Goal: Task Accomplishment & Management: Manage account settings

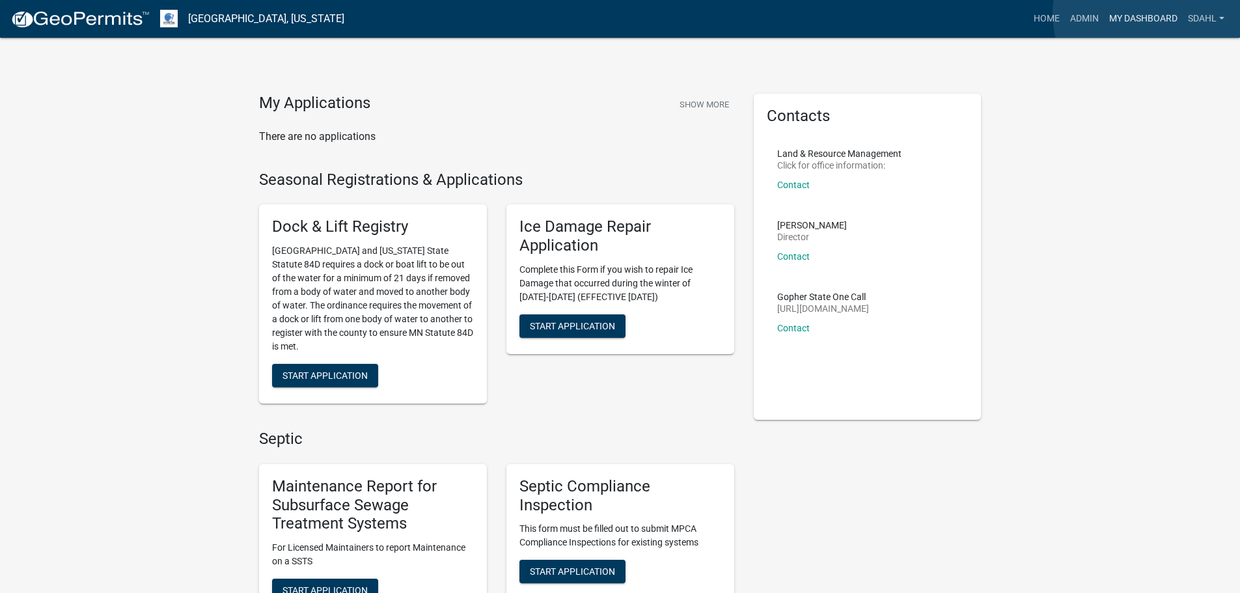
click at [1152, 14] on link "My Dashboard" at bounding box center [1143, 19] width 79 height 25
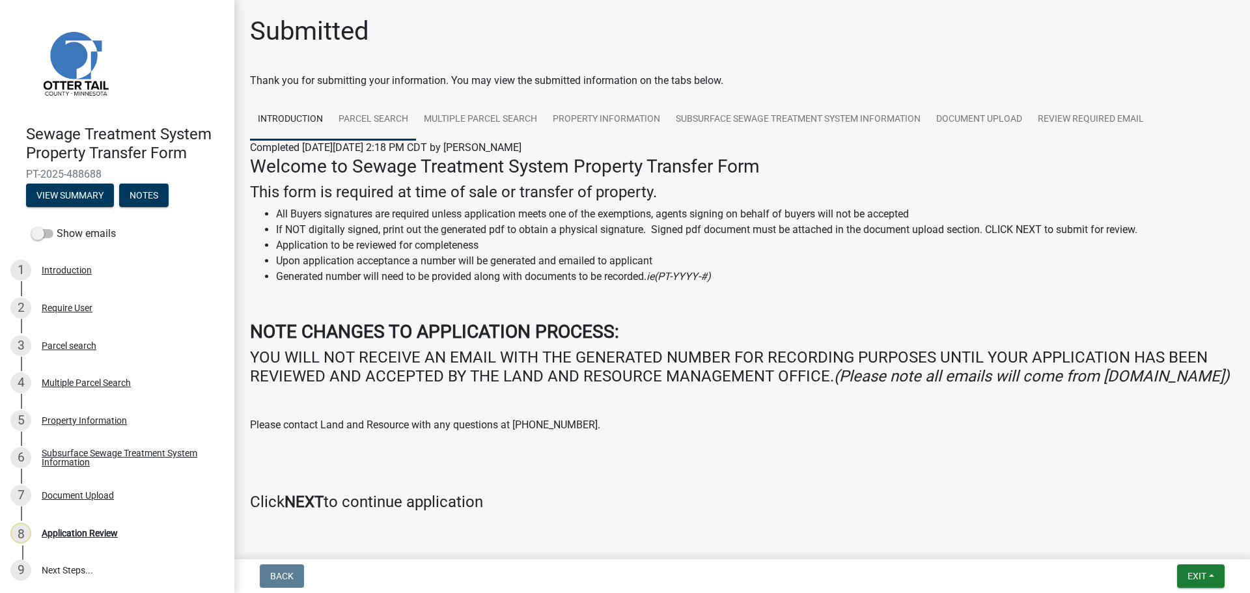
click at [386, 123] on link "Parcel search" at bounding box center [373, 120] width 85 height 42
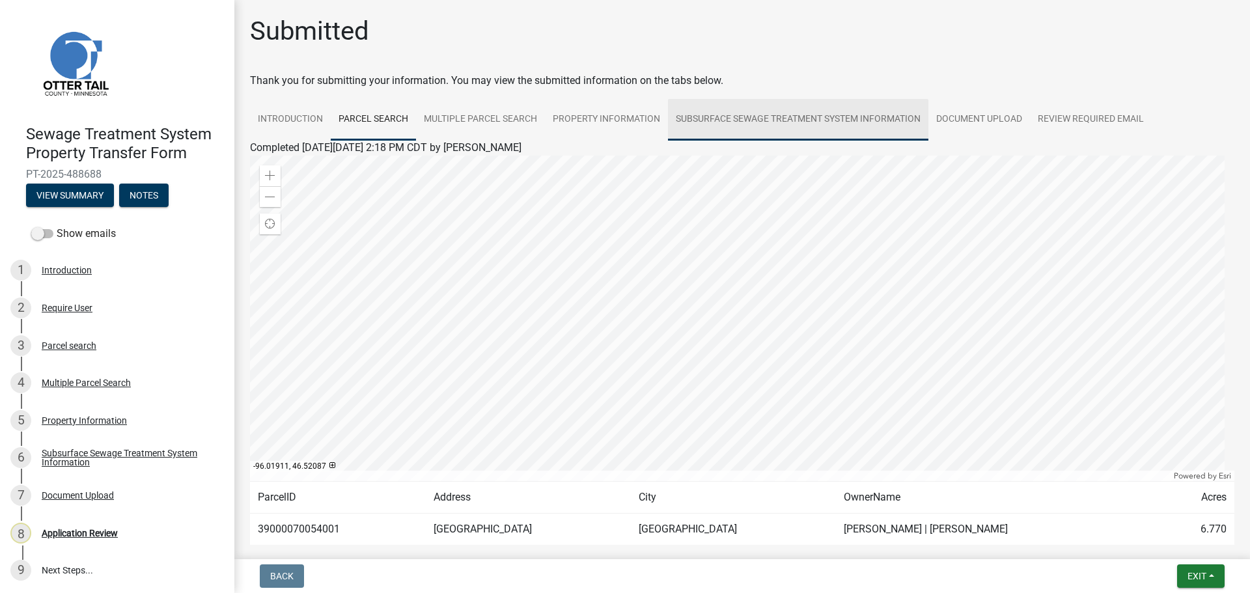
click at [831, 114] on link "Subsurface Sewage Treatment System Information" at bounding box center [798, 120] width 260 height 42
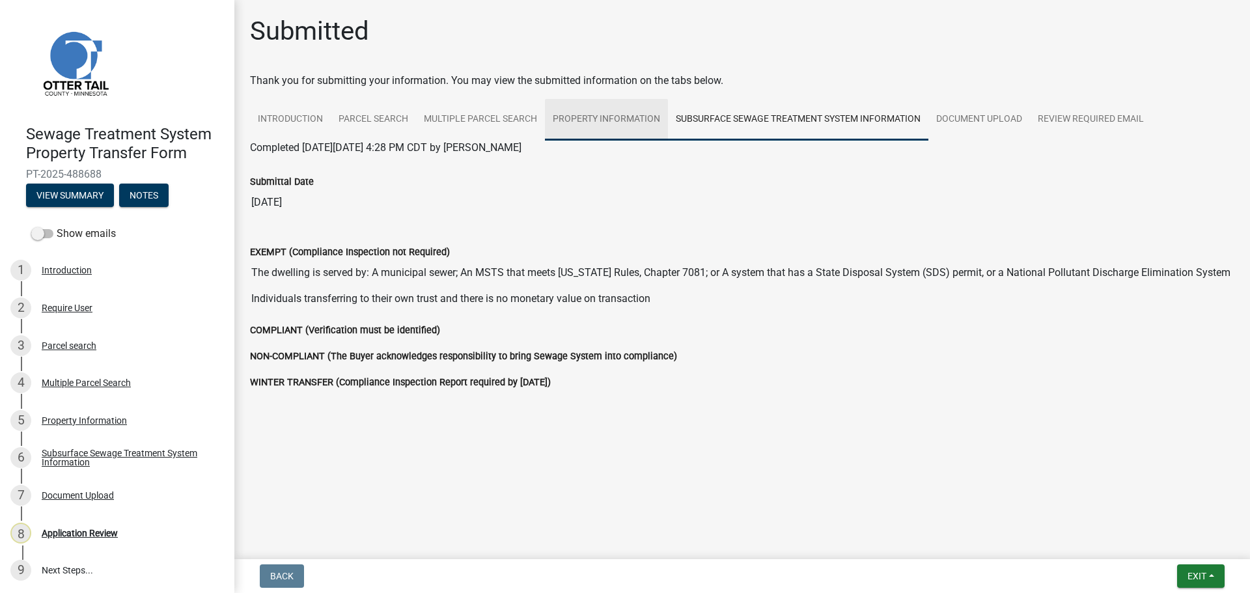
click at [594, 113] on link "Property Information" at bounding box center [606, 120] width 123 height 42
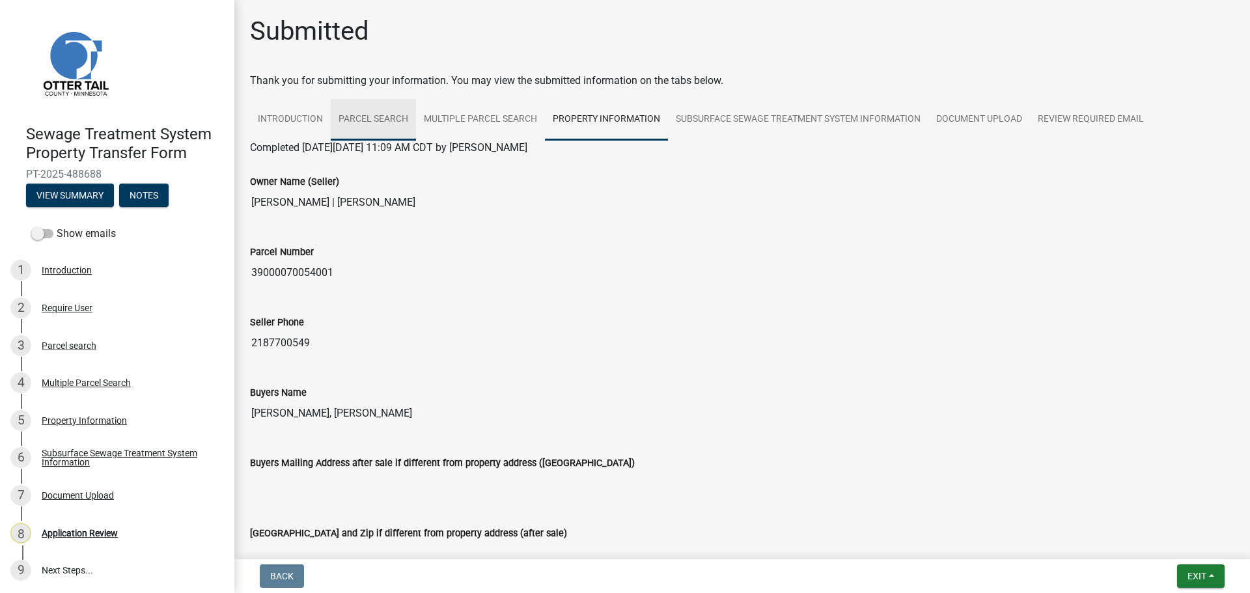
click at [367, 122] on link "Parcel search" at bounding box center [373, 120] width 85 height 42
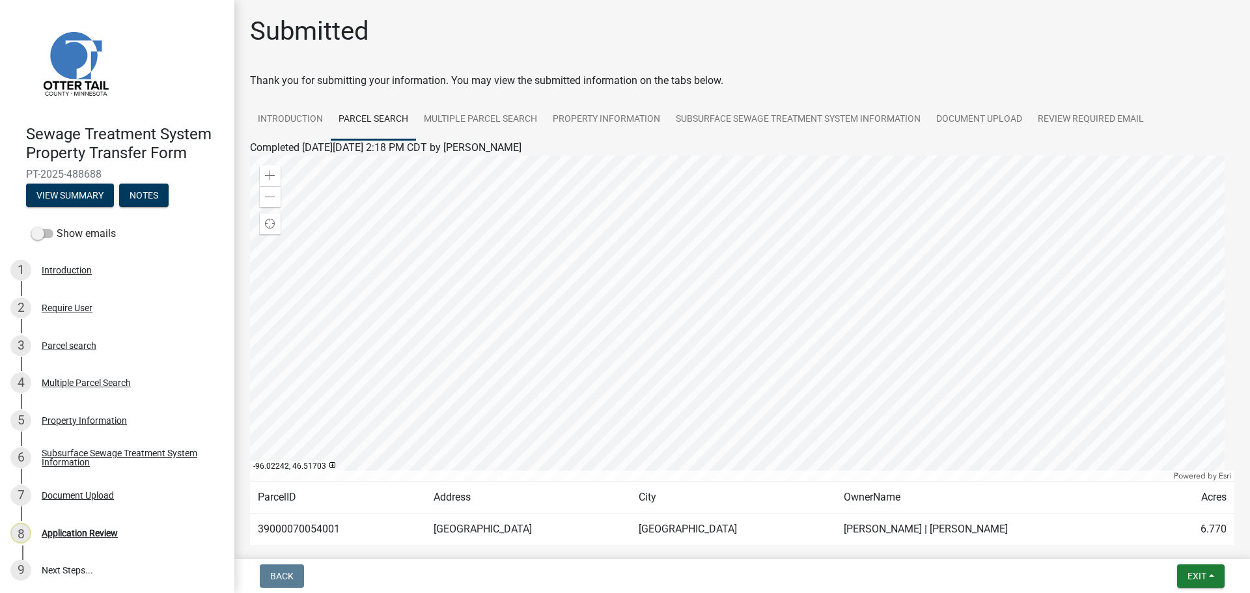
click at [285, 527] on td "39000070054001" at bounding box center [338, 530] width 176 height 32
copy td "39000070054001"
click at [500, 121] on link "Multiple Parcel Search" at bounding box center [480, 120] width 129 height 42
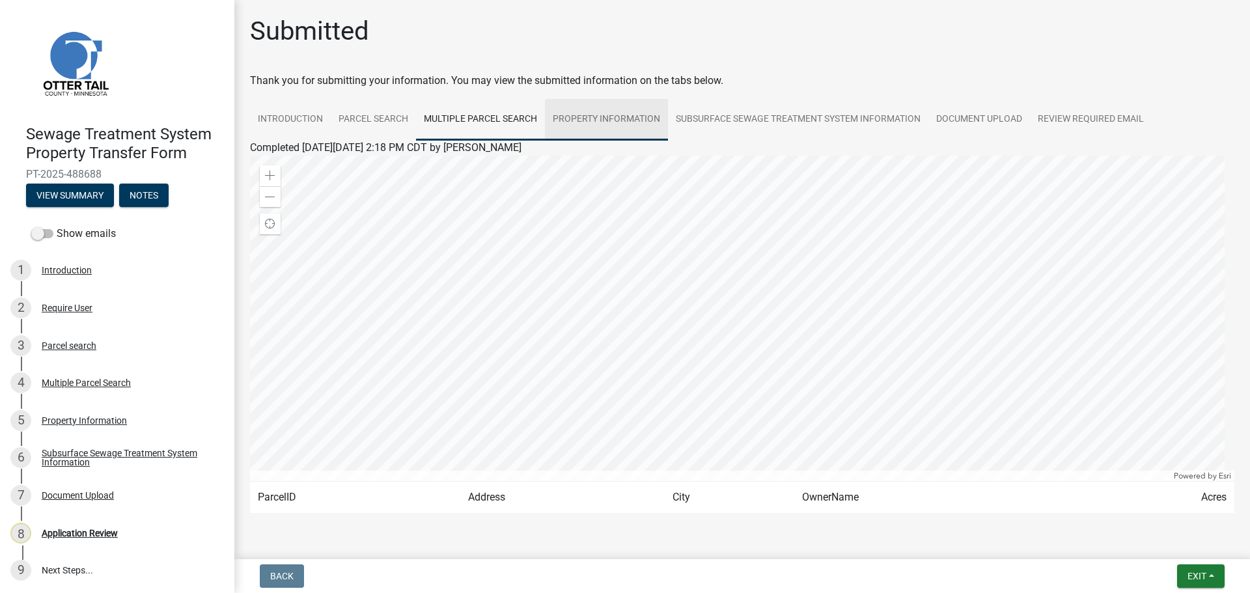
click at [631, 122] on link "Property Information" at bounding box center [606, 120] width 123 height 42
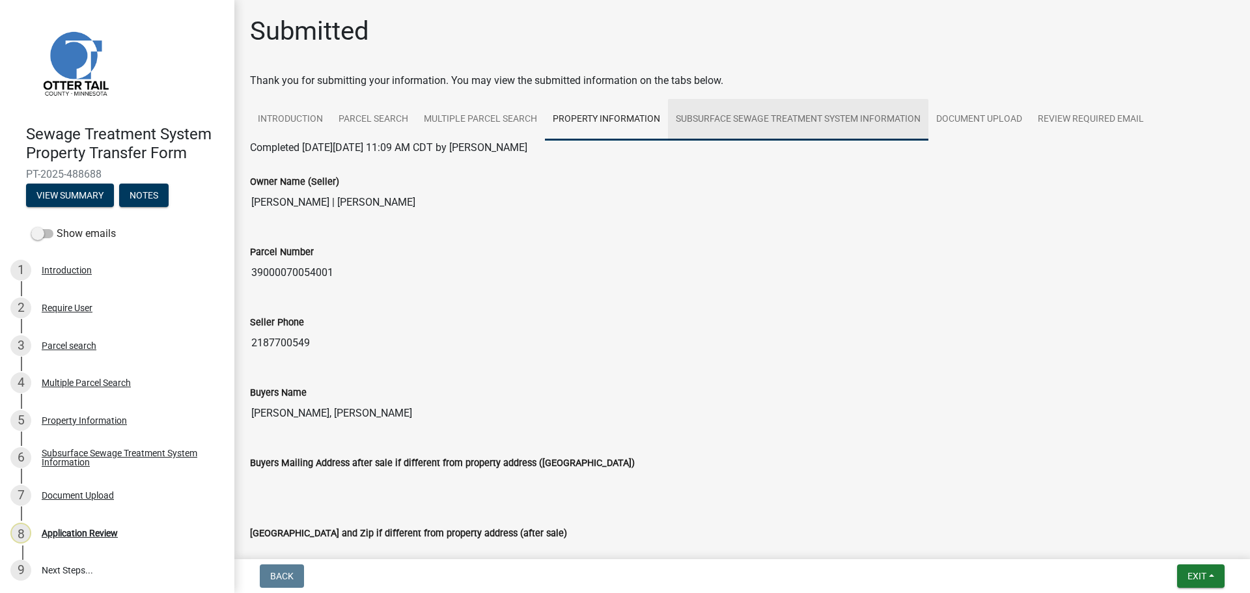
click at [800, 125] on link "Subsurface Sewage Treatment System Information" at bounding box center [798, 120] width 260 height 42
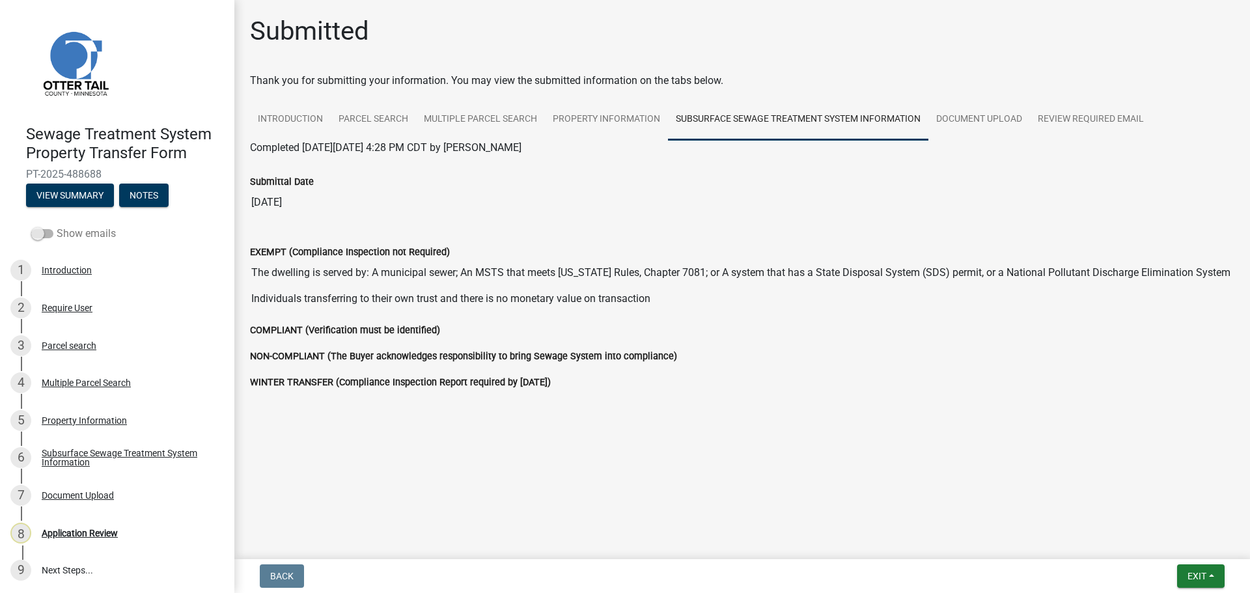
click at [43, 237] on span at bounding box center [42, 233] width 22 height 9
click at [57, 226] on input "Show emails" at bounding box center [57, 226] width 0 height 0
click at [81, 196] on button "View Summary" at bounding box center [70, 195] width 88 height 23
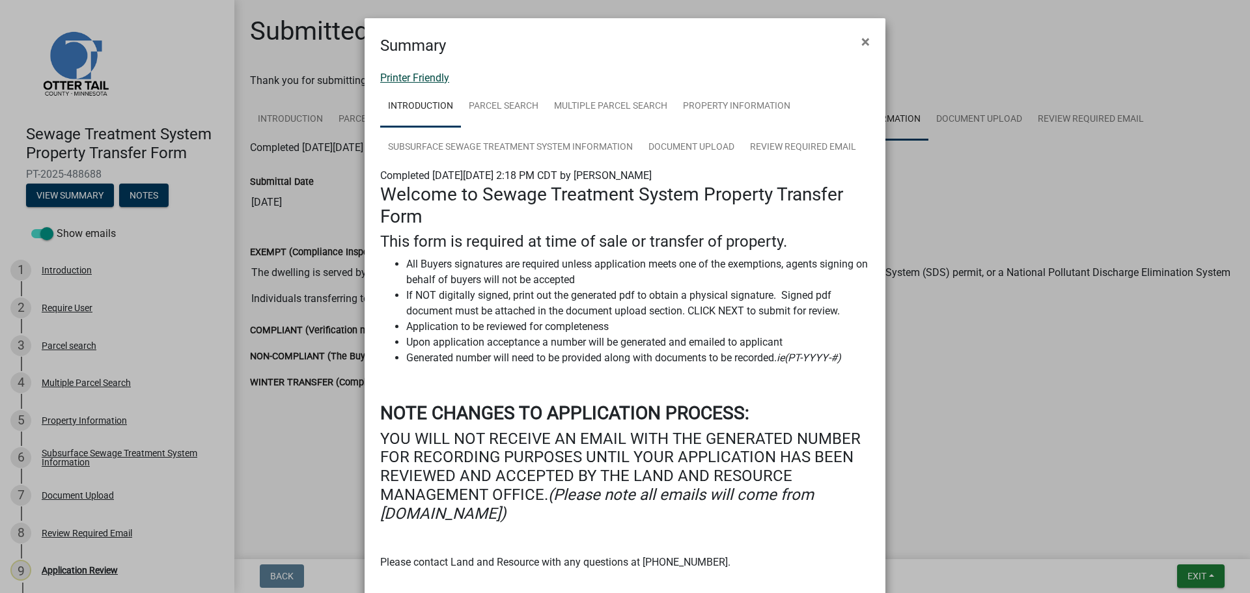
click at [432, 72] on link "Printer Friendly" at bounding box center [414, 78] width 69 height 12
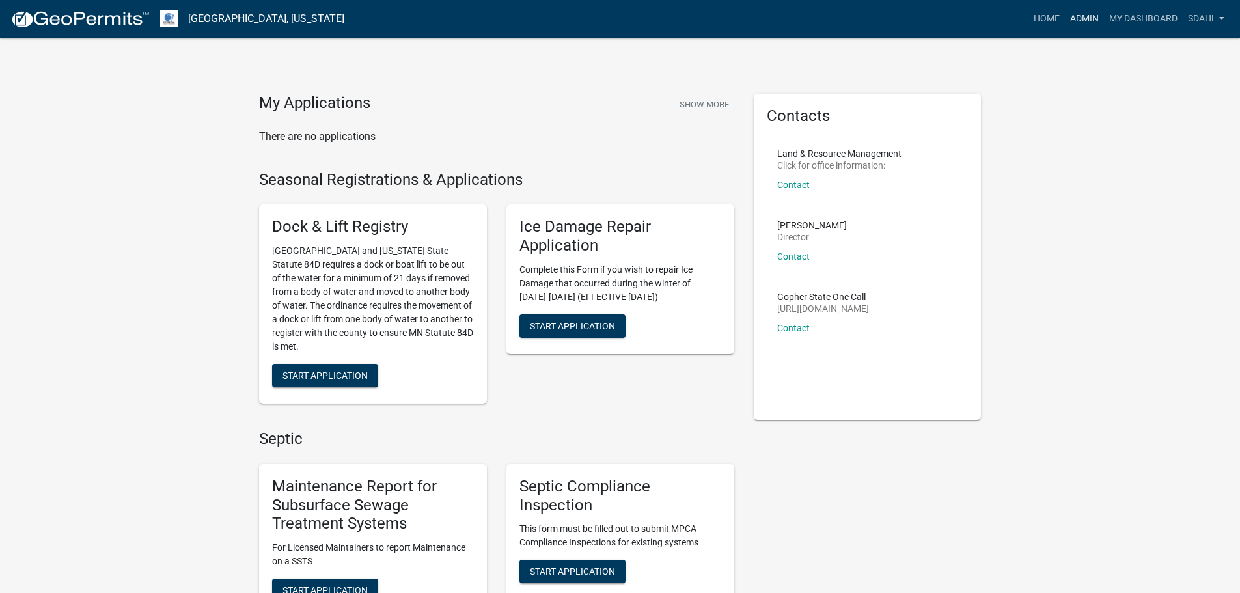
click at [1086, 11] on link "Admin" at bounding box center [1084, 19] width 39 height 25
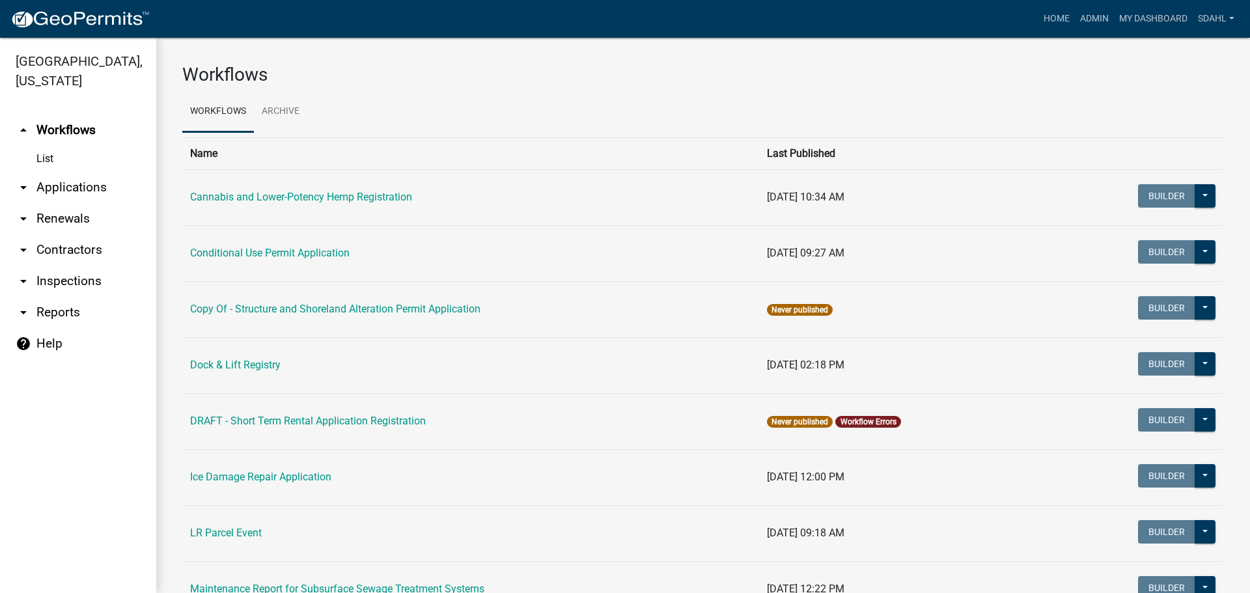
click at [66, 184] on link "arrow_drop_down Applications" at bounding box center [78, 187] width 156 height 31
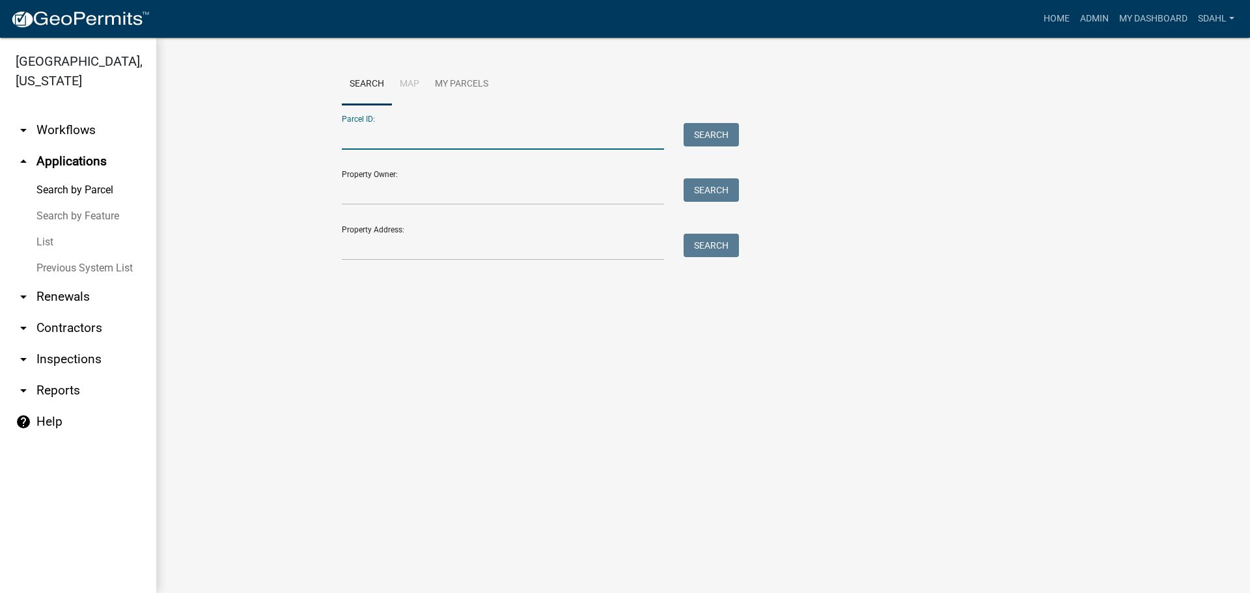
click at [458, 137] on input "Parcel ID:" at bounding box center [503, 136] width 322 height 27
paste input "39000070054001"
type input "39000070054001"
click at [719, 133] on button "Search" at bounding box center [711, 134] width 55 height 23
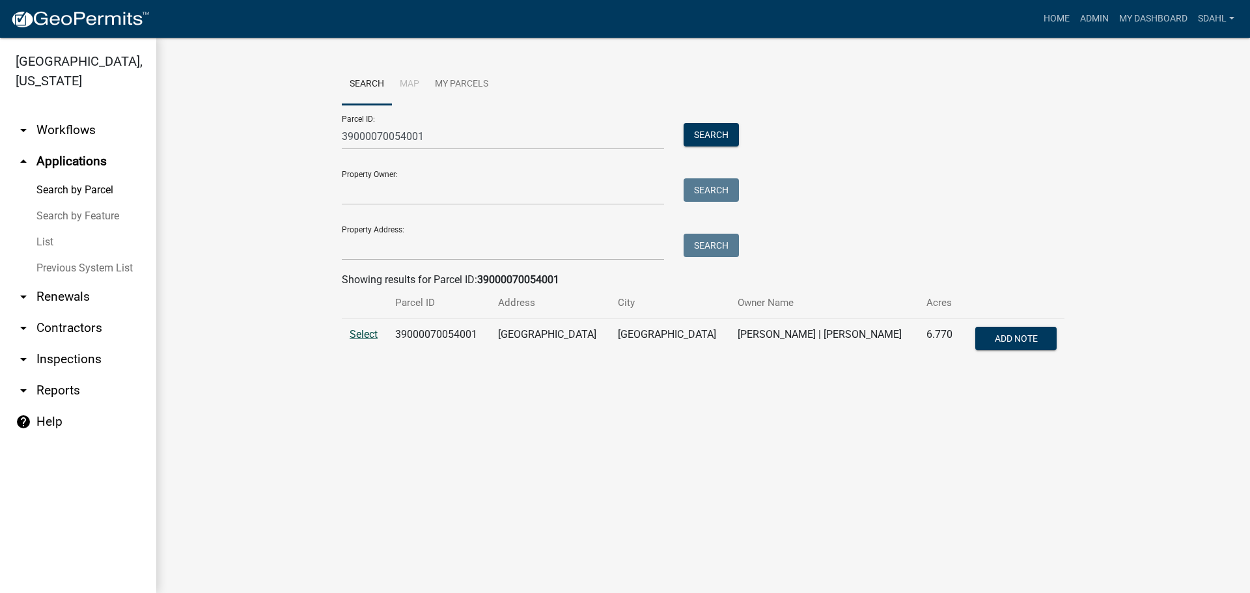
click at [360, 332] on span "Select" at bounding box center [364, 334] width 28 height 12
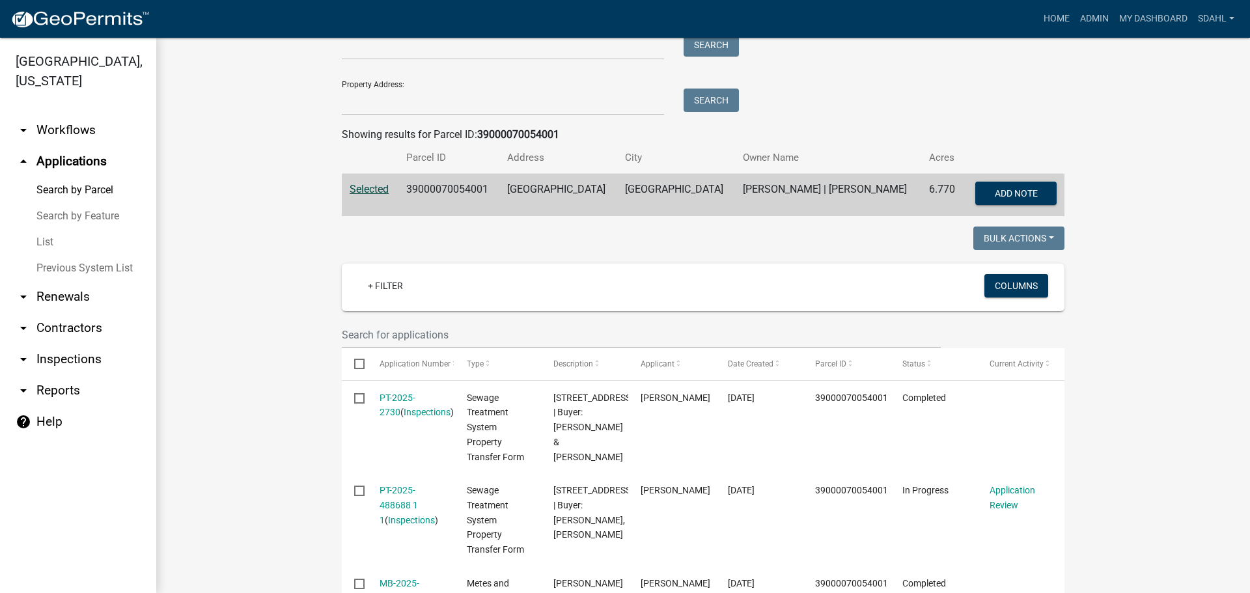
scroll to position [260, 0]
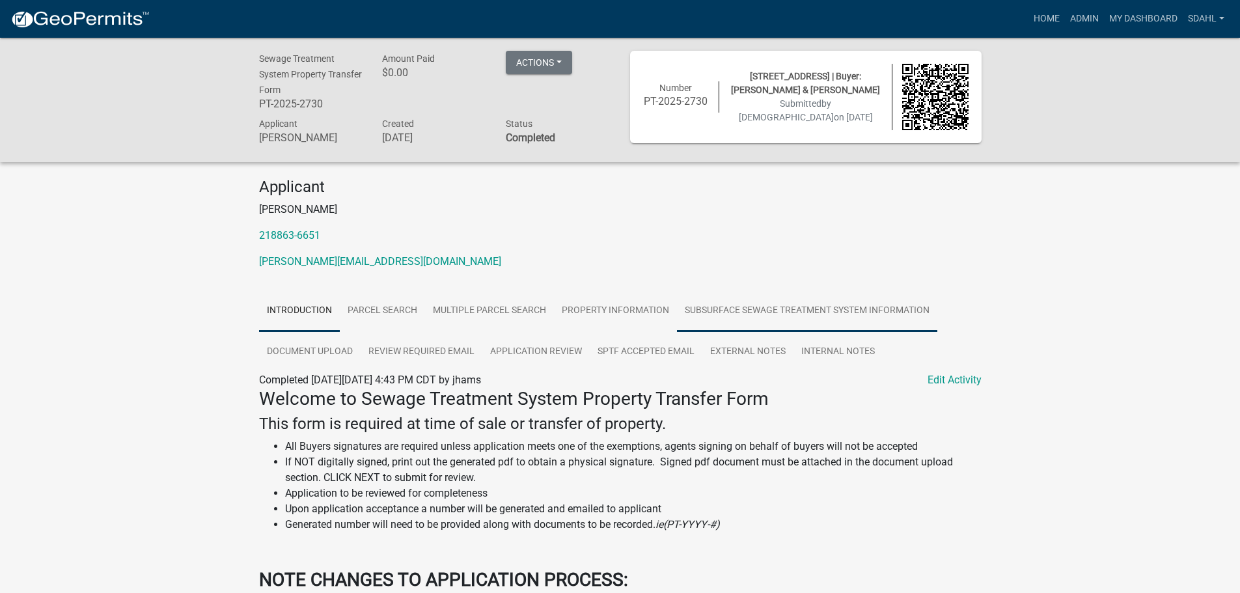
click at [715, 310] on link "Subsurface Sewage Treatment System Information" at bounding box center [807, 311] width 260 height 42
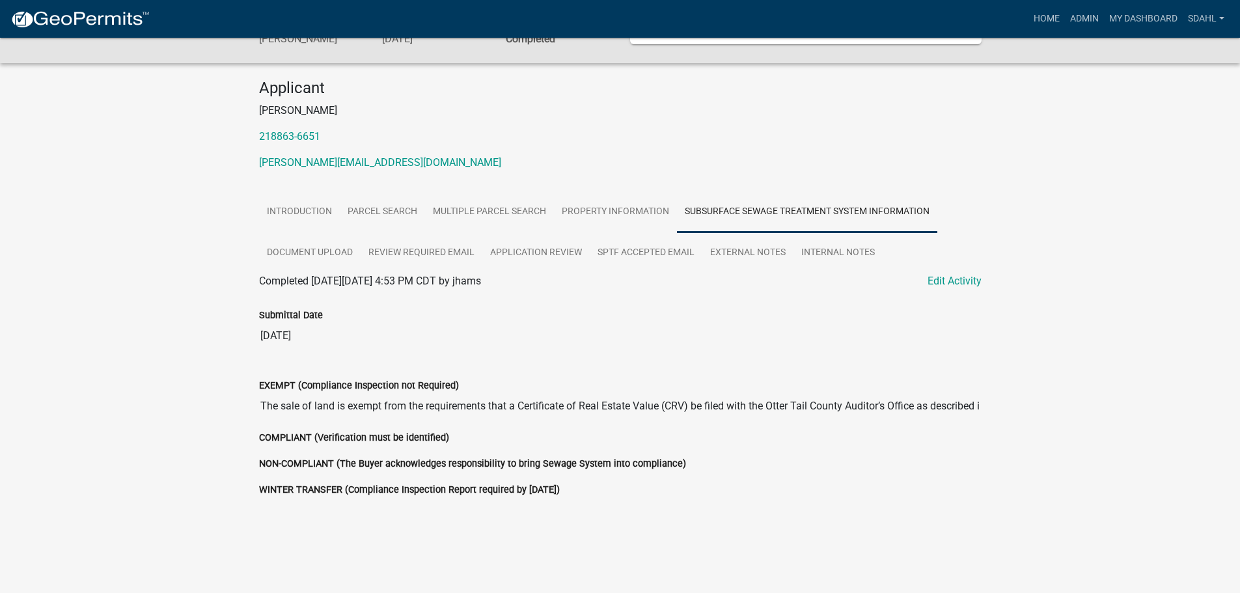
scroll to position [110, 0]
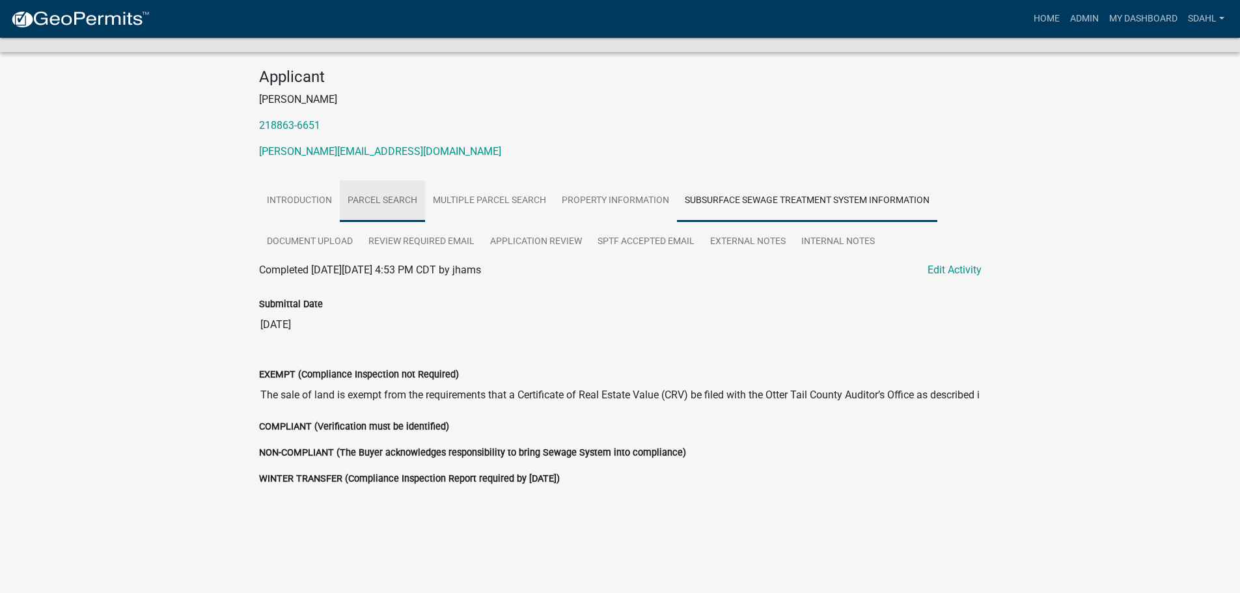
click at [397, 202] on link "Parcel search" at bounding box center [382, 201] width 85 height 42
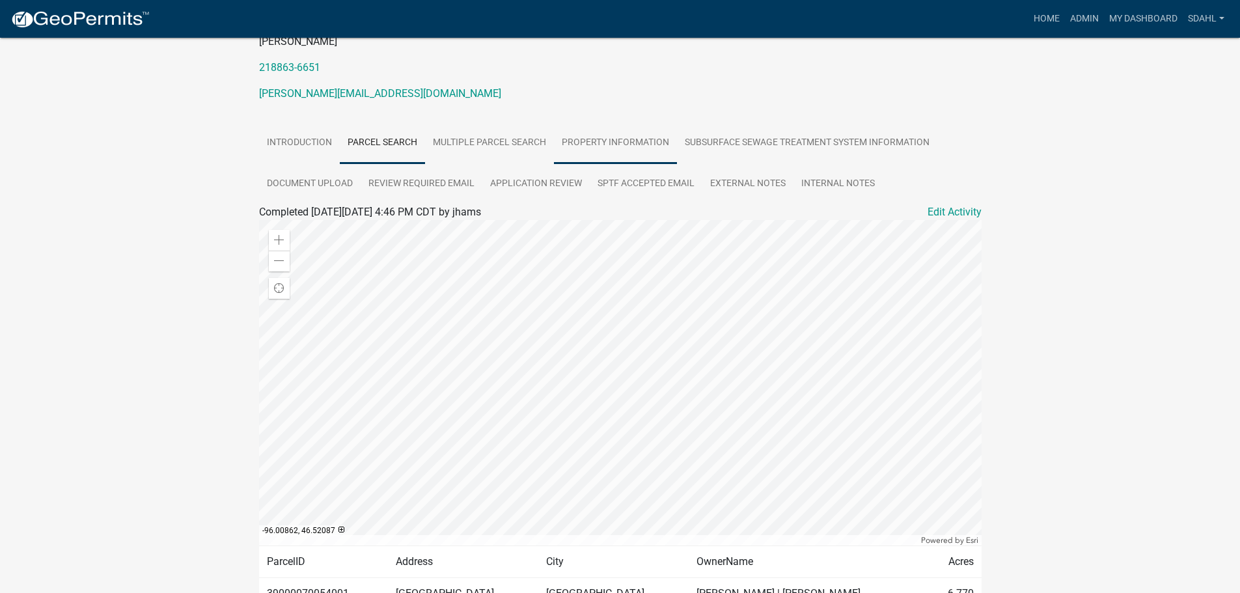
click at [606, 141] on link "Property Information" at bounding box center [615, 143] width 123 height 42
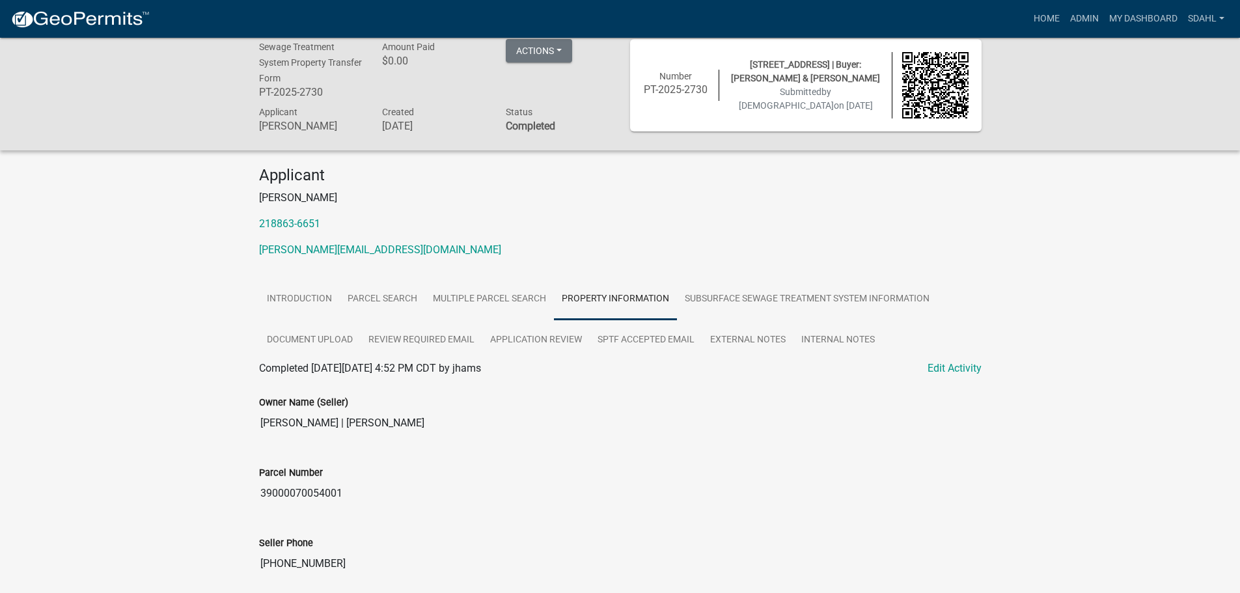
scroll to position [0, 0]
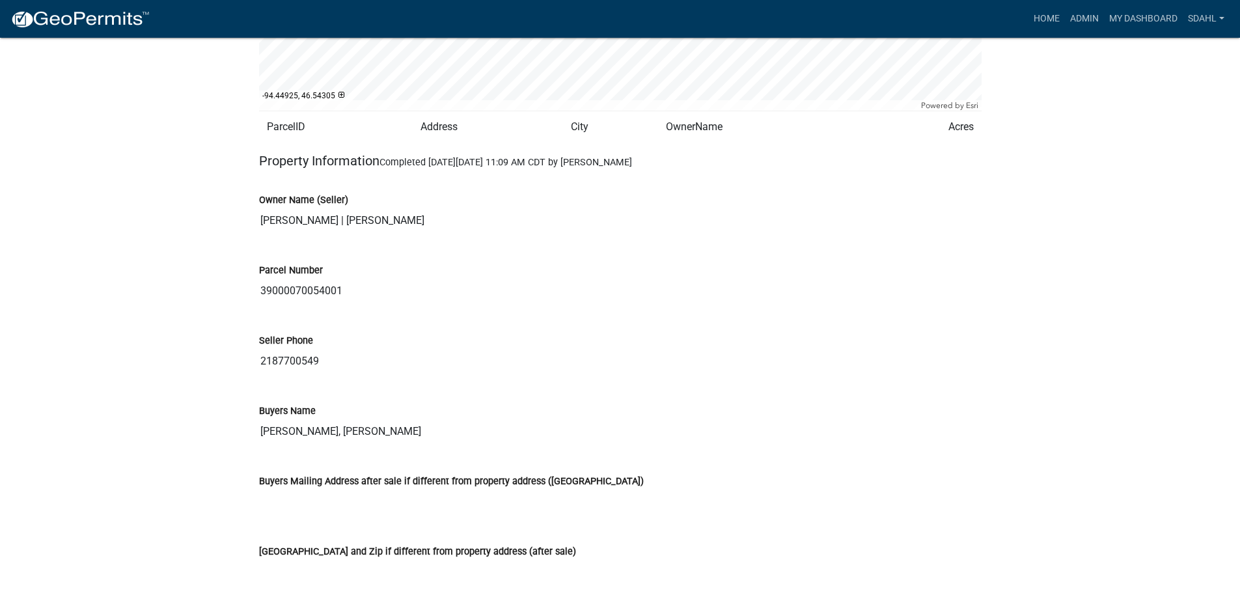
scroll to position [1367, 0]
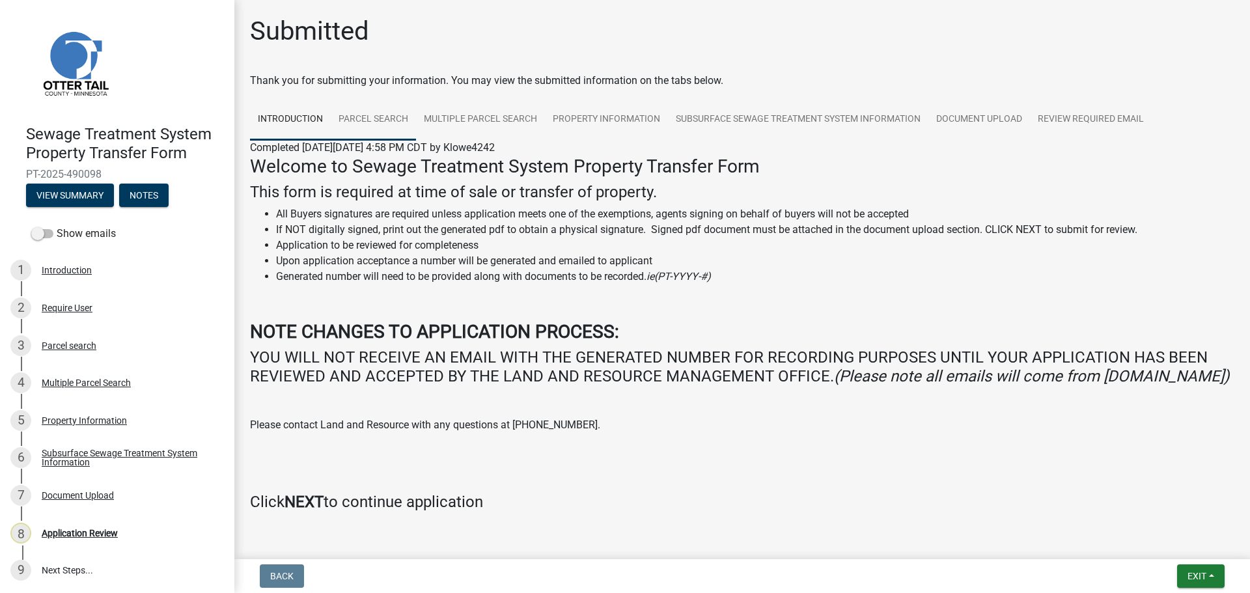
click at [370, 121] on link "Parcel search" at bounding box center [373, 120] width 85 height 42
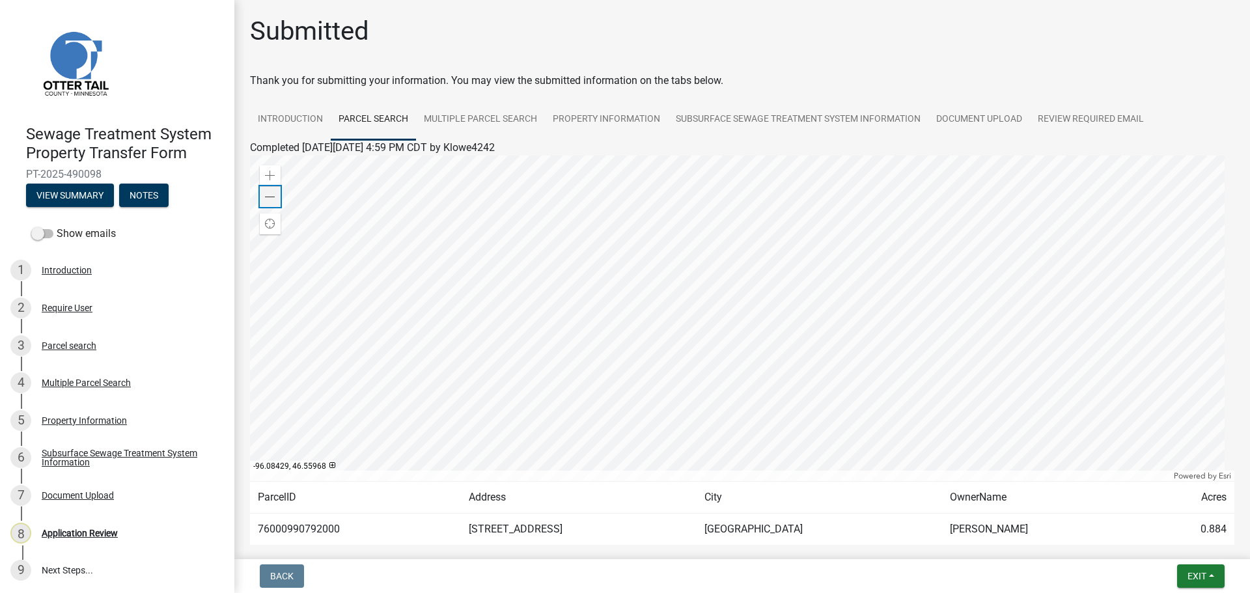
click at [276, 193] on div "Zoom out" at bounding box center [270, 196] width 21 height 21
click at [473, 118] on link "Multiple Parcel Search" at bounding box center [480, 120] width 129 height 42
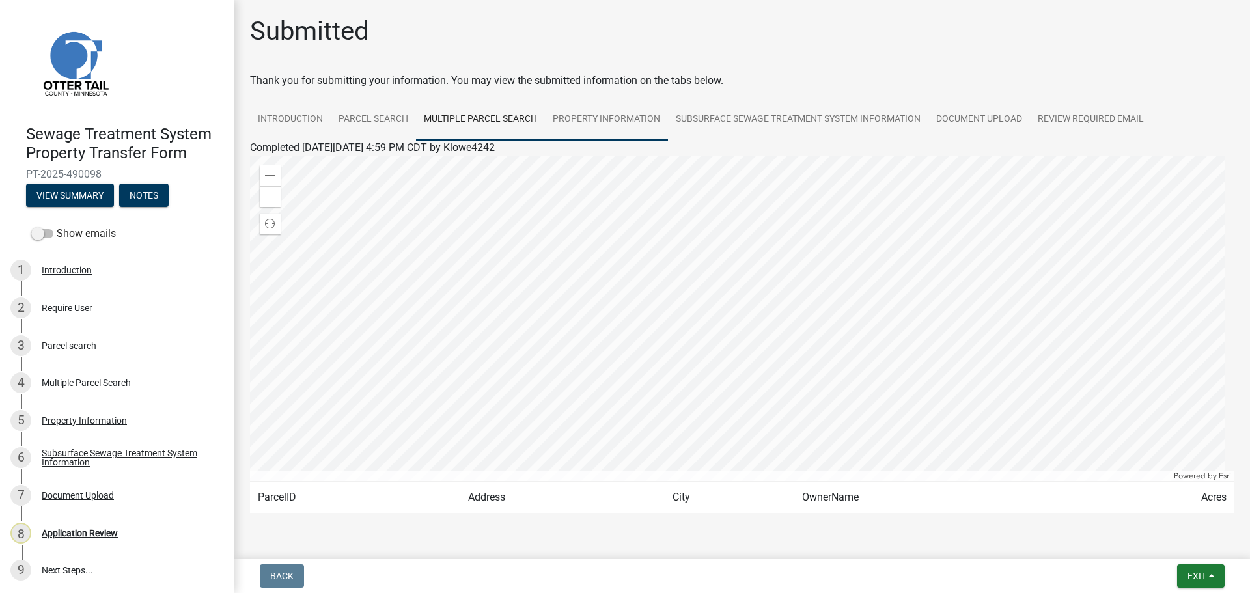
click at [609, 107] on link "Property Information" at bounding box center [606, 120] width 123 height 42
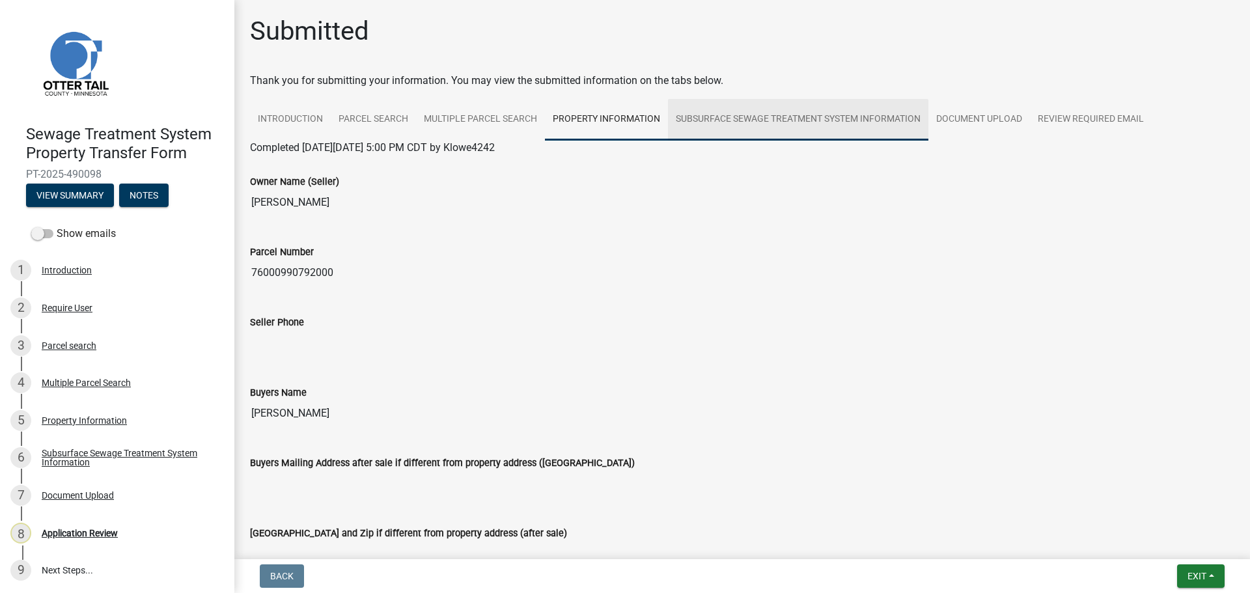
click at [767, 113] on link "Subsurface Sewage Treatment System Information" at bounding box center [798, 120] width 260 height 42
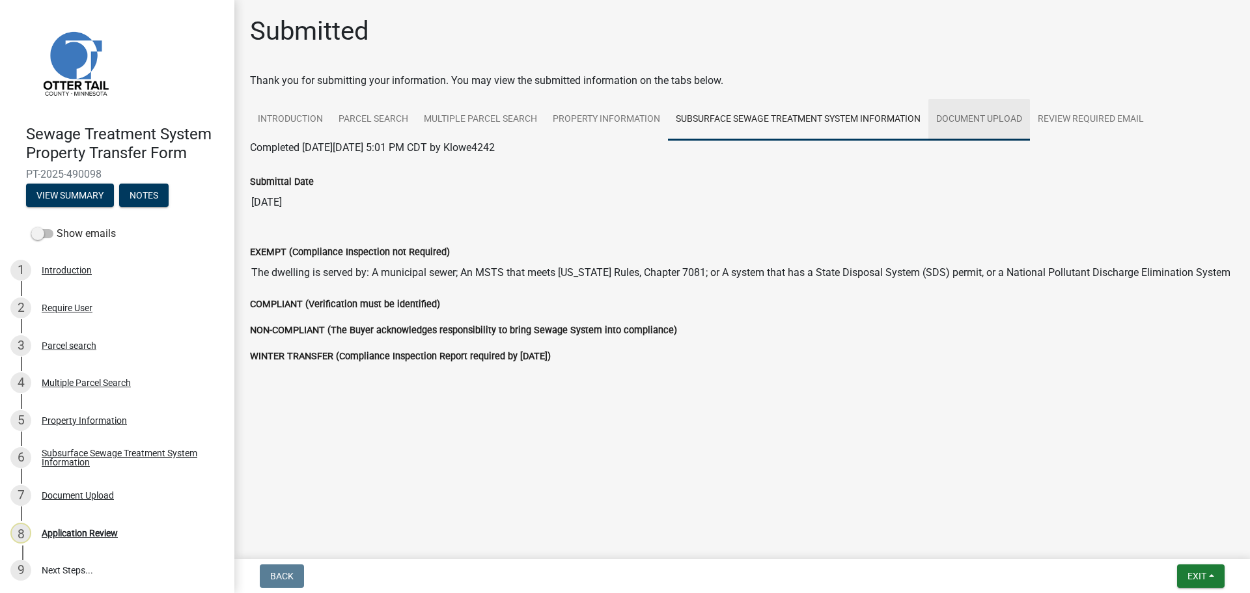
click at [981, 115] on link "Document Upload" at bounding box center [979, 120] width 102 height 42
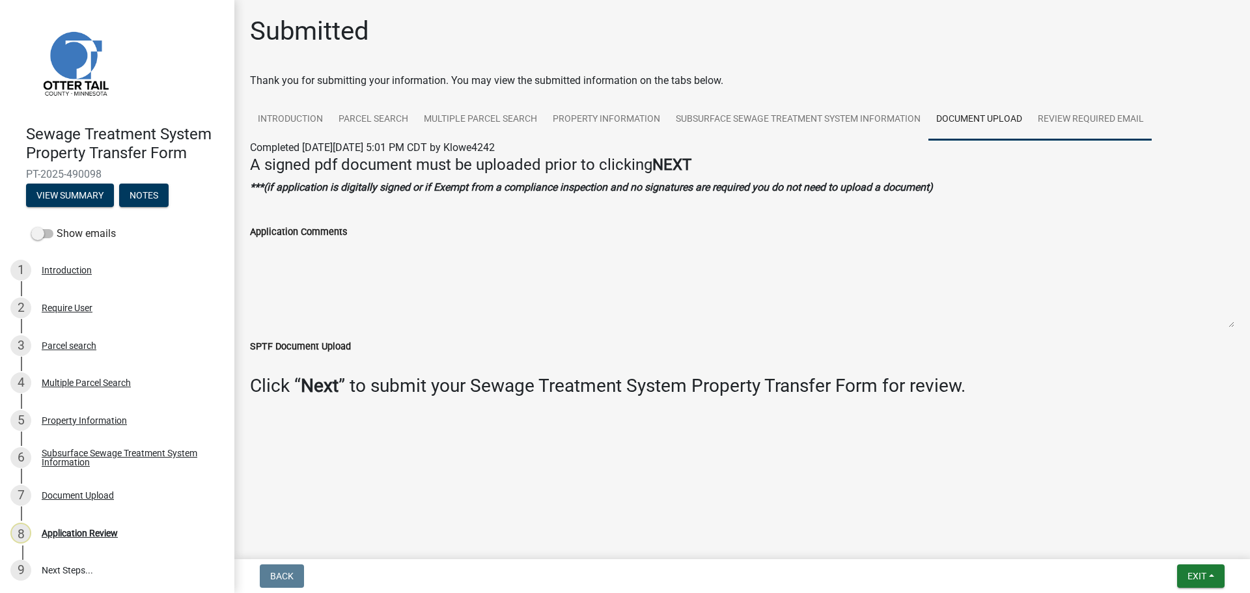
click at [1062, 124] on link "Review Required Email" at bounding box center [1091, 120] width 122 height 42
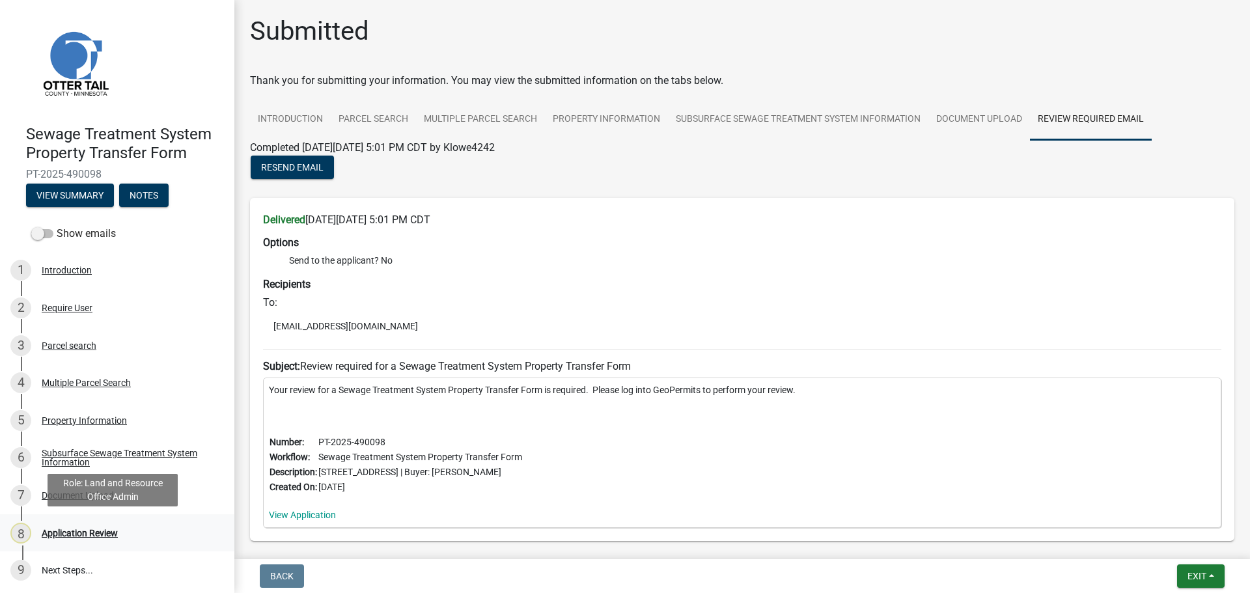
click at [89, 534] on div "Application Review" at bounding box center [80, 533] width 76 height 9
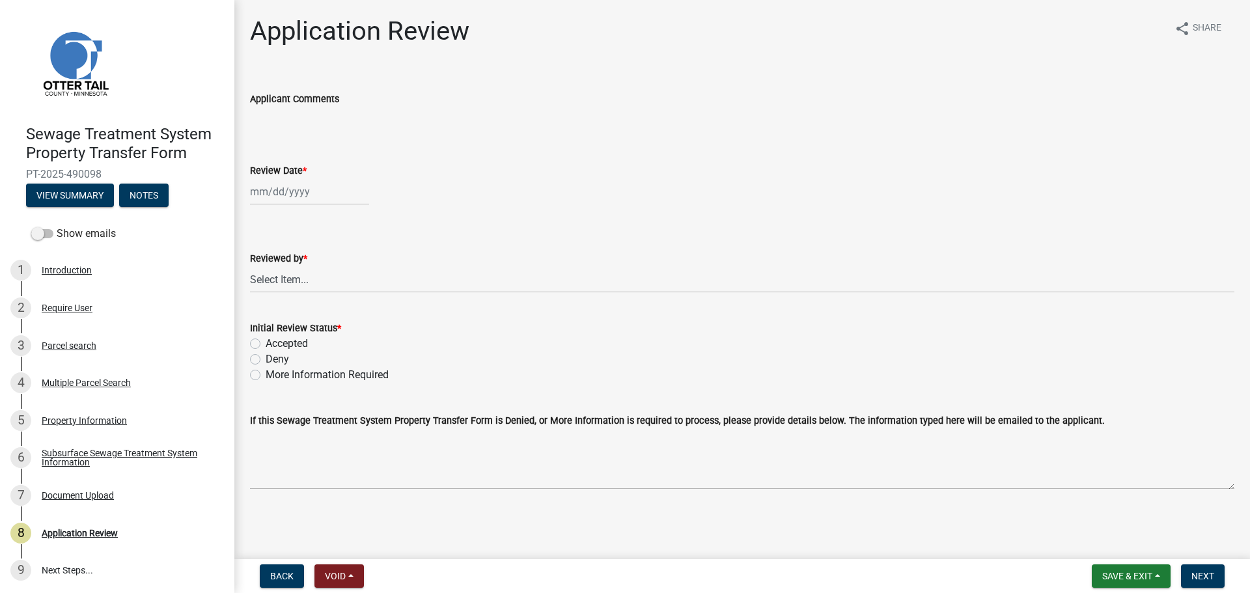
select select "10"
select select "2025"
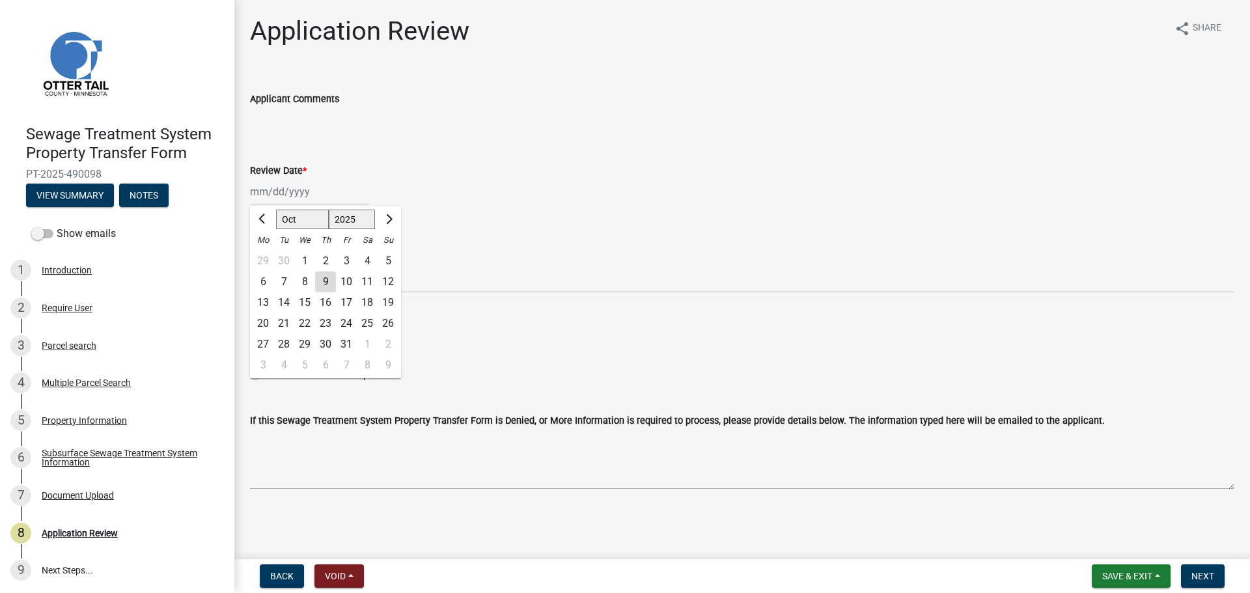
click at [290, 198] on div "Jan Feb Mar Apr May Jun Jul Aug Sep Oct Nov Dec 1525 1526 1527 1528 1529 1530 1…" at bounding box center [309, 191] width 119 height 27
click at [327, 275] on div "9" at bounding box center [325, 281] width 21 height 21
type input "10/09/2025"
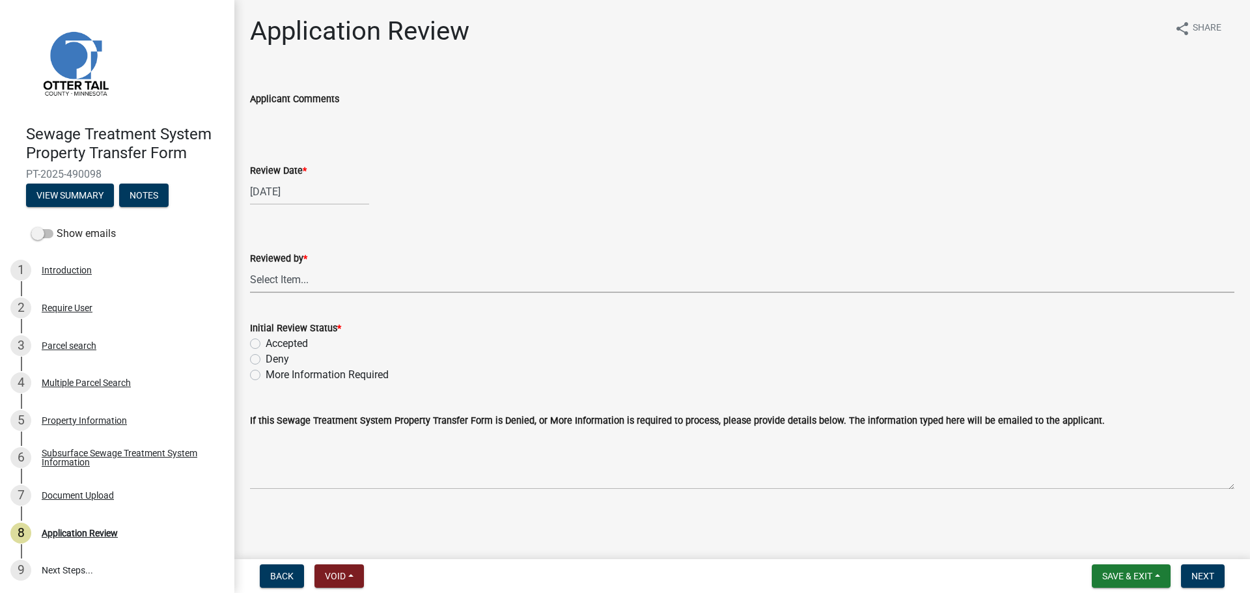
click at [327, 275] on select "Select Item... Alexis Newark Amy Busko Andrea Perales Brittany Tollefson Christ…" at bounding box center [742, 279] width 984 height 27
click at [250, 266] on select "Select Item... Alexis Newark Amy Busko Andrea Perales Brittany Tollefson Christ…" at bounding box center [742, 279] width 984 height 27
select select "67745ee8-7159-4960-80f9-a638286b467c"
click at [284, 340] on label "Accepted" at bounding box center [287, 344] width 42 height 16
click at [274, 340] on input "Accepted" at bounding box center [270, 340] width 8 height 8
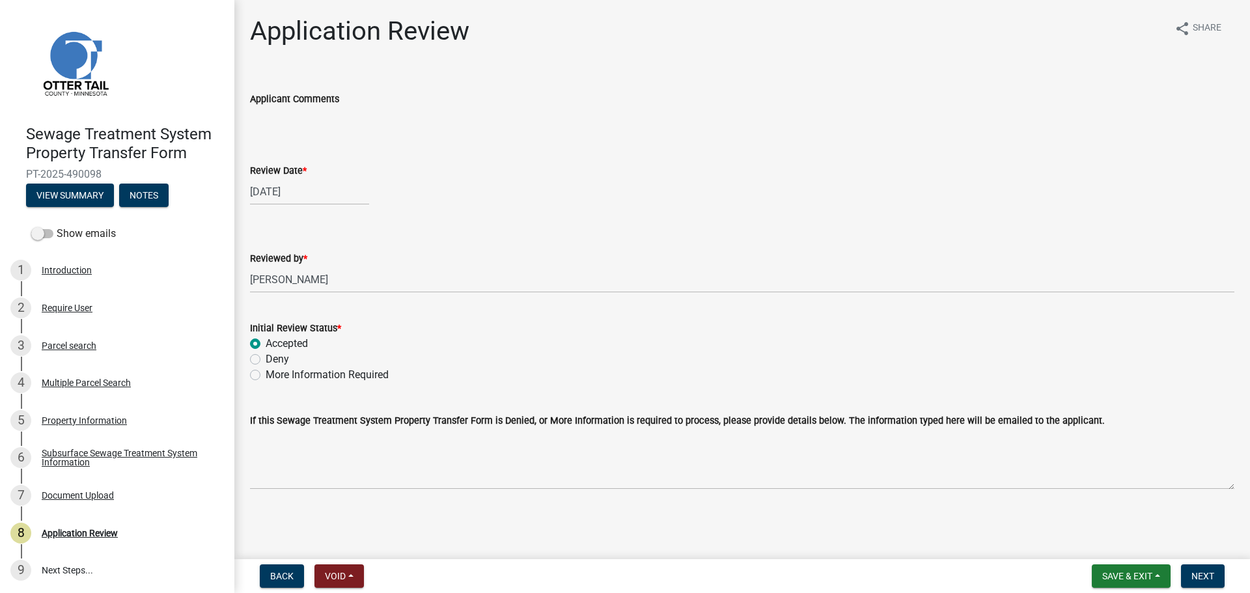
radio input "true"
click at [1207, 578] on span "Next" at bounding box center [1202, 576] width 23 height 10
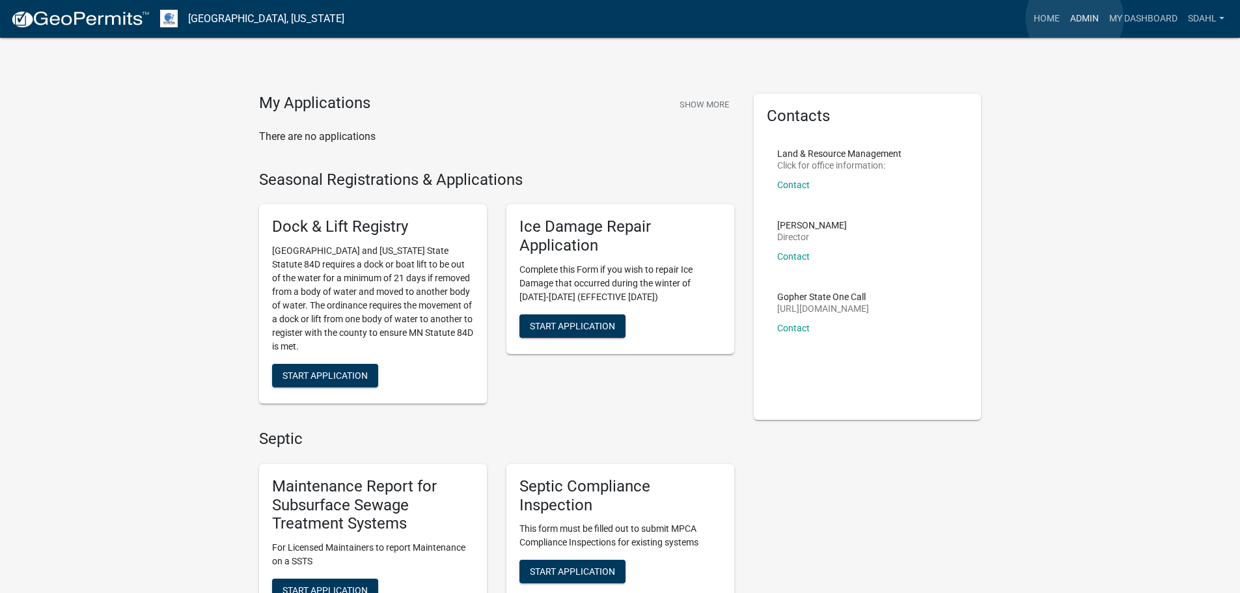
click at [1075, 18] on link "Admin" at bounding box center [1084, 19] width 39 height 25
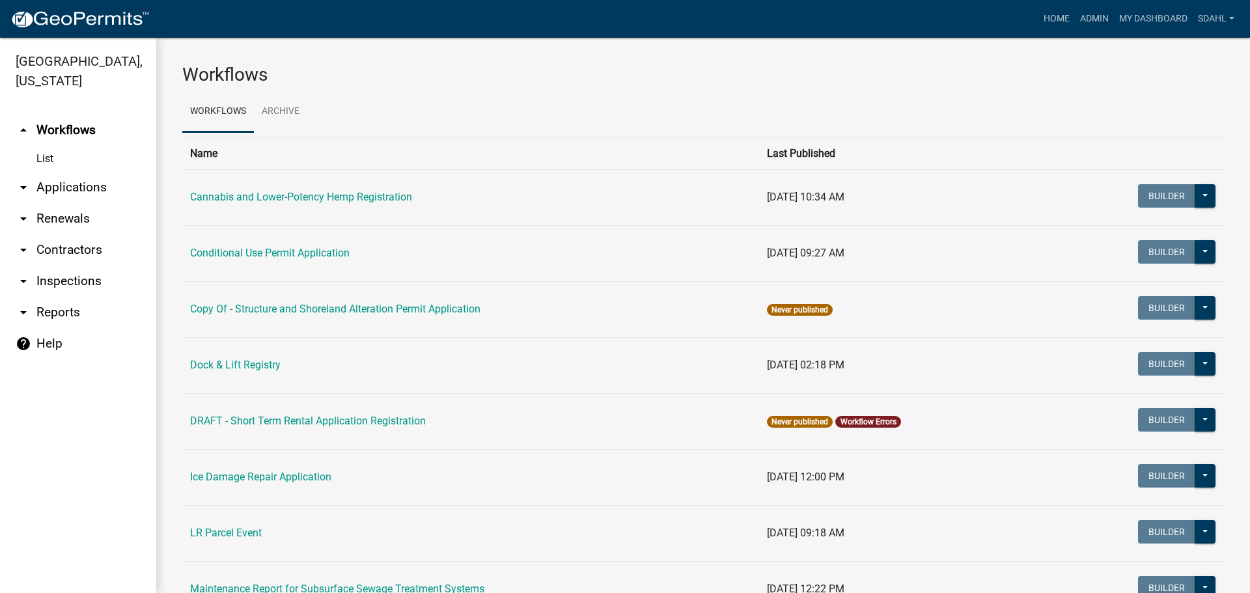
click at [90, 187] on link "arrow_drop_down Applications" at bounding box center [78, 187] width 156 height 31
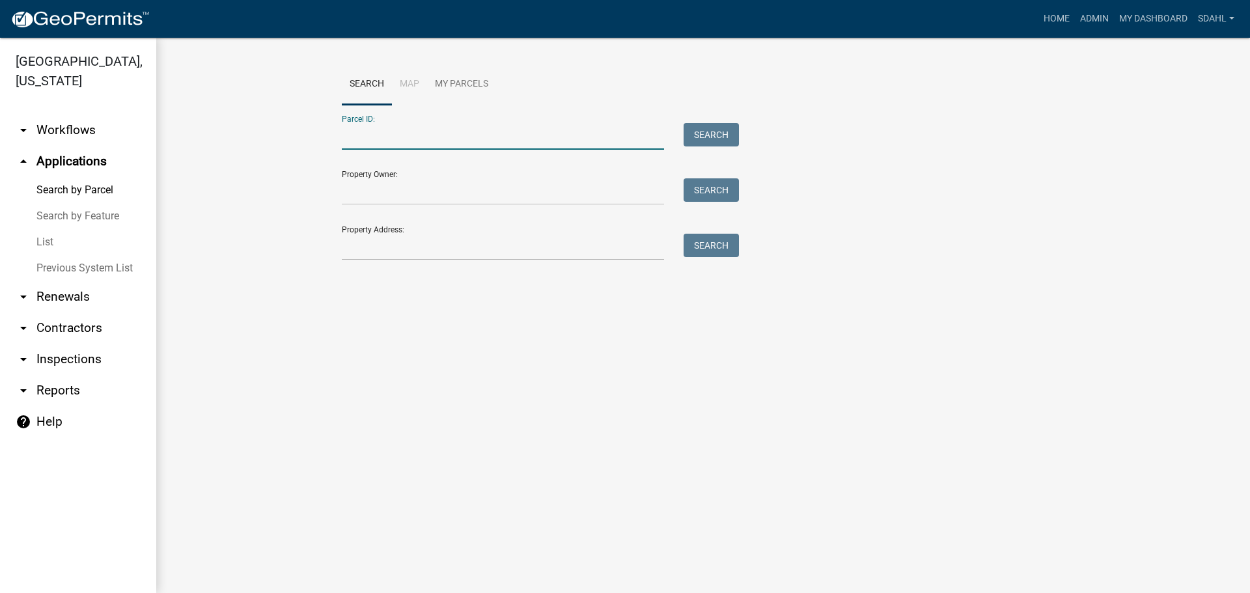
click at [454, 138] on input "Parcel ID:" at bounding box center [503, 136] width 322 height 27
type input "2"
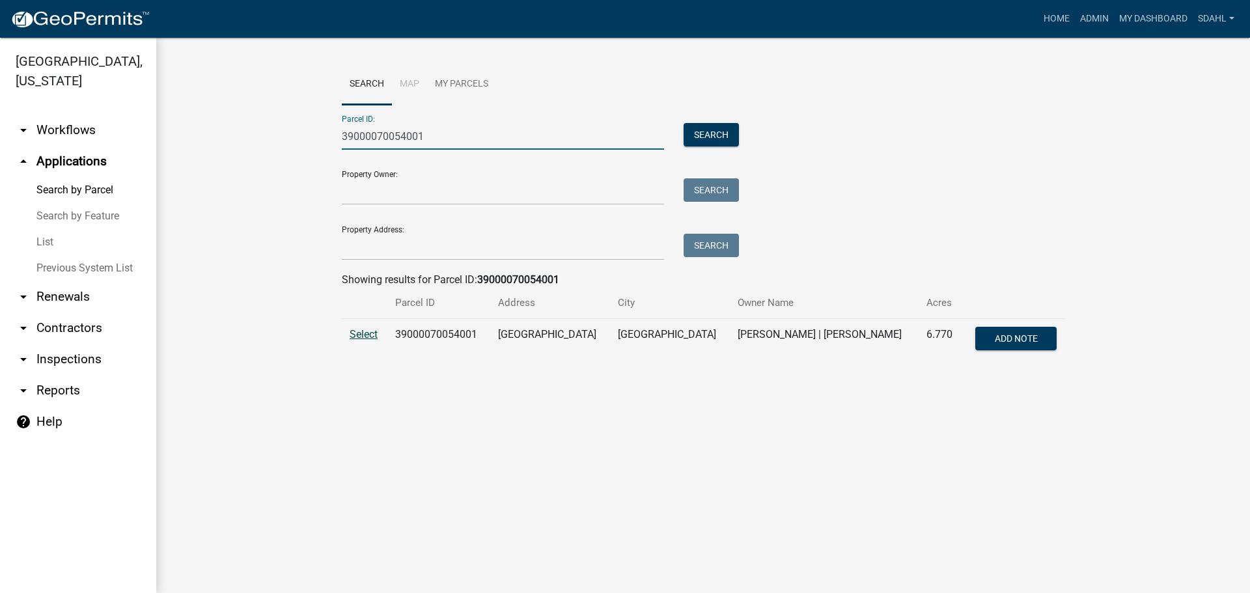
type input "39000070054001"
click at [359, 331] on span "Select" at bounding box center [364, 334] width 28 height 12
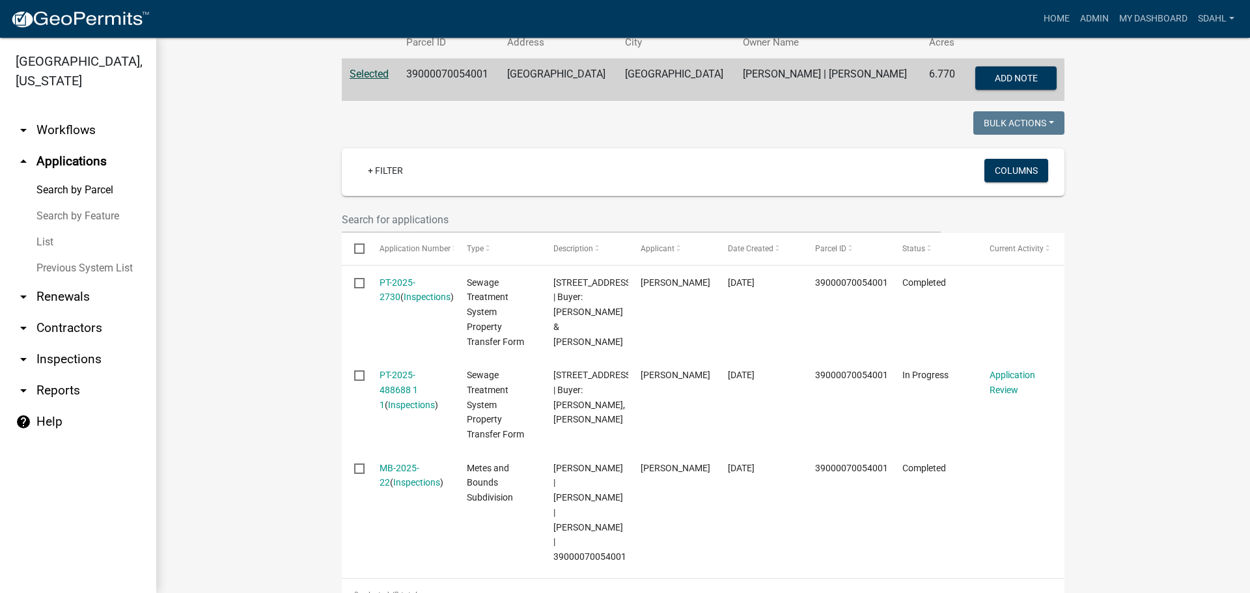
scroll to position [326, 0]
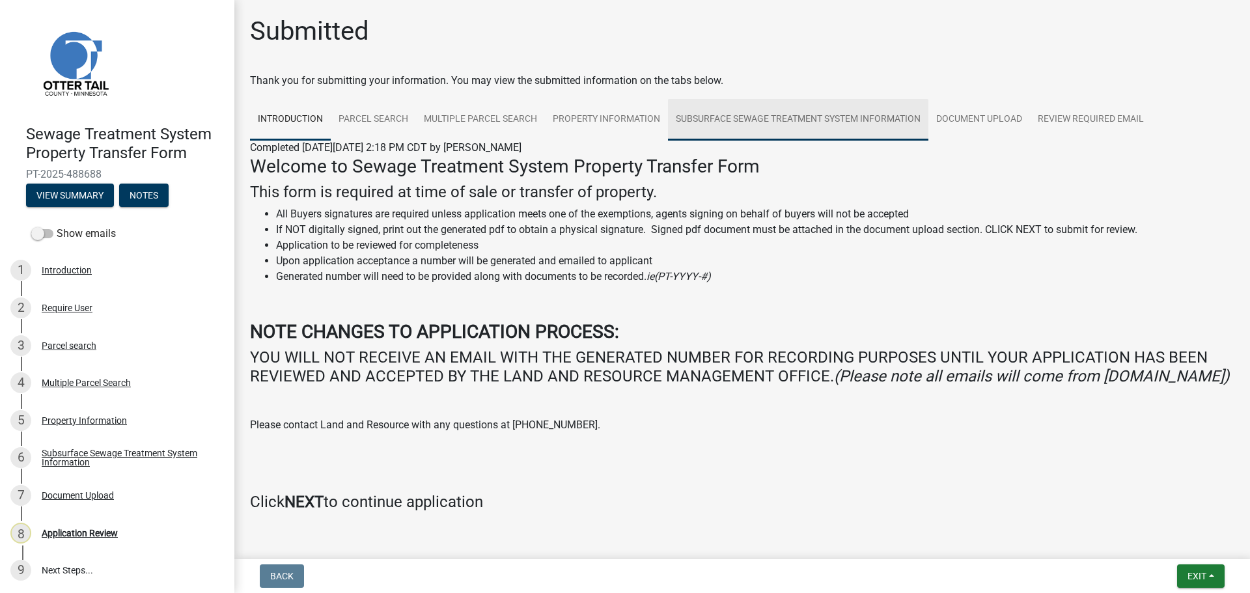
click at [779, 122] on link "Subsurface Sewage Treatment System Information" at bounding box center [798, 120] width 260 height 42
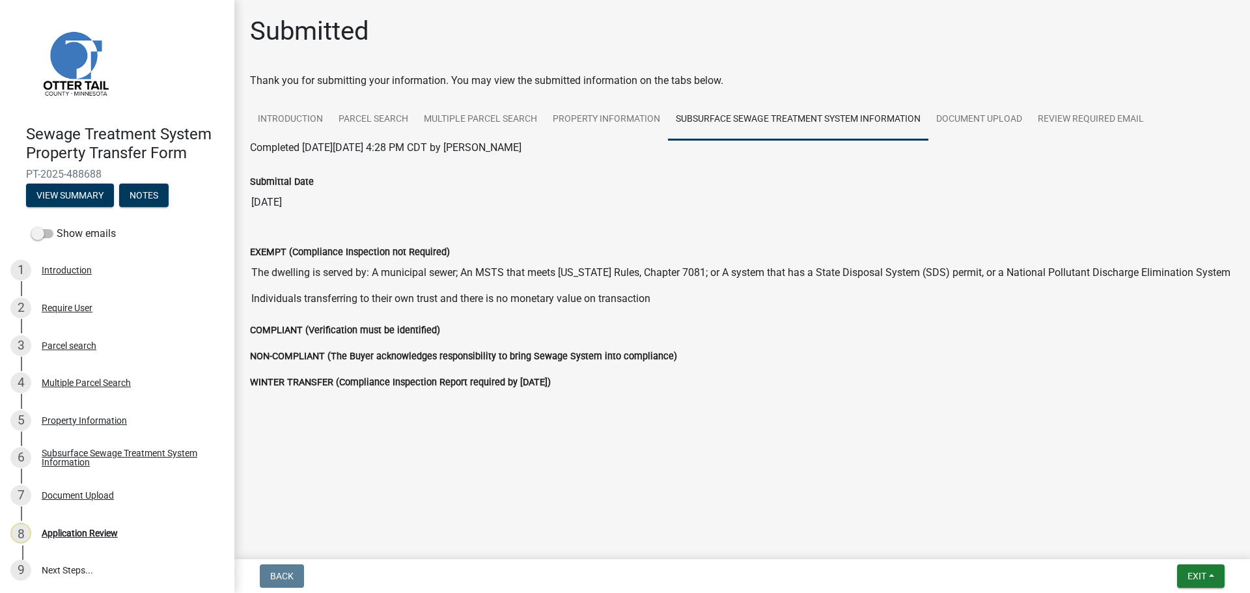
click at [656, 299] on input "Individuals transferring to their own trust and there is no monetary value on t…" at bounding box center [742, 299] width 984 height 26
click at [652, 273] on input "The dwelling is served by: A municipal sewer; An MSTS that meets [US_STATE] Rul…" at bounding box center [742, 273] width 984 height 26
click at [654, 299] on input "Individuals transferring to their own trust and there is no monetary value on t…" at bounding box center [742, 299] width 984 height 26
click at [368, 118] on link "Parcel search" at bounding box center [373, 120] width 85 height 42
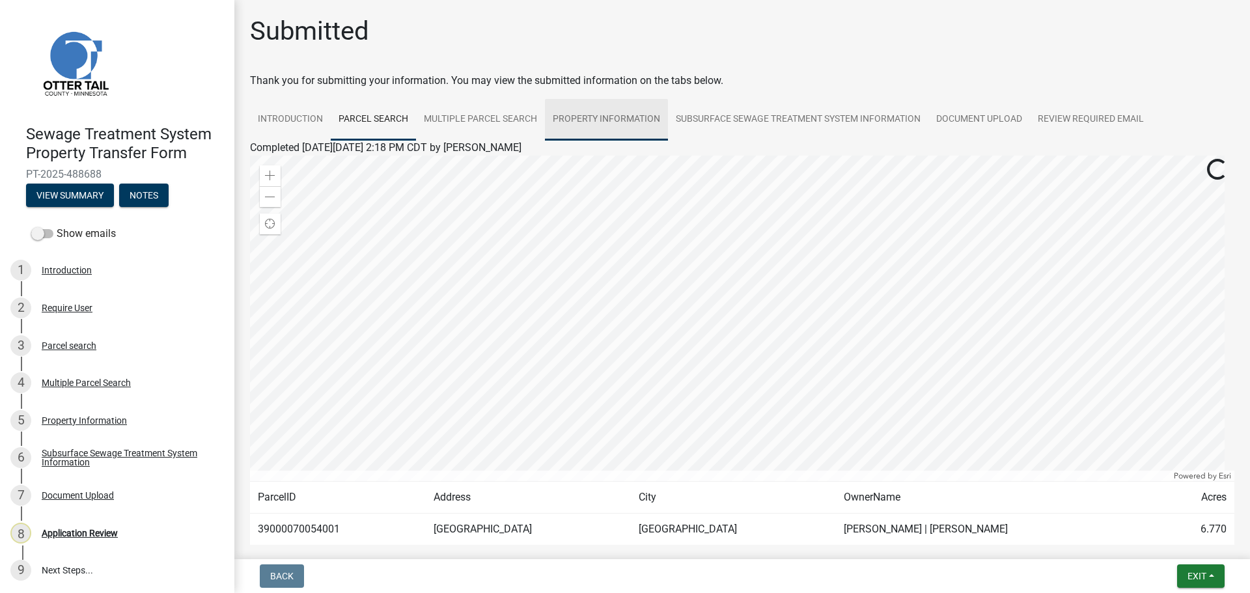
click at [617, 121] on link "Property Information" at bounding box center [606, 120] width 123 height 42
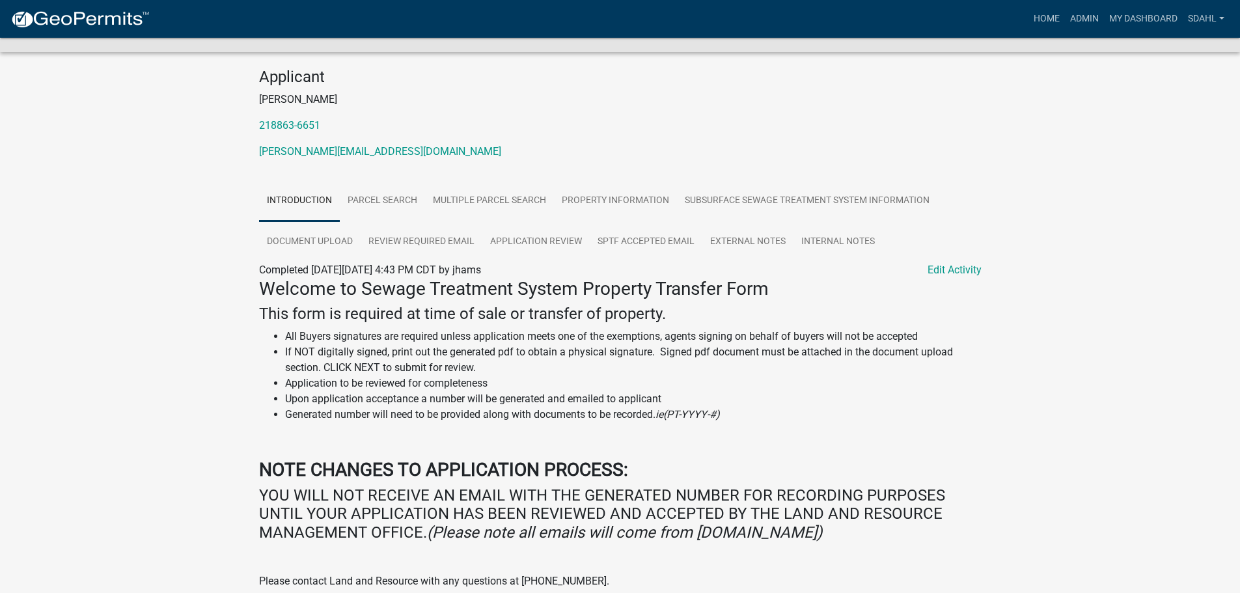
scroll to position [130, 0]
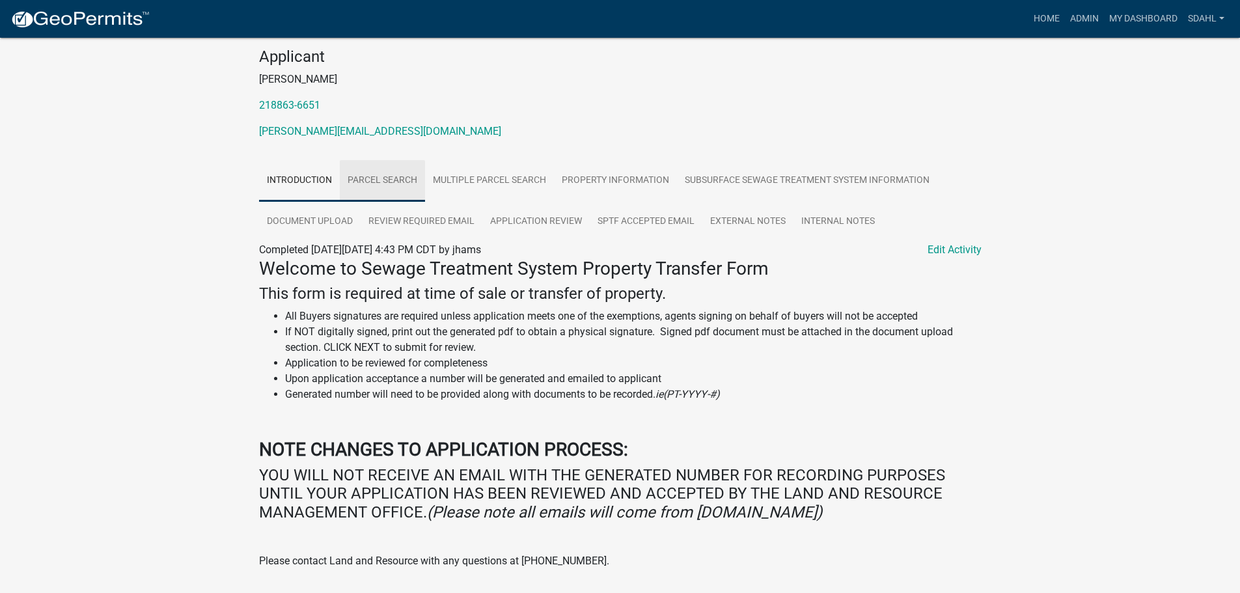
click at [375, 178] on link "Parcel search" at bounding box center [382, 181] width 85 height 42
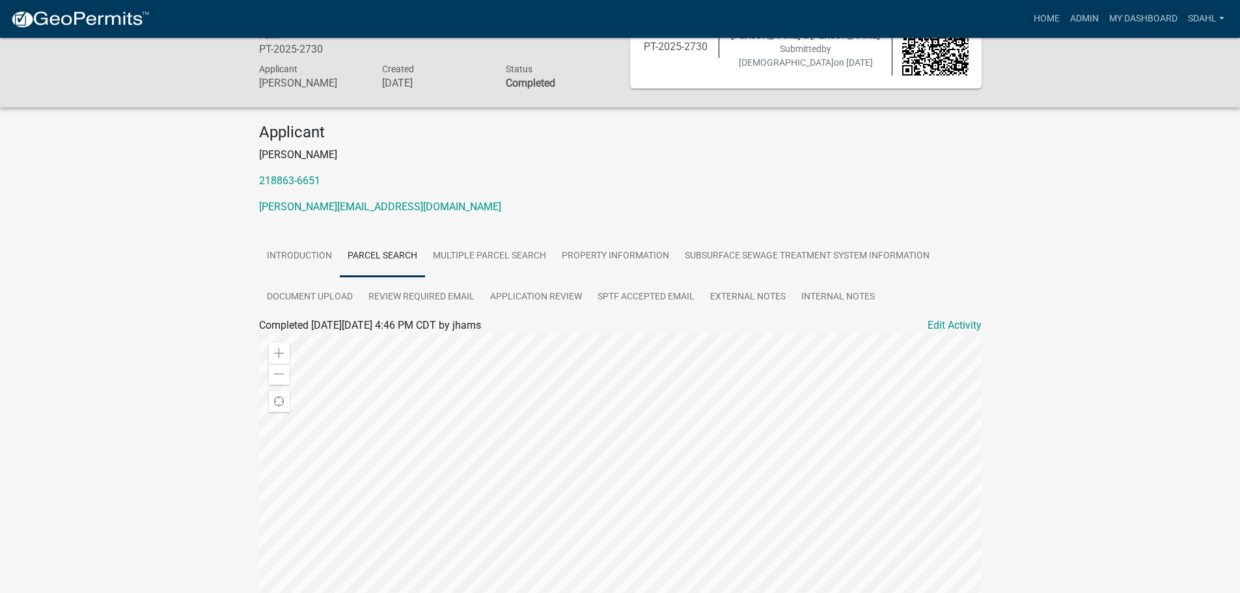
scroll to position [54, 0]
click at [650, 296] on link "SPTF Accepted Email" at bounding box center [646, 298] width 113 height 42
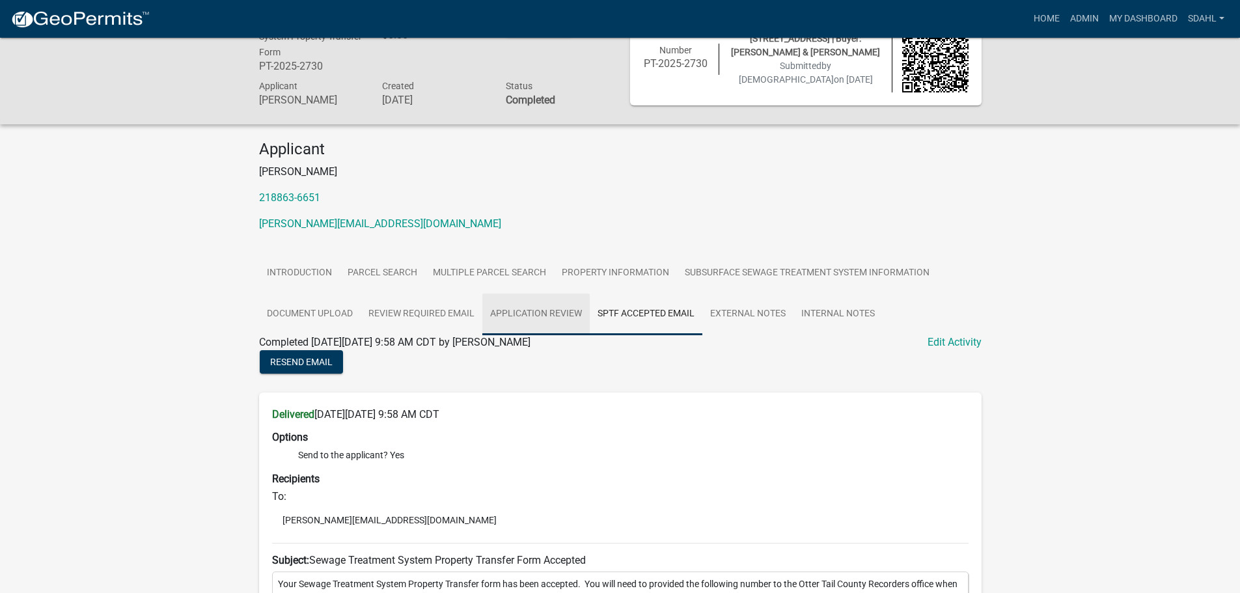
click at [522, 312] on link "Application Review" at bounding box center [535, 315] width 107 height 42
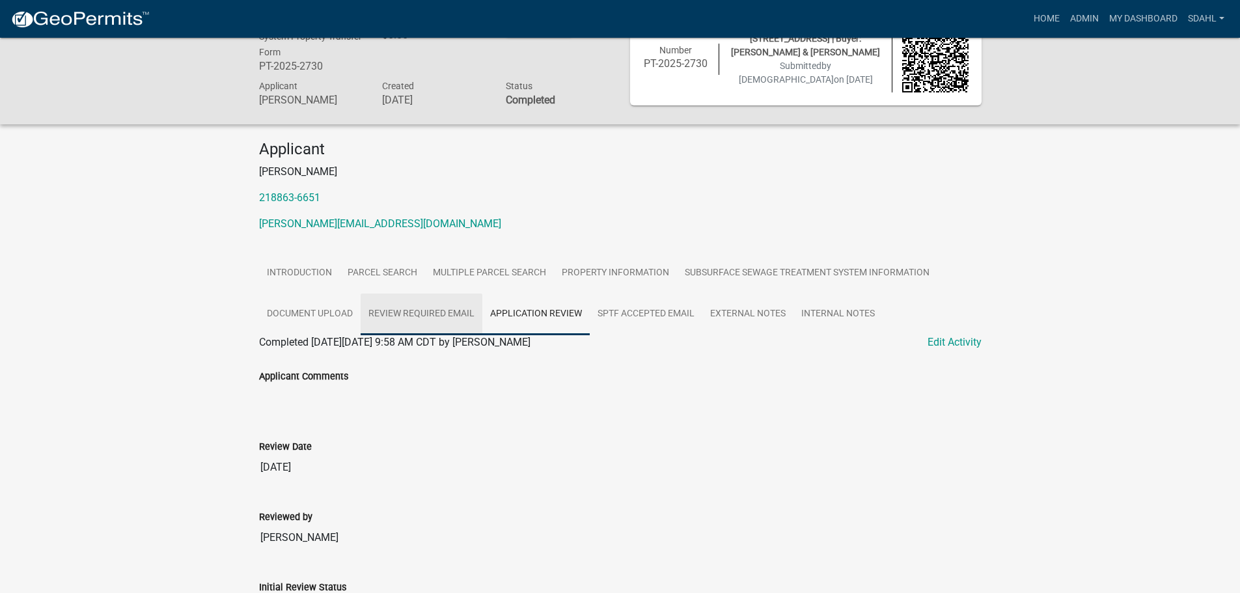
click at [430, 312] on link "Review Required Email" at bounding box center [422, 315] width 122 height 42
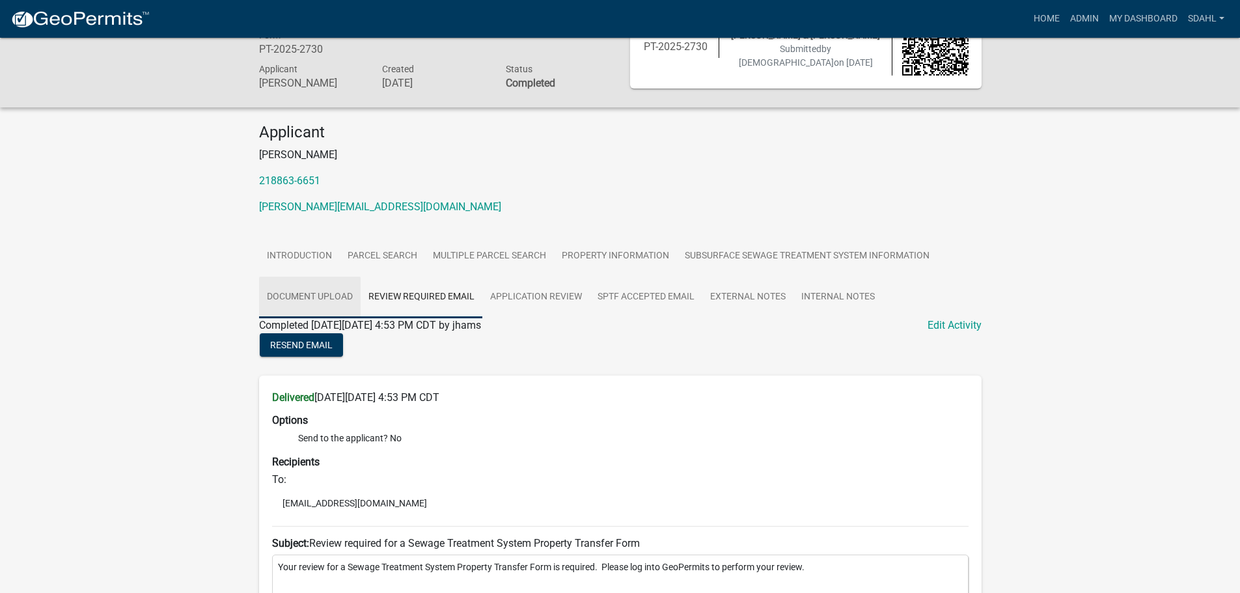
click at [300, 291] on link "Document Upload" at bounding box center [310, 298] width 102 height 42
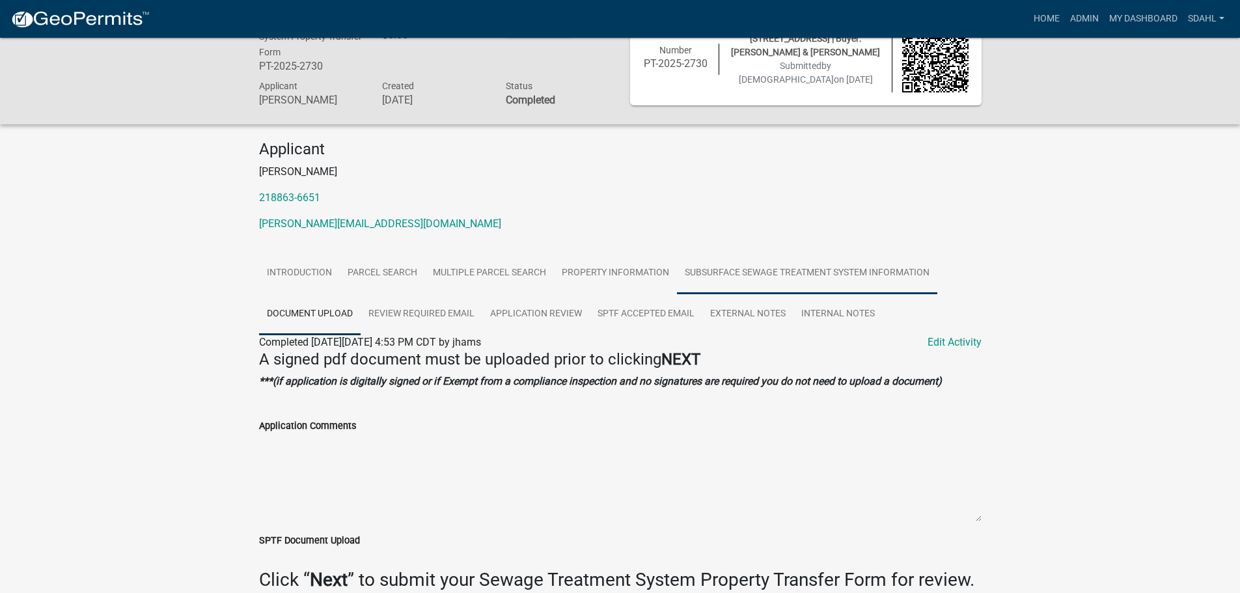
click at [813, 270] on link "Subsurface Sewage Treatment System Information" at bounding box center [807, 274] width 260 height 42
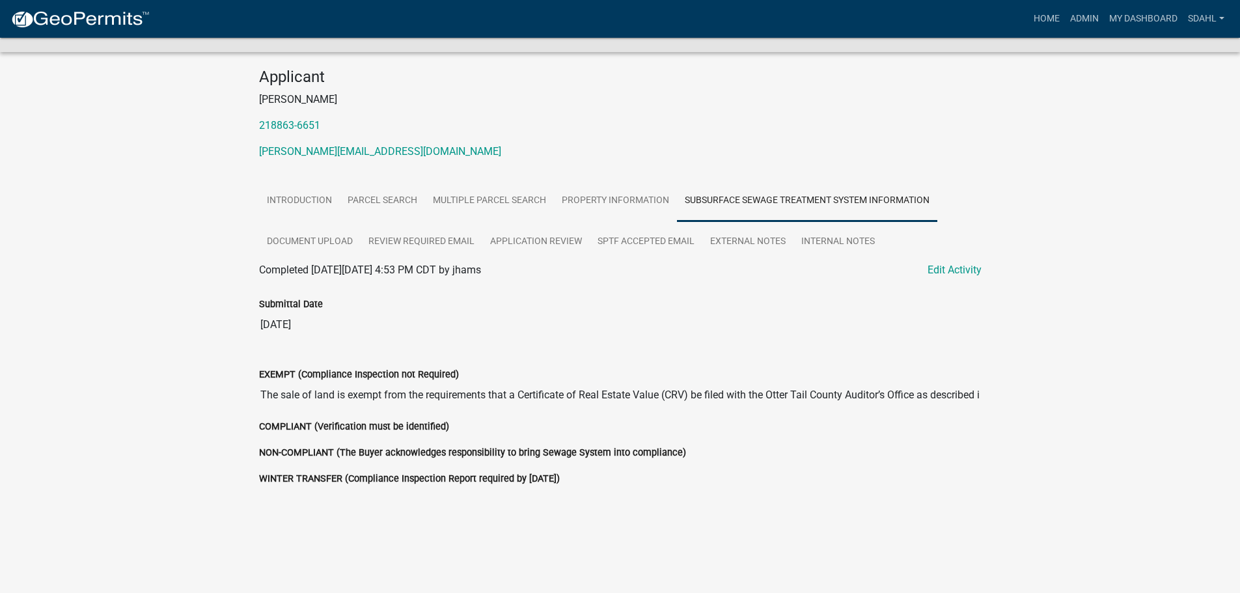
scroll to position [0, 0]
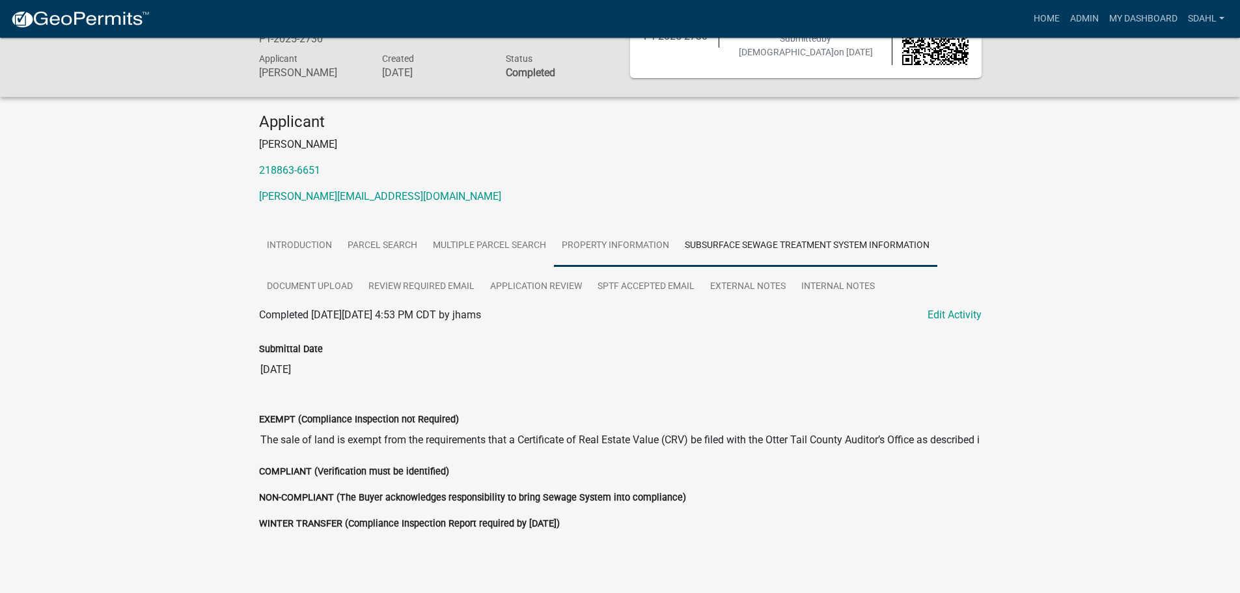
click at [622, 247] on link "Property Information" at bounding box center [615, 246] width 123 height 42
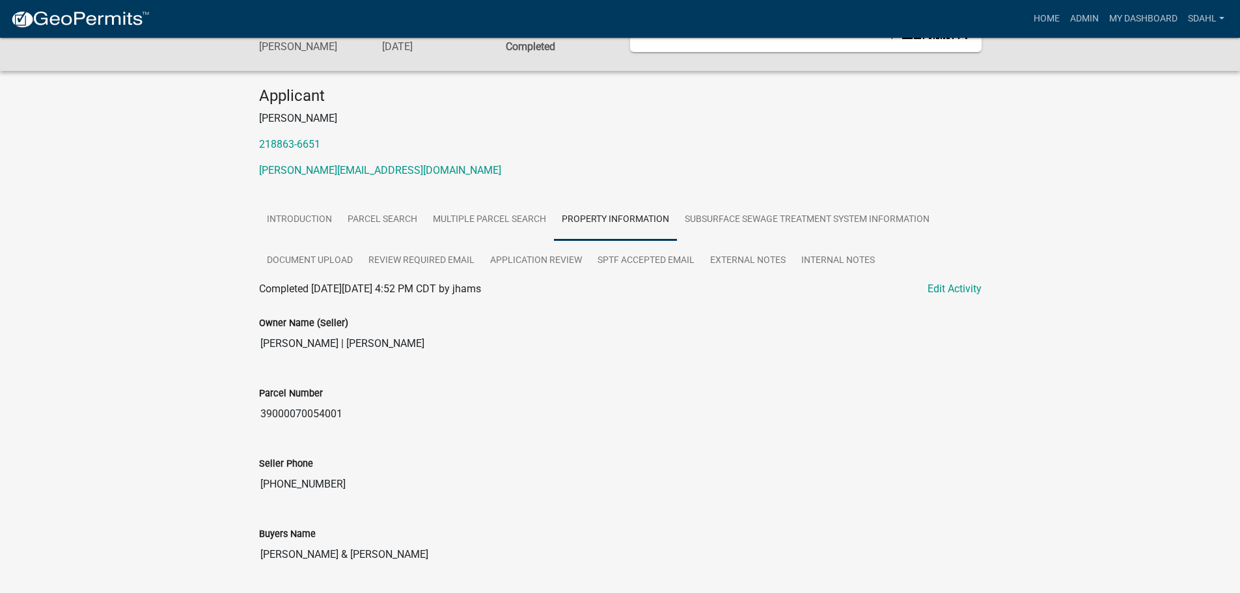
scroll to position [53, 0]
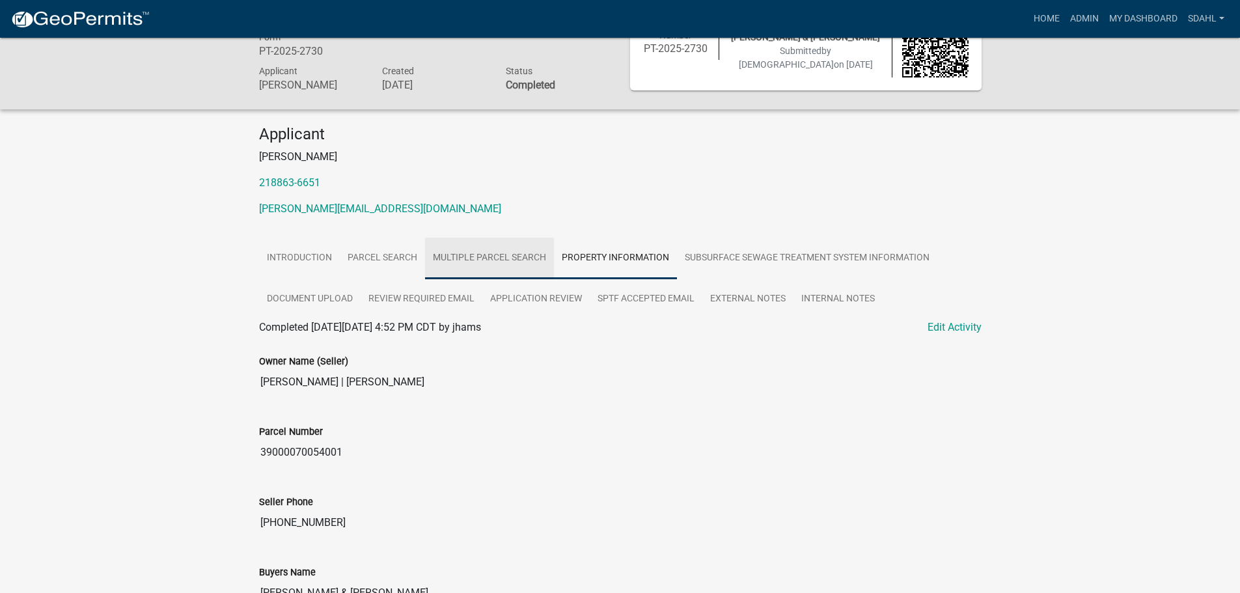
click at [501, 261] on link "Multiple Parcel Search" at bounding box center [489, 259] width 129 height 42
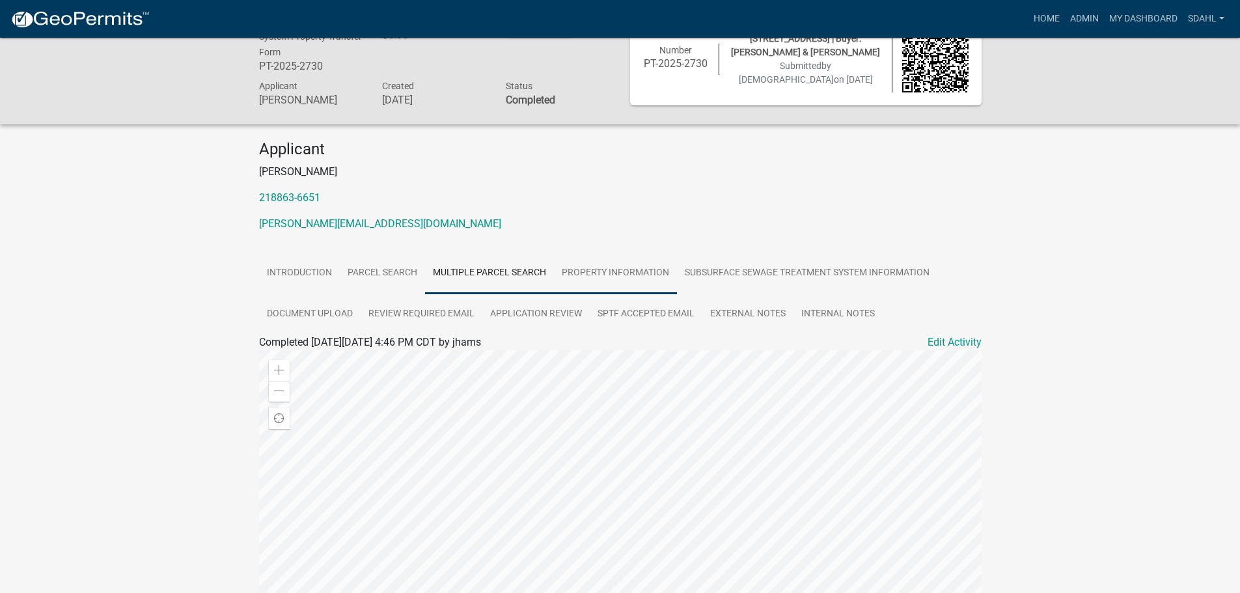
click at [592, 270] on link "Property Information" at bounding box center [615, 274] width 123 height 42
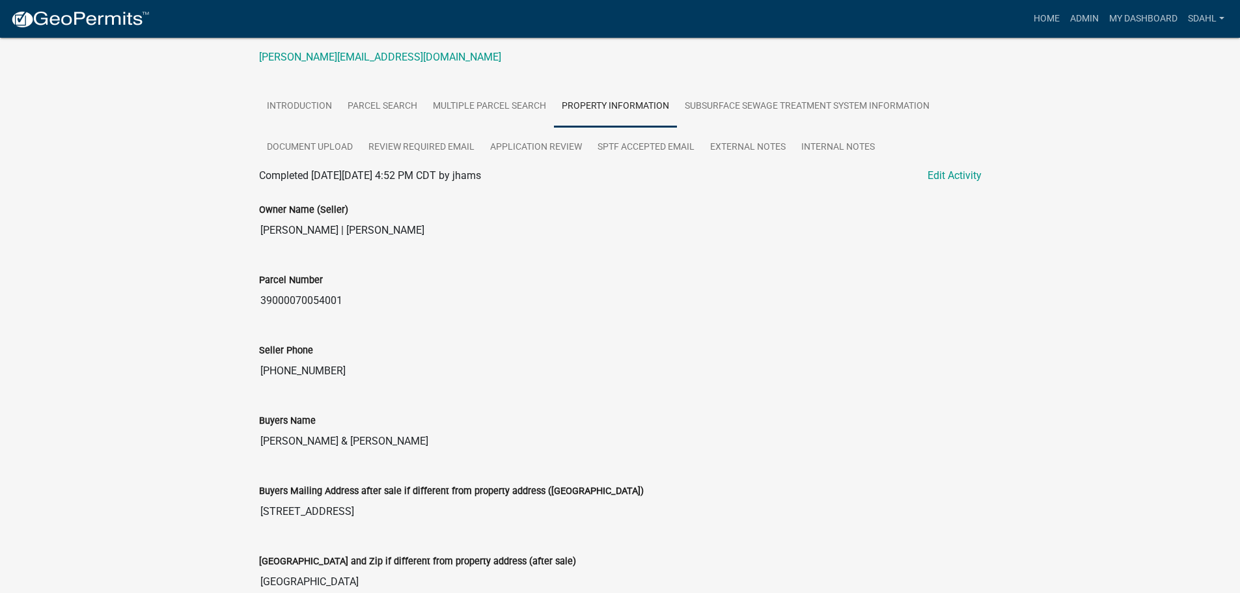
scroll to position [0, 0]
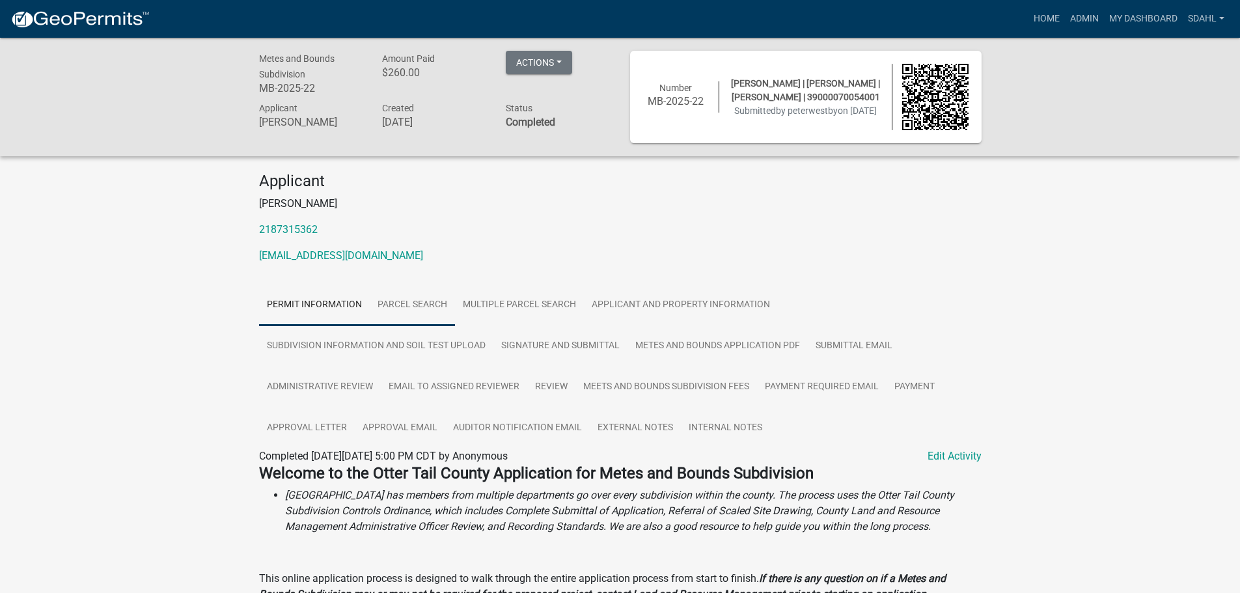
click at [428, 308] on link "Parcel search" at bounding box center [412, 305] width 85 height 42
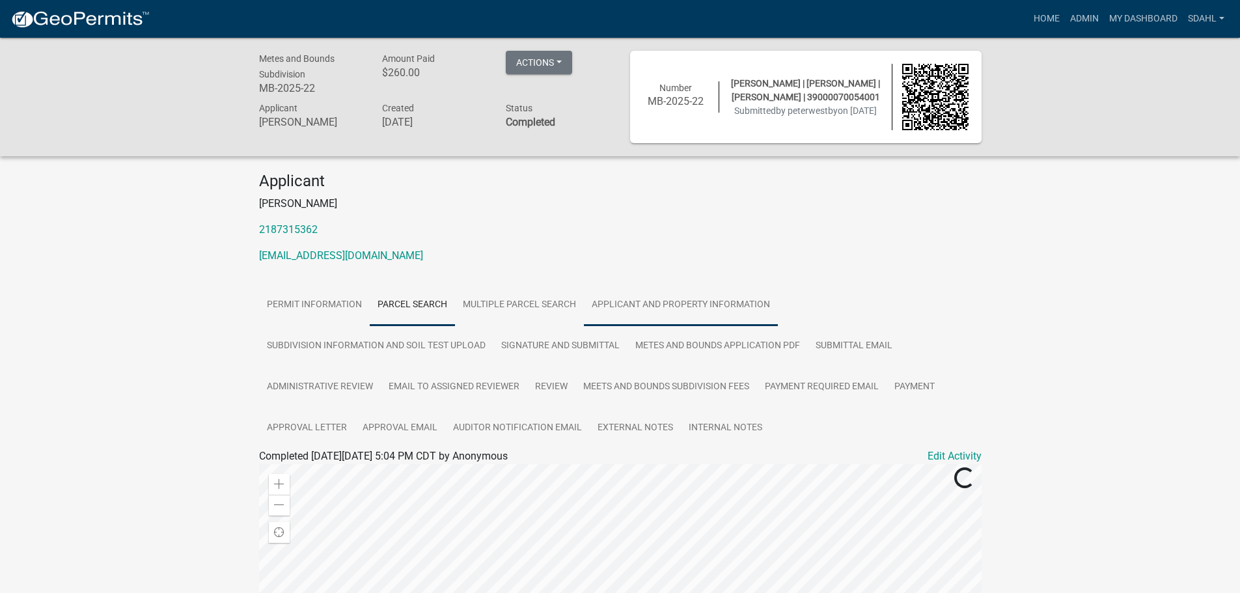
click at [732, 309] on link "Applicant and Property Information" at bounding box center [681, 305] width 194 height 42
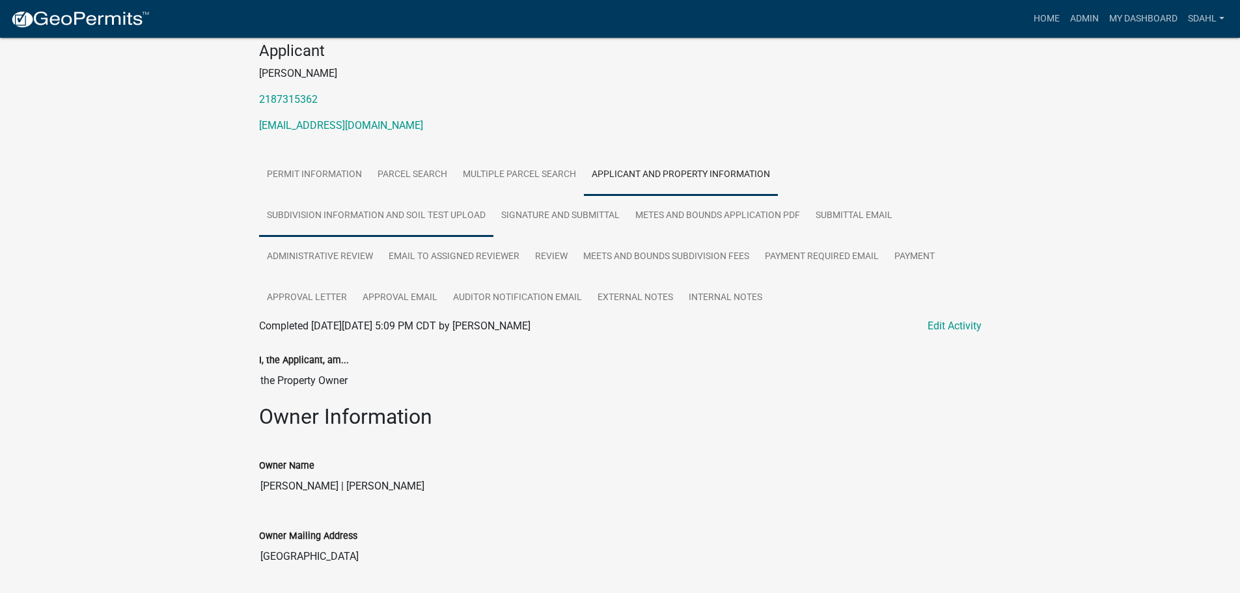
click at [460, 221] on link "Subdivision Information and Soil Test Upload" at bounding box center [376, 216] width 234 height 42
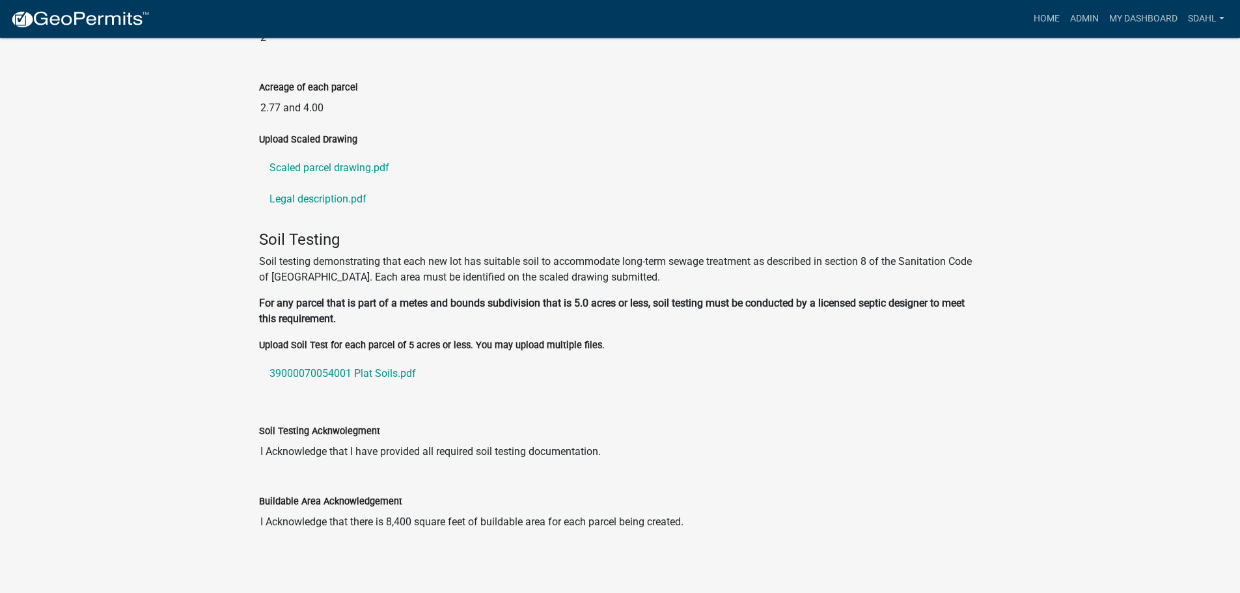
scroll to position [480, 0]
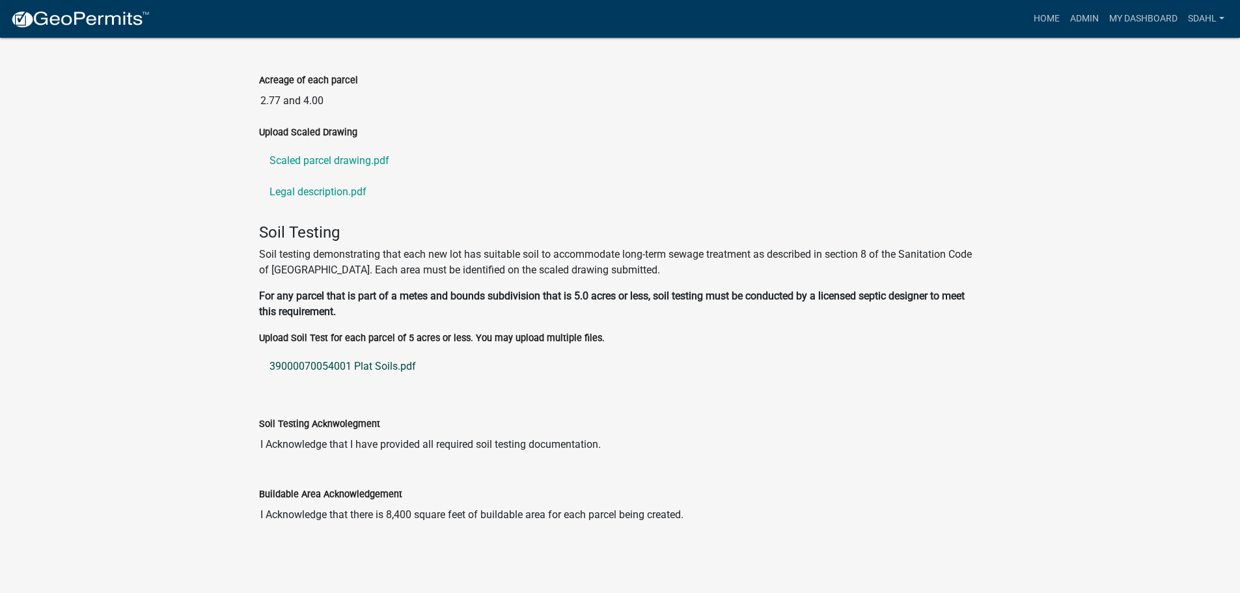
click at [353, 368] on link "39000070054001 Plat Soils.pdf" at bounding box center [620, 366] width 723 height 31
click at [342, 163] on link "Scaled parcel drawing.pdf" at bounding box center [620, 160] width 723 height 31
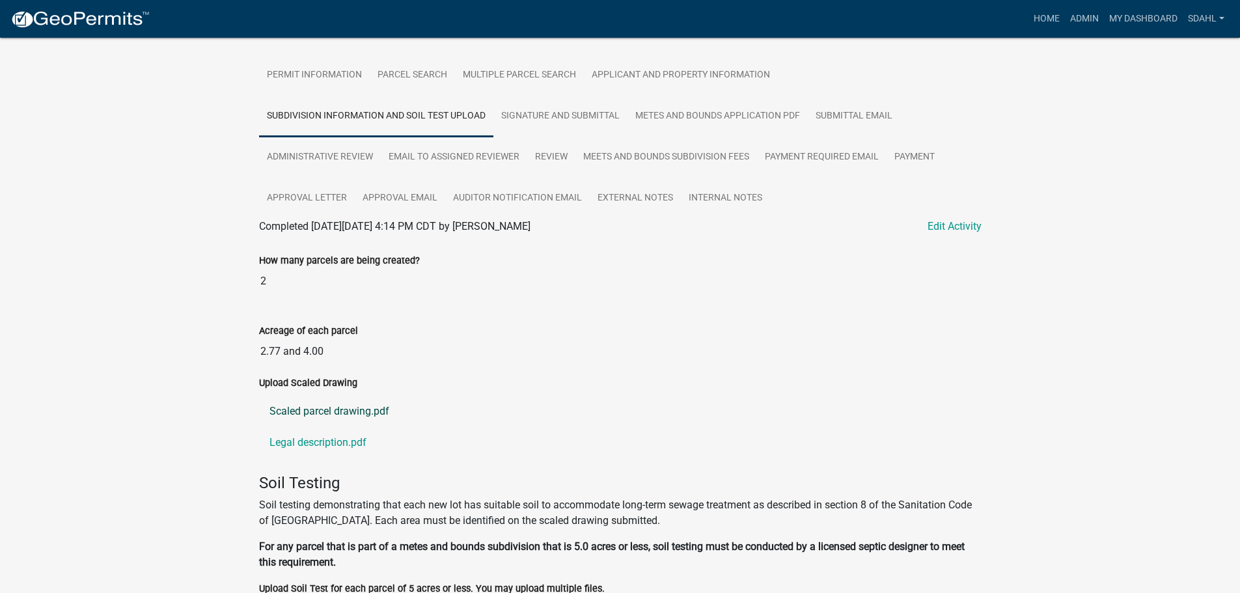
scroll to position [0, 0]
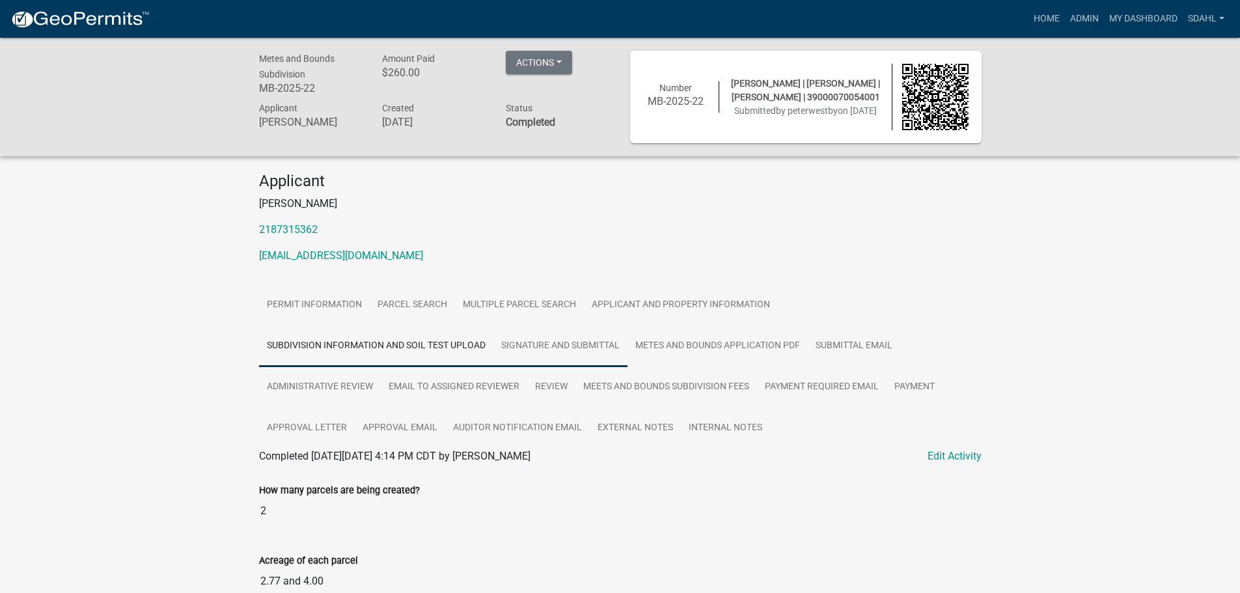
click at [595, 352] on link "Signature and Submittal" at bounding box center [560, 347] width 134 height 42
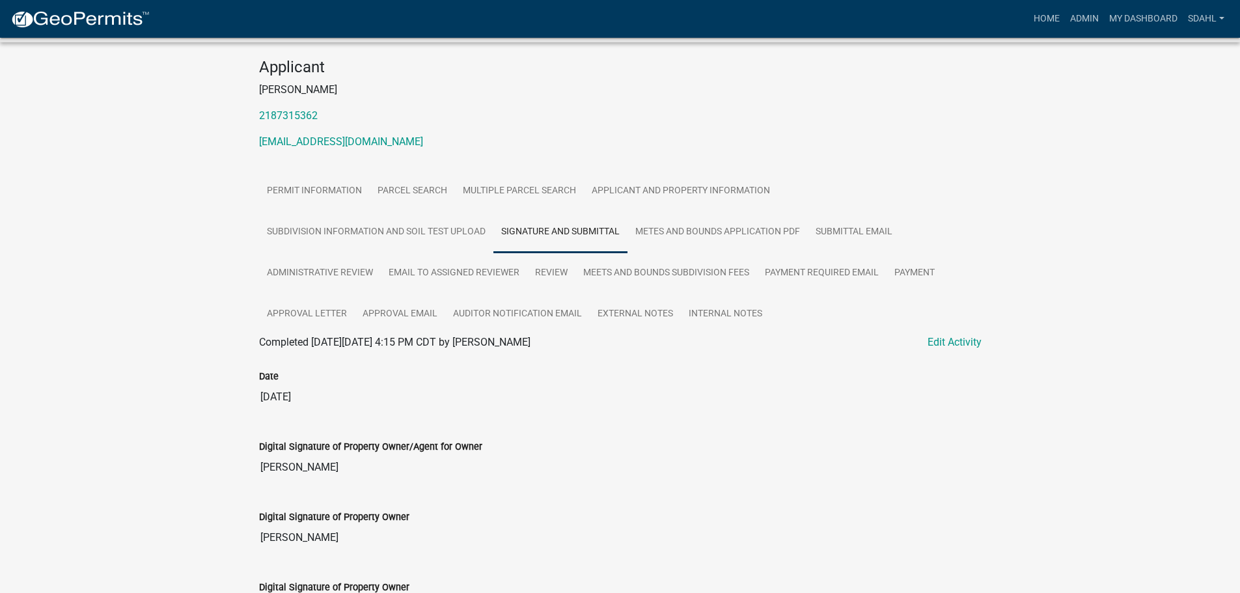
scroll to position [111, 0]
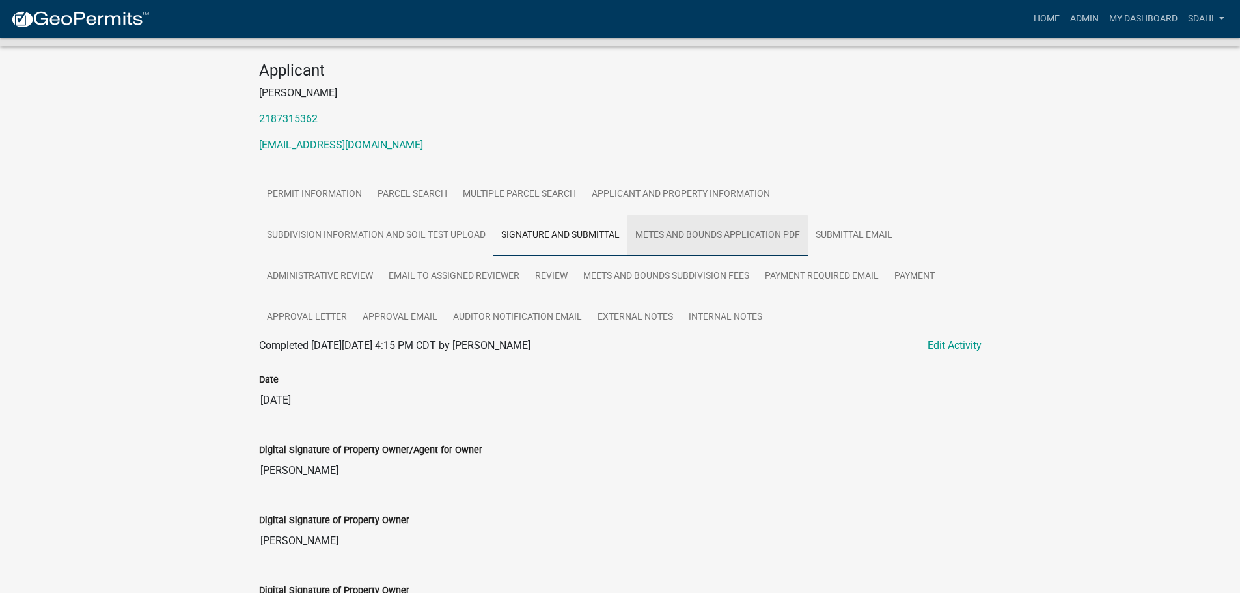
click at [703, 238] on link "Metes and Bounds Application PDF" at bounding box center [718, 236] width 180 height 42
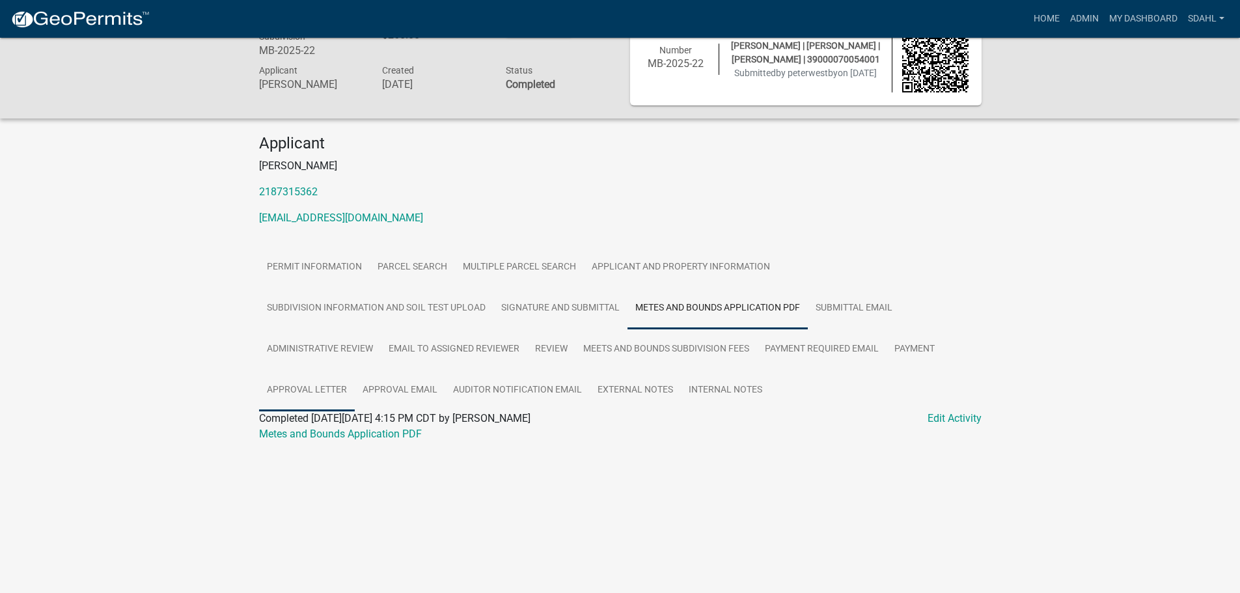
click at [312, 385] on link "Approval Letter" at bounding box center [307, 391] width 96 height 42
click at [310, 437] on link "Approval Letter" at bounding box center [294, 434] width 70 height 12
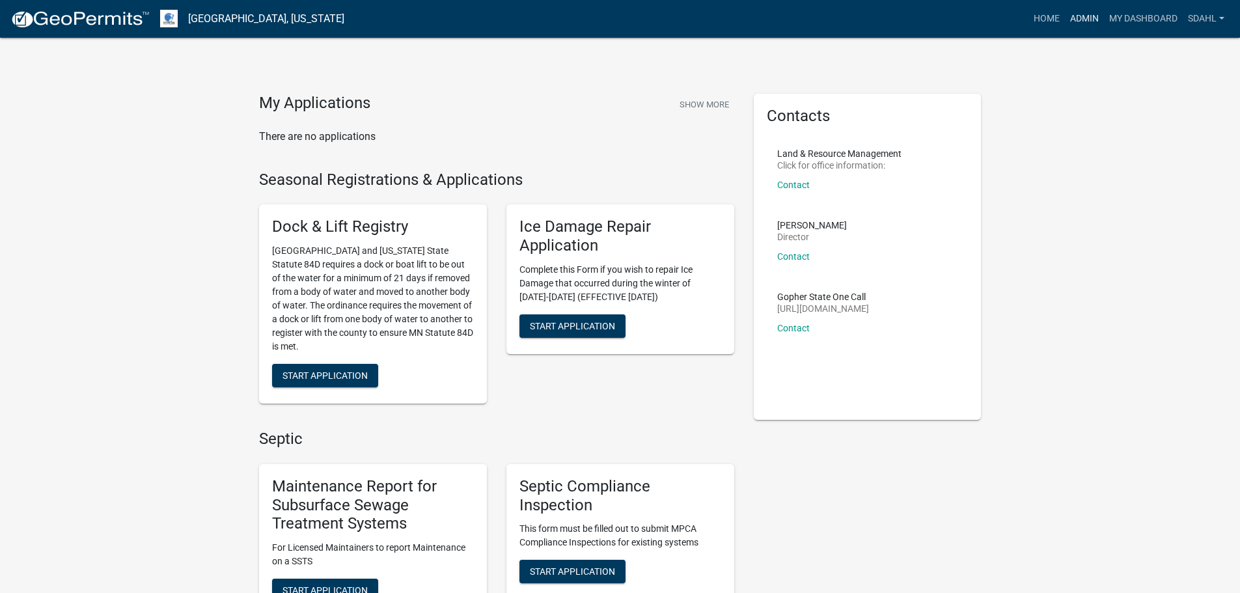
click at [1079, 21] on link "Admin" at bounding box center [1084, 19] width 39 height 25
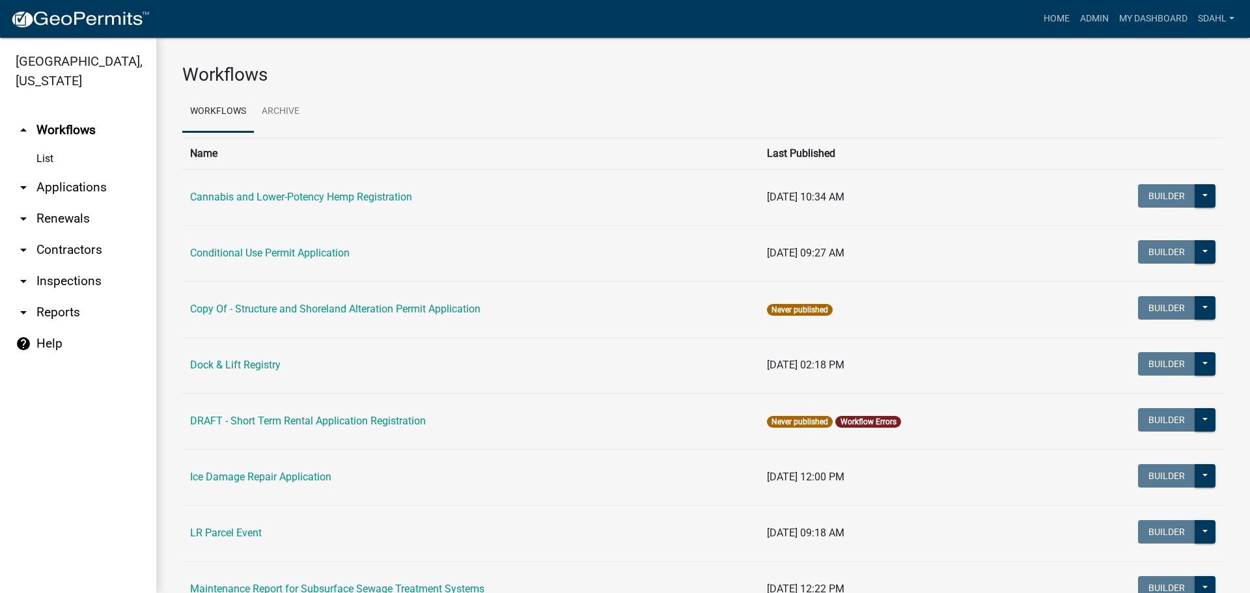
click at [105, 186] on link "arrow_drop_down Applications" at bounding box center [78, 187] width 156 height 31
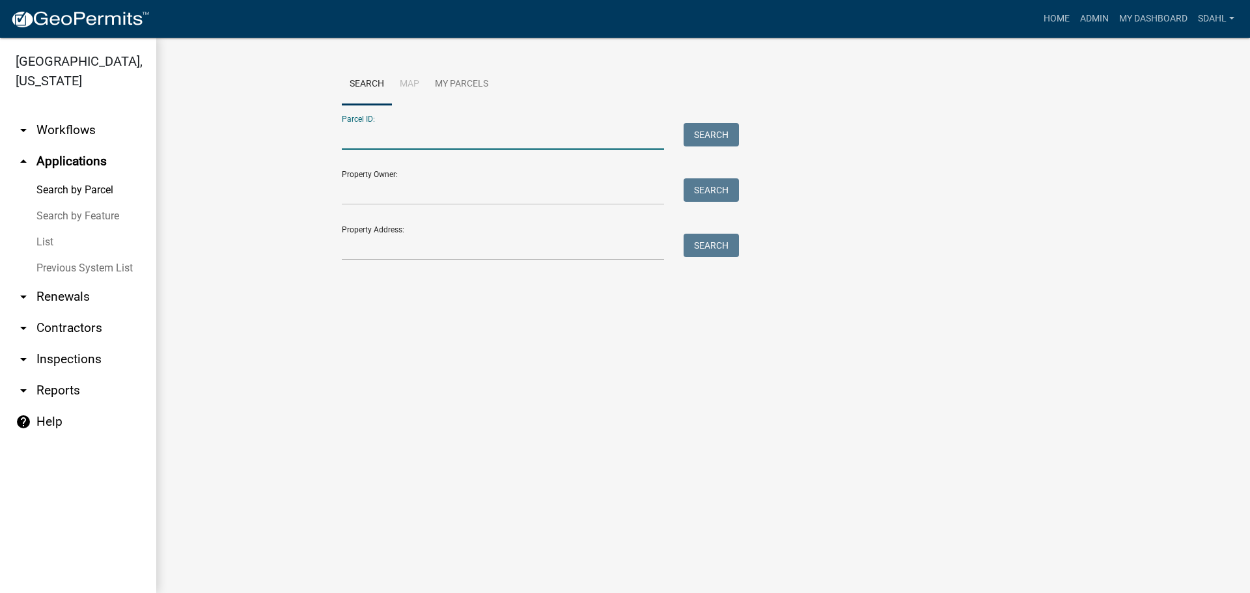
click at [473, 133] on input "Parcel ID:" at bounding box center [503, 136] width 322 height 27
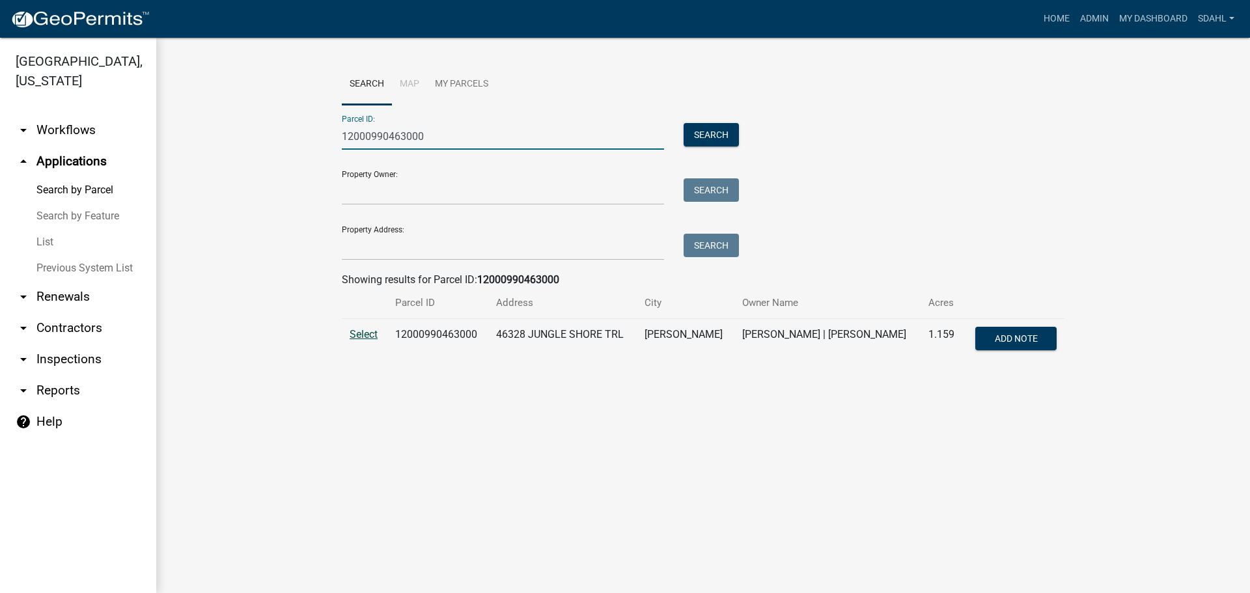
type input "12000990463000"
click at [366, 334] on span "Select" at bounding box center [364, 334] width 28 height 12
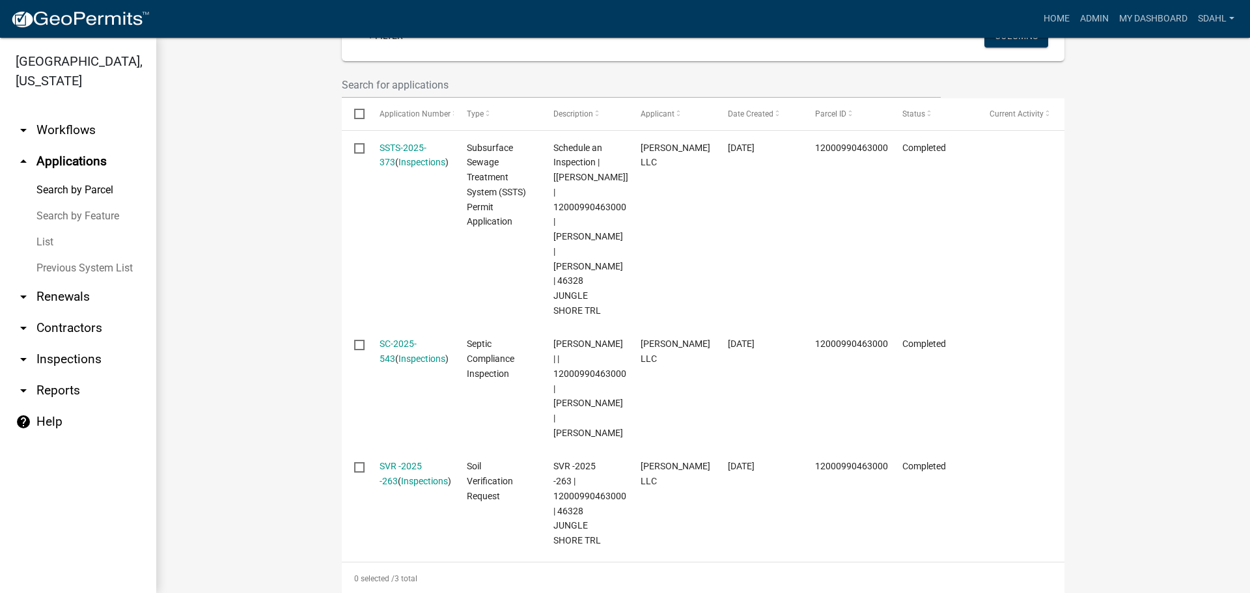
scroll to position [372, 0]
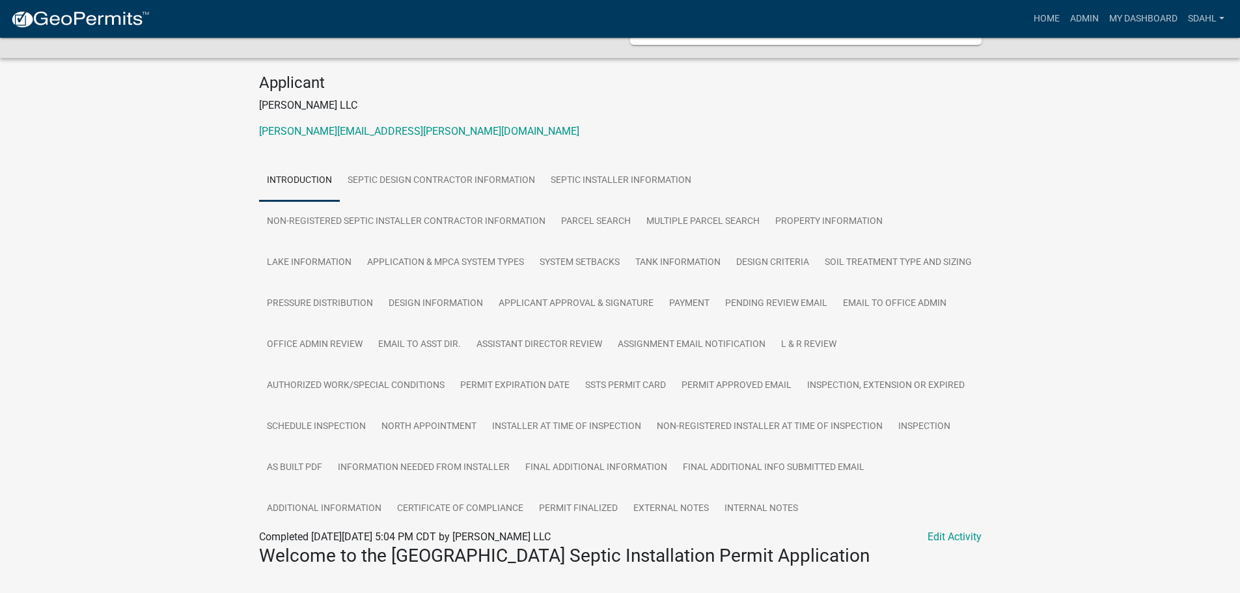
scroll to position [195, 0]
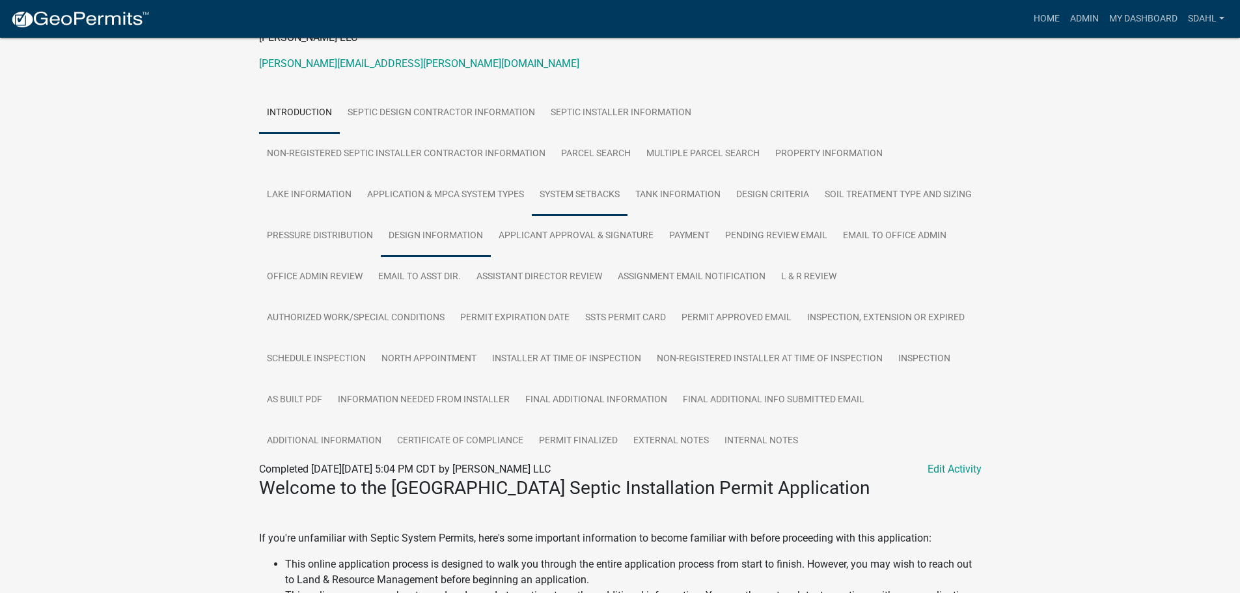
click at [491, 228] on link "Design Information" at bounding box center [436, 236] width 110 height 42
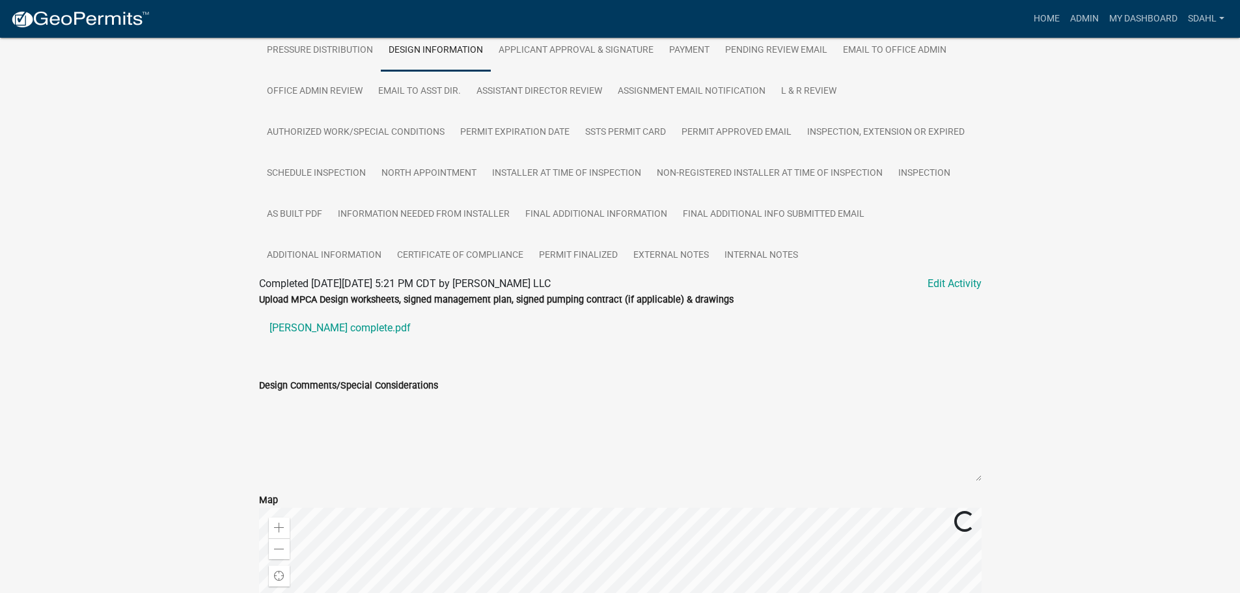
scroll to position [385, 0]
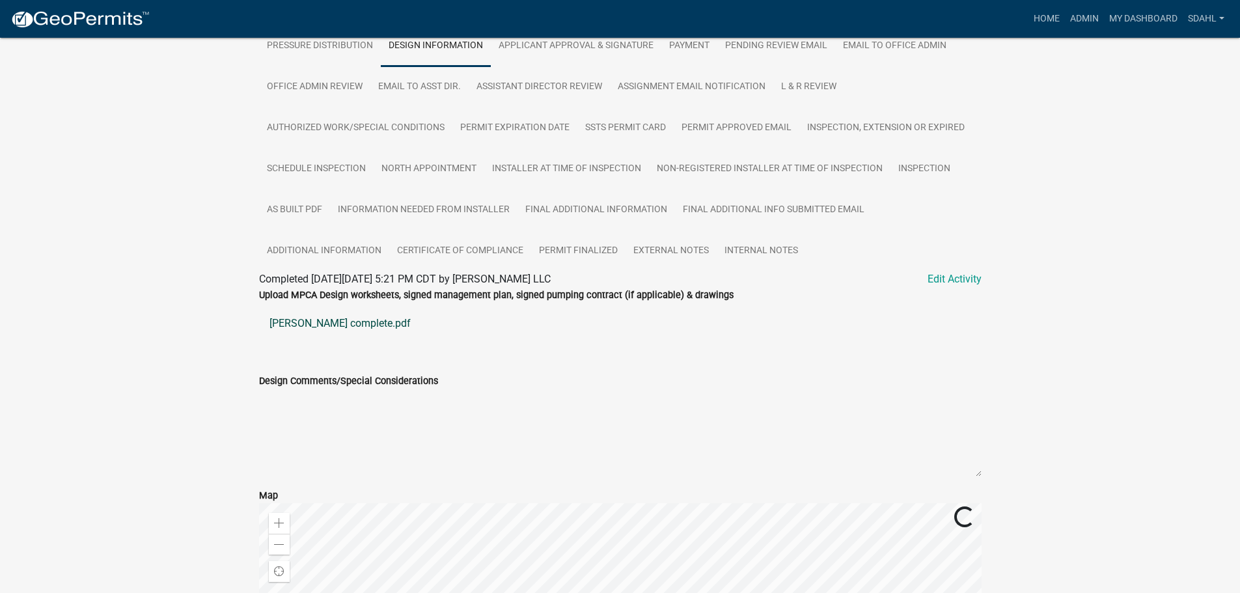
click at [303, 339] on link "[PERSON_NAME] complete.pdf" at bounding box center [620, 323] width 723 height 31
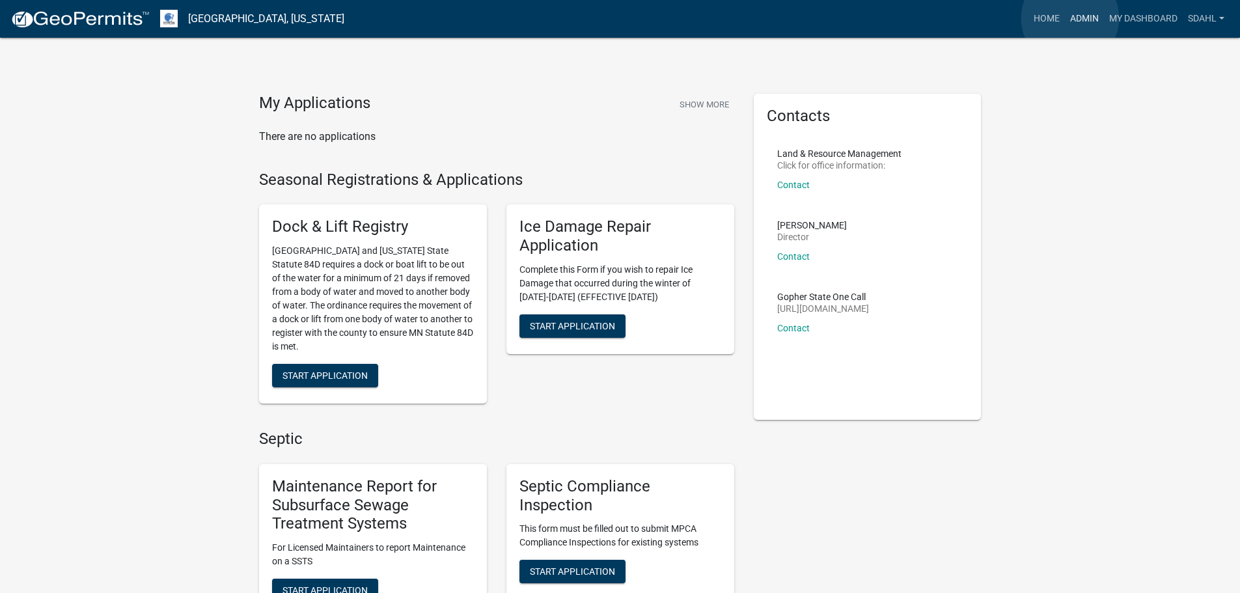
click at [1070, 18] on link "Admin" at bounding box center [1084, 19] width 39 height 25
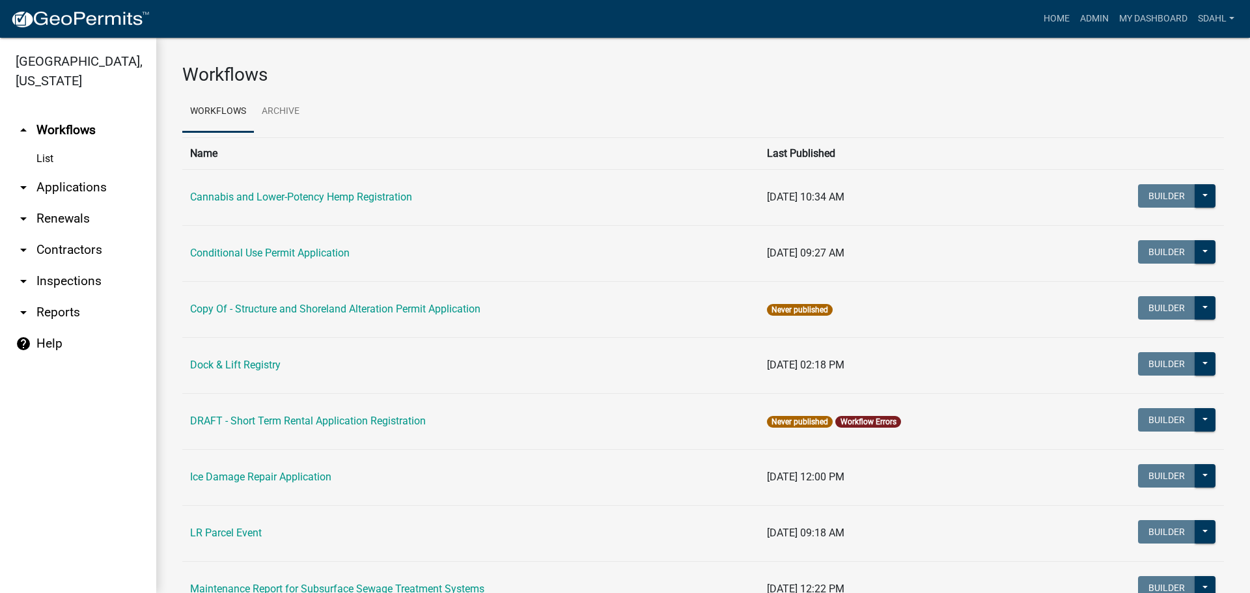
click at [56, 184] on link "arrow_drop_down Applications" at bounding box center [78, 187] width 156 height 31
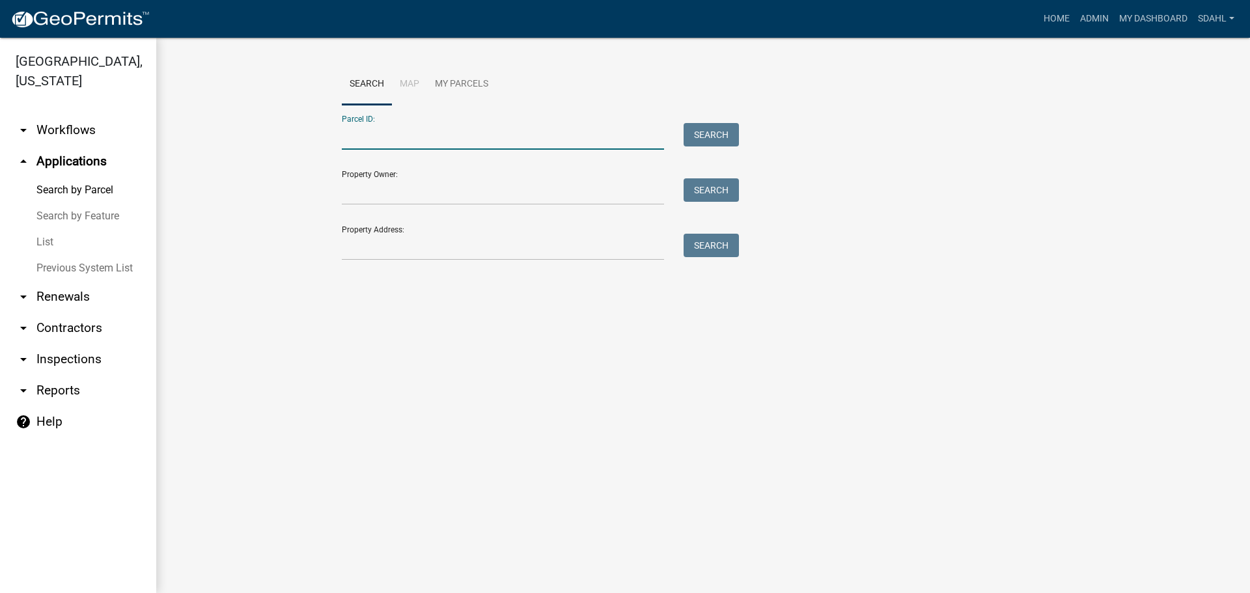
click at [412, 135] on input "Parcel ID:" at bounding box center [503, 136] width 322 height 27
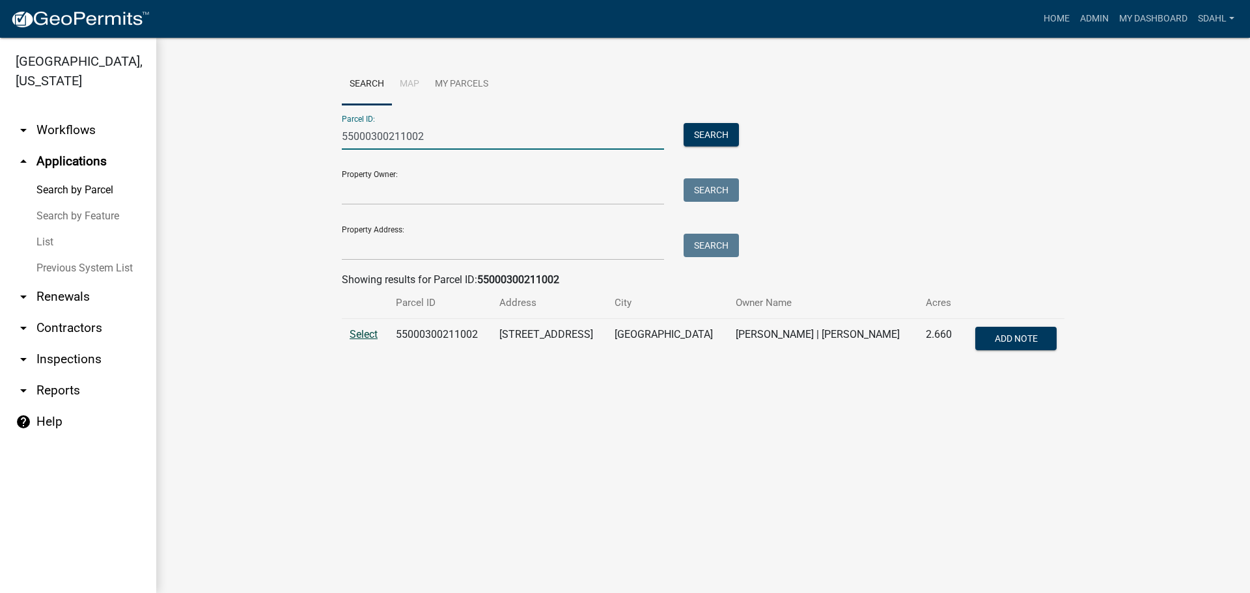
type input "55000300211002"
click at [363, 337] on span "Select" at bounding box center [364, 334] width 28 height 12
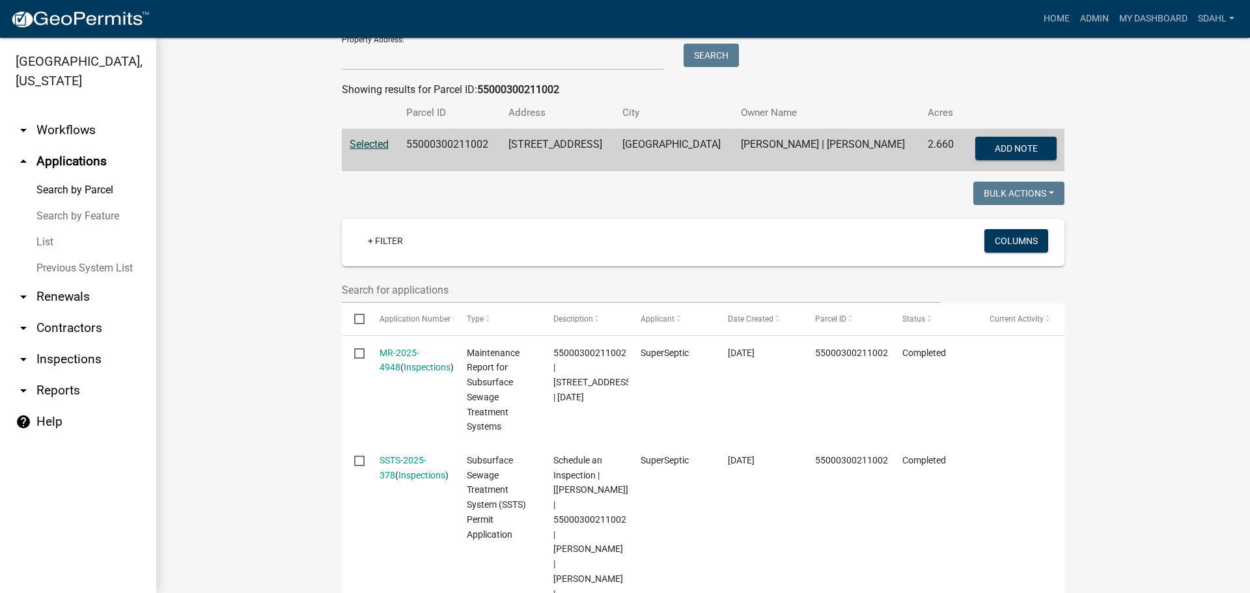
scroll to position [195, 0]
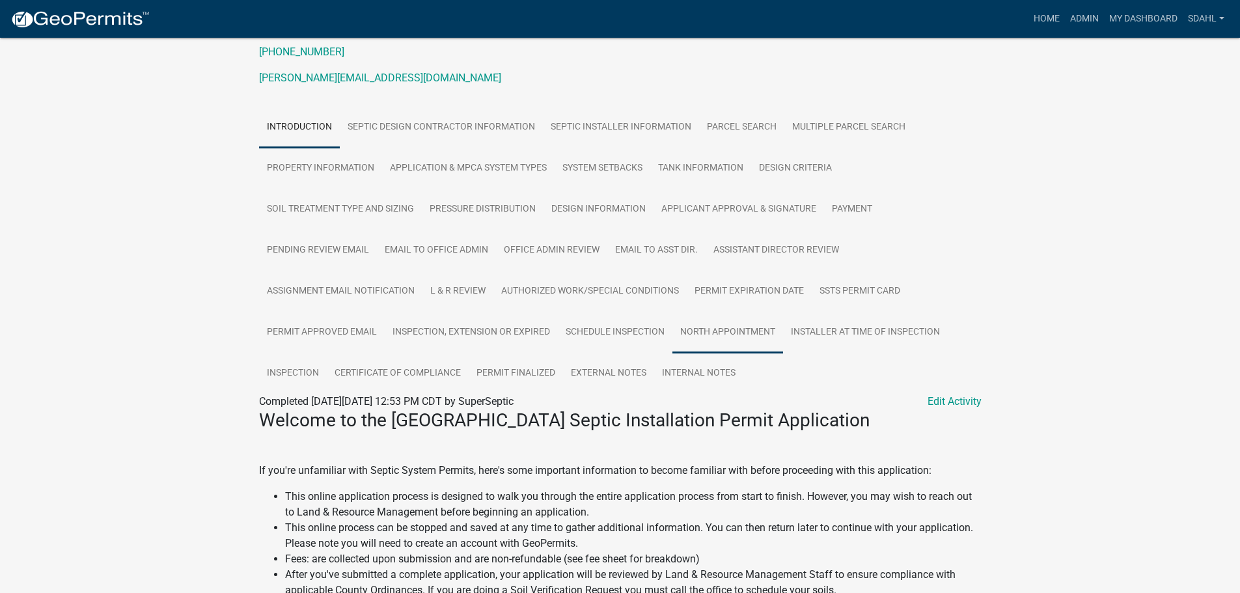
scroll to position [195, 0]
click at [401, 382] on link "Certificate of Compliance" at bounding box center [398, 372] width 142 height 42
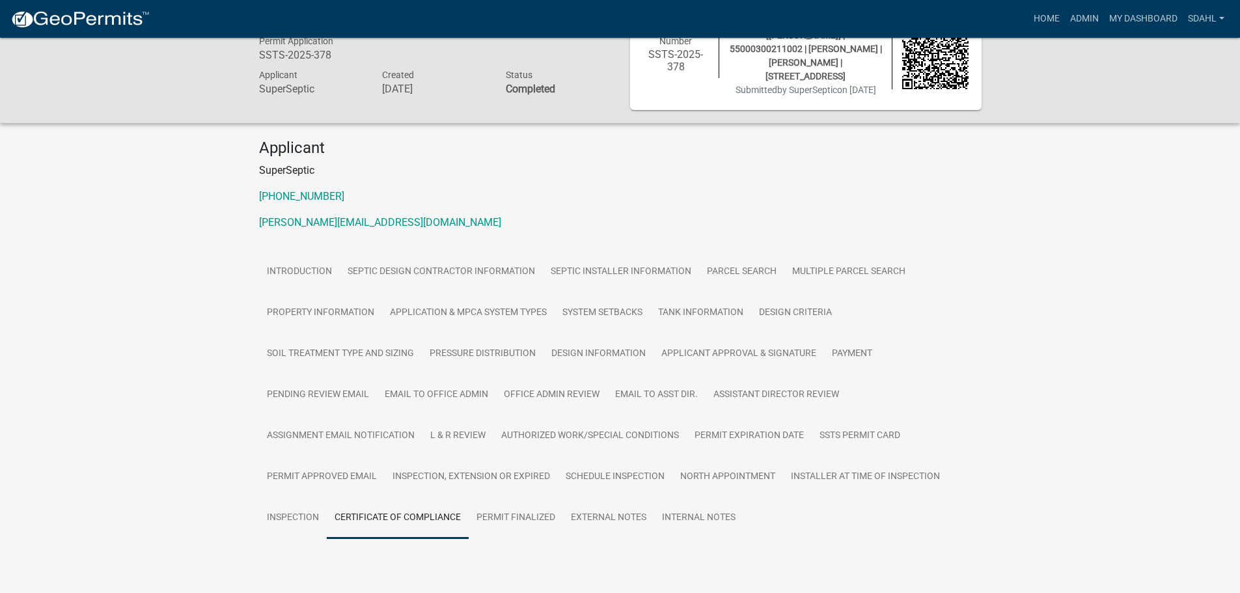
scroll to position [86, 0]
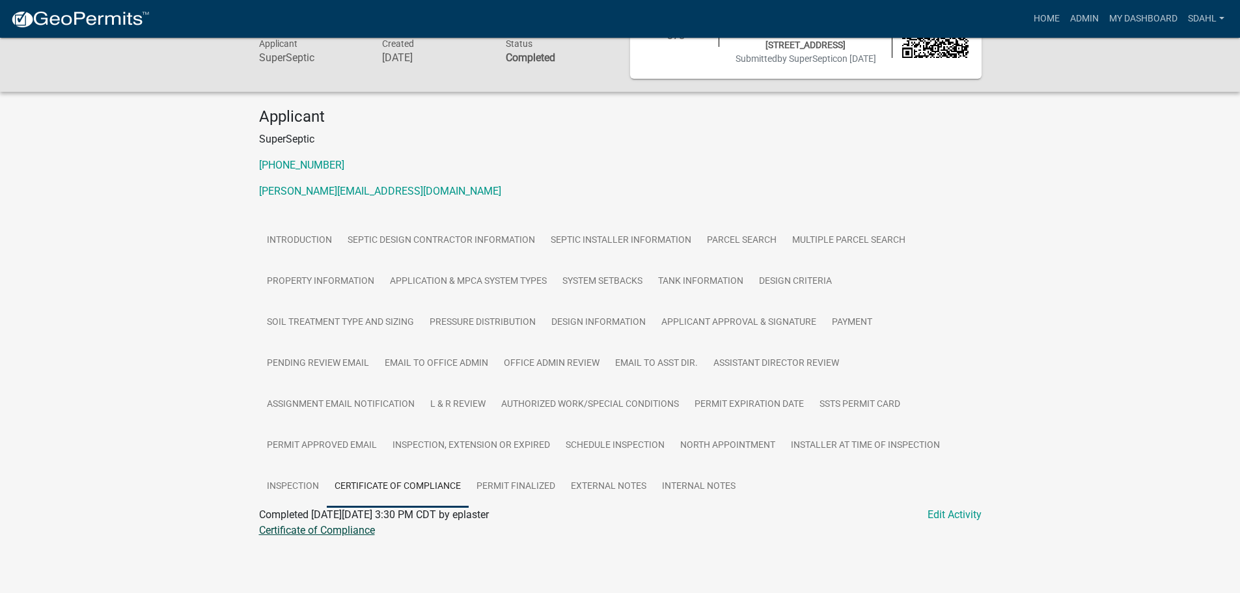
click at [320, 532] on link "Certificate of Compliance" at bounding box center [317, 530] width 116 height 12
click at [458, 409] on link "L & R Review" at bounding box center [458, 405] width 71 height 42
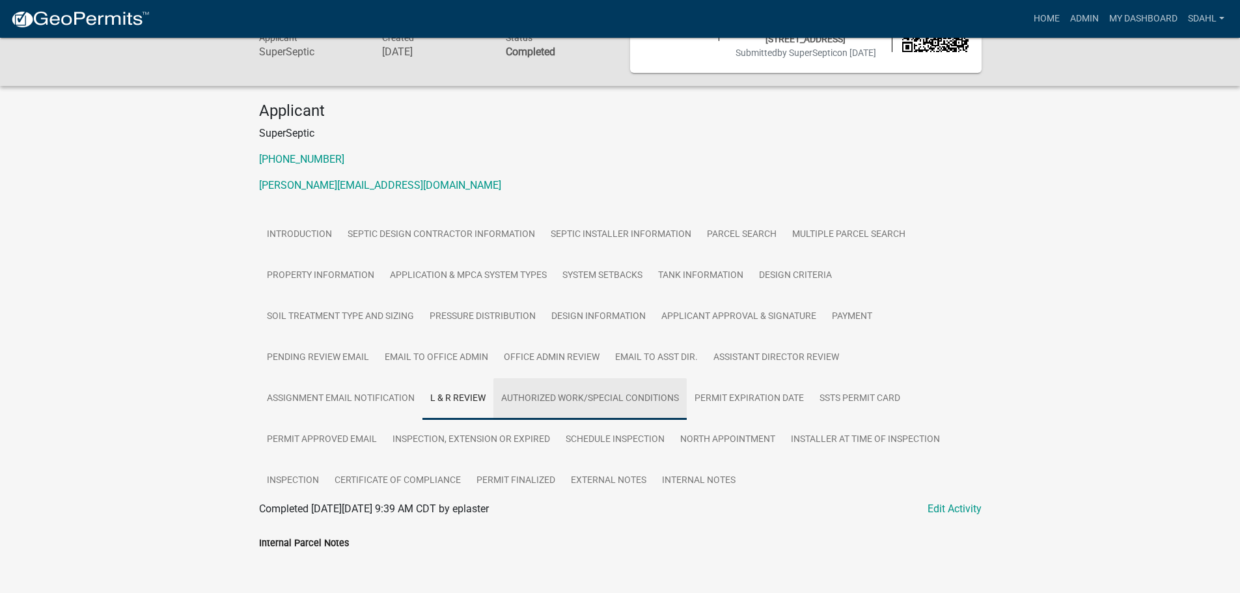
click at [605, 414] on link "Authorized Work/Special Conditions" at bounding box center [589, 399] width 193 height 42
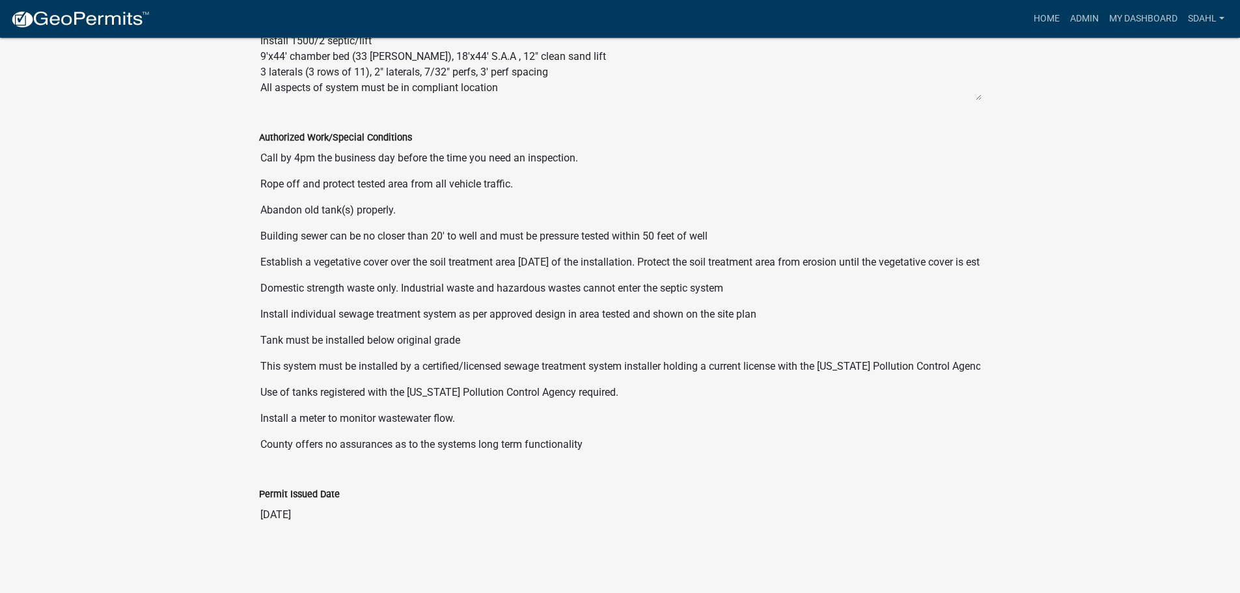
scroll to position [700, 0]
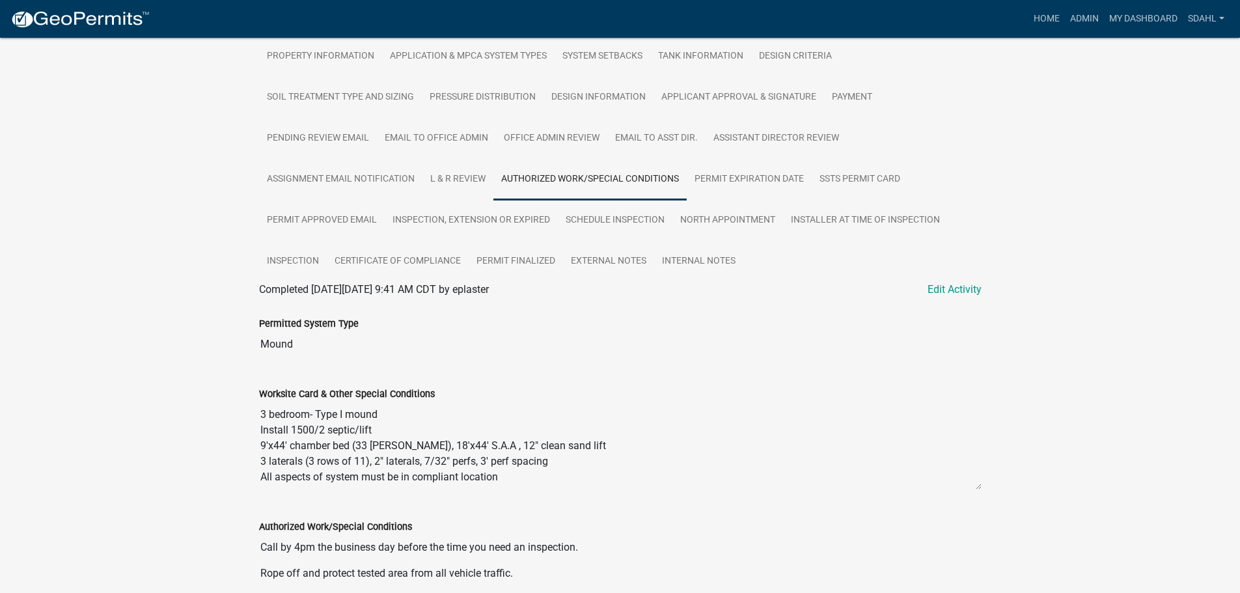
scroll to position [326, 0]
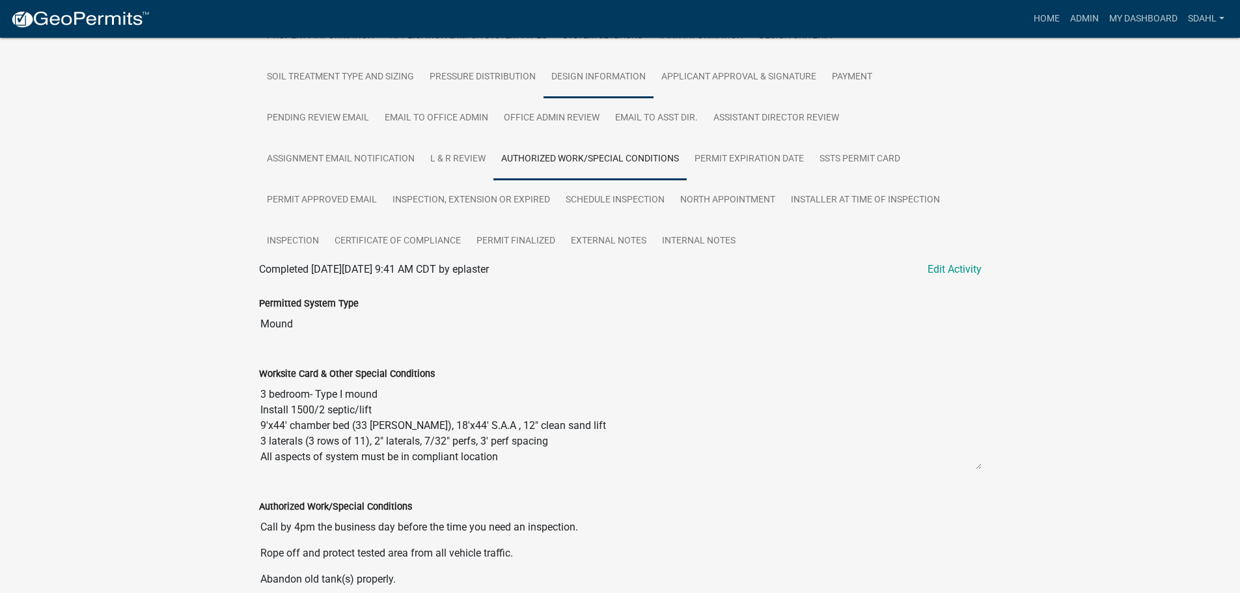
click at [570, 83] on link "Design Information" at bounding box center [599, 78] width 110 height 42
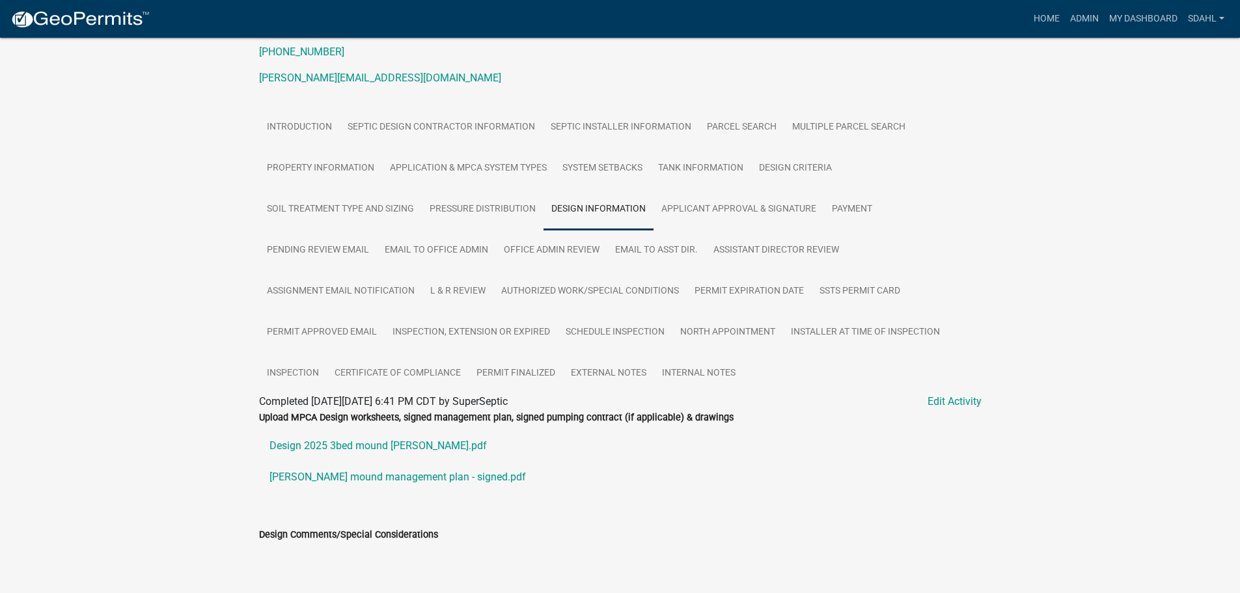
scroll to position [223, 0]
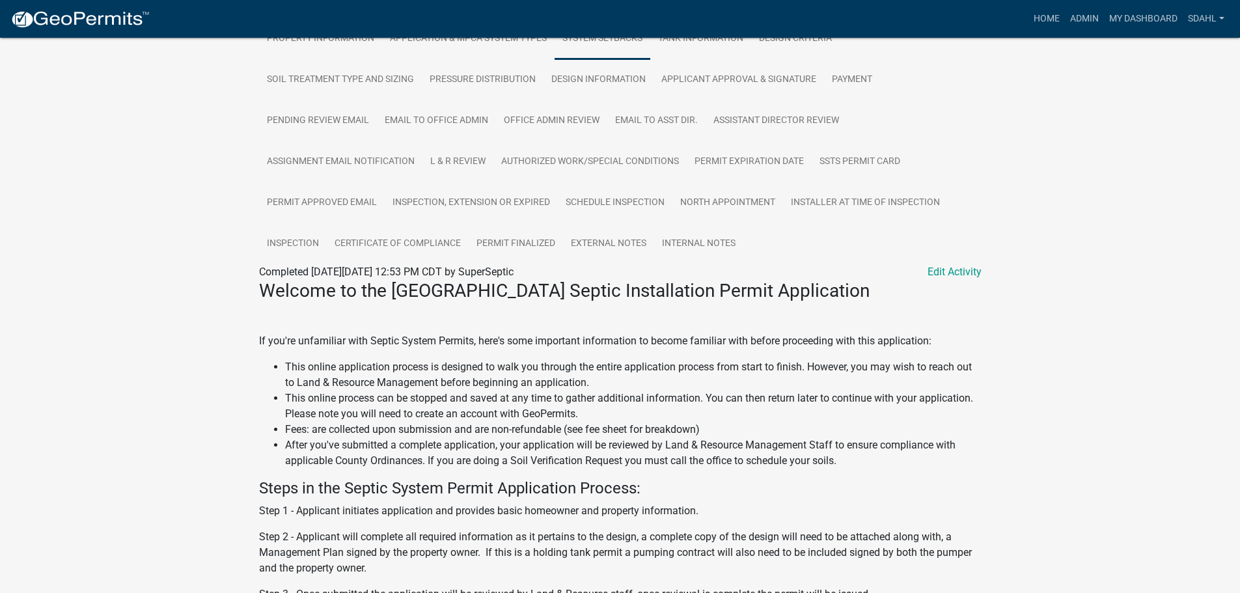
scroll to position [326, 0]
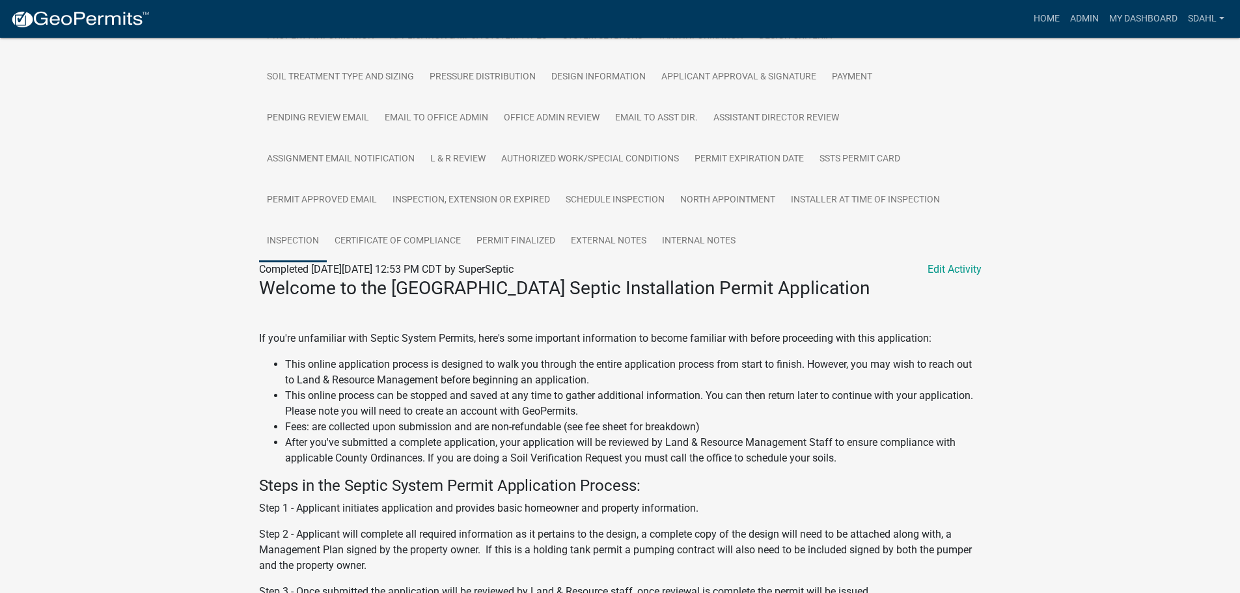
click at [299, 252] on link "Inspection" at bounding box center [293, 242] width 68 height 42
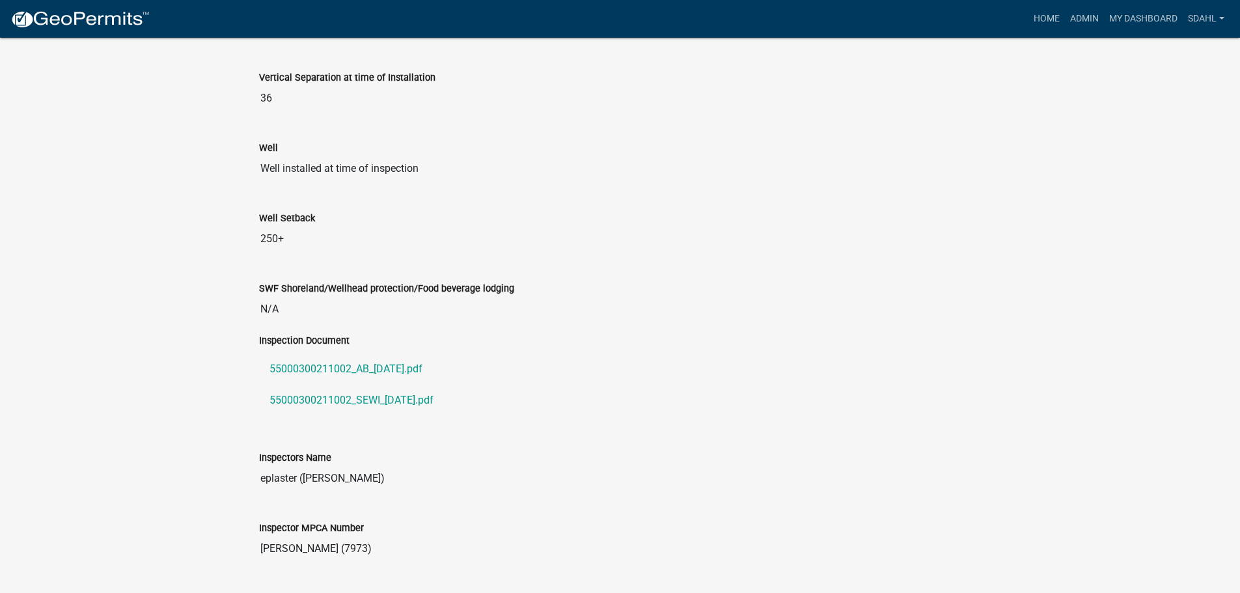
scroll to position [1200, 0]
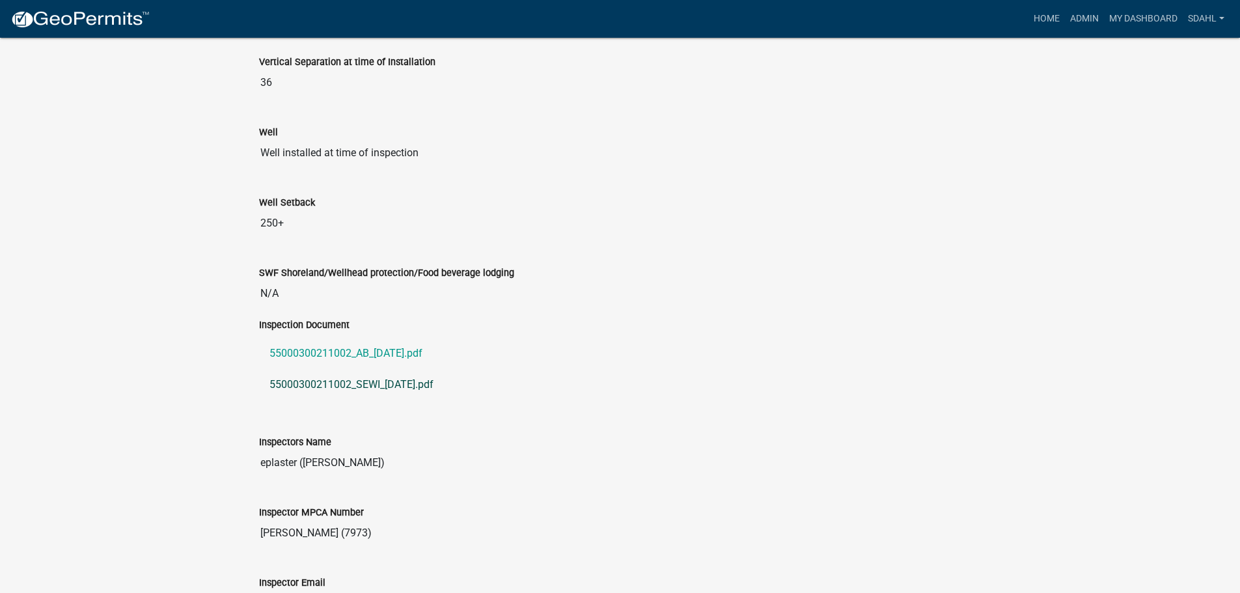
click at [400, 389] on link "55000300211002_SEWI_2025-10-03.pdf" at bounding box center [620, 384] width 723 height 31
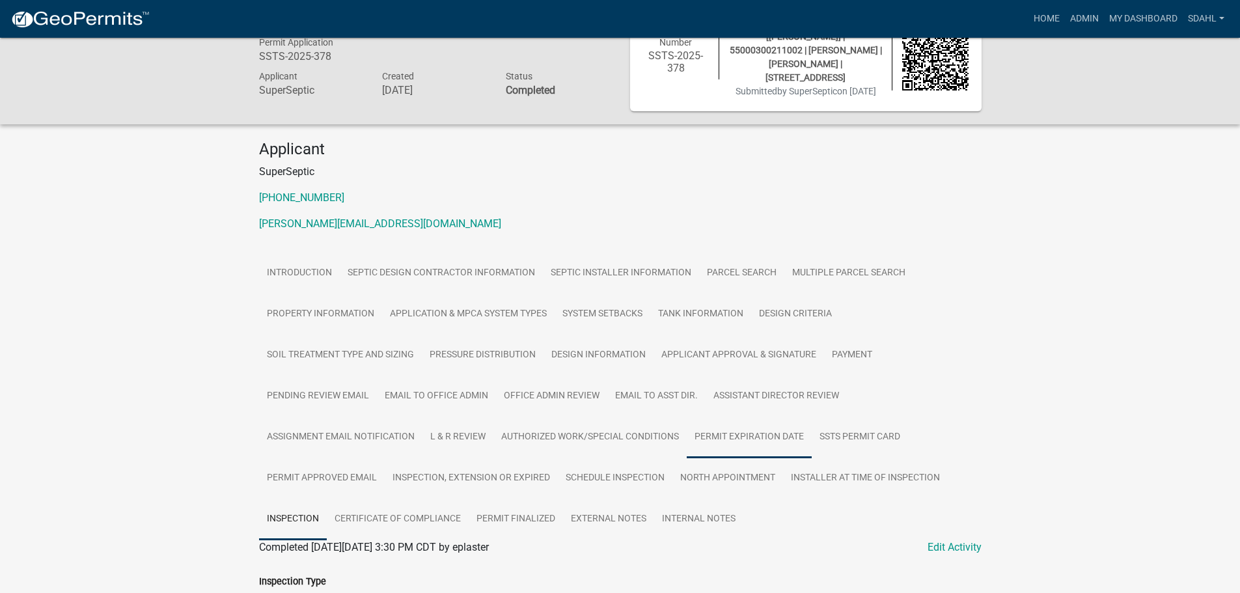
scroll to position [0, 0]
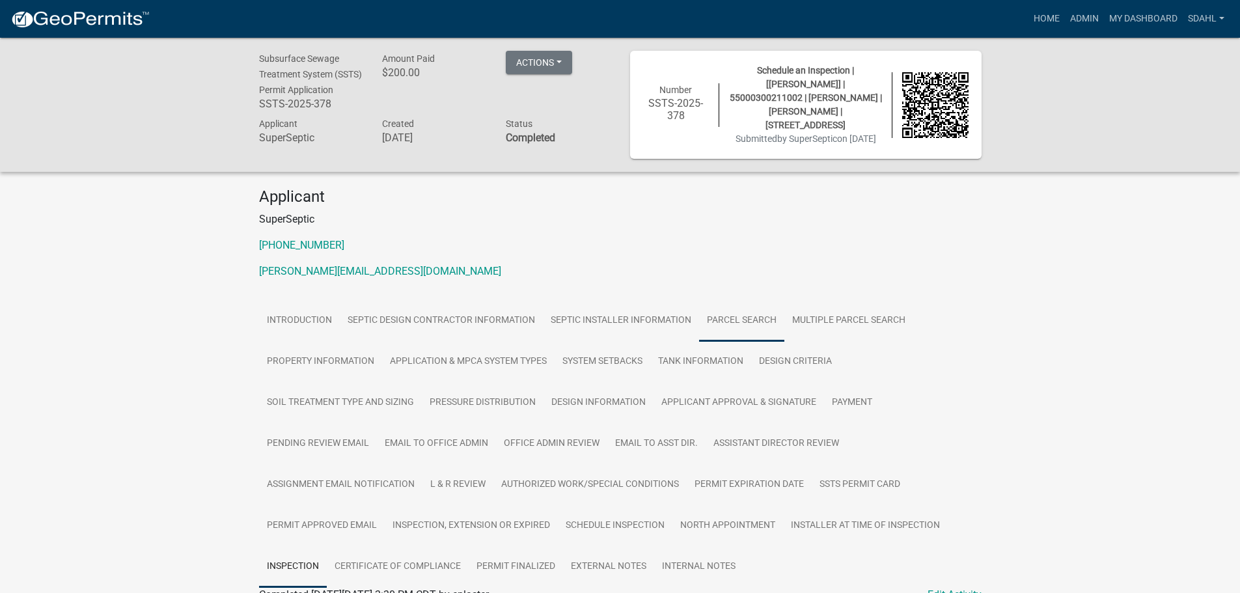
click at [755, 322] on link "Parcel search" at bounding box center [741, 321] width 85 height 42
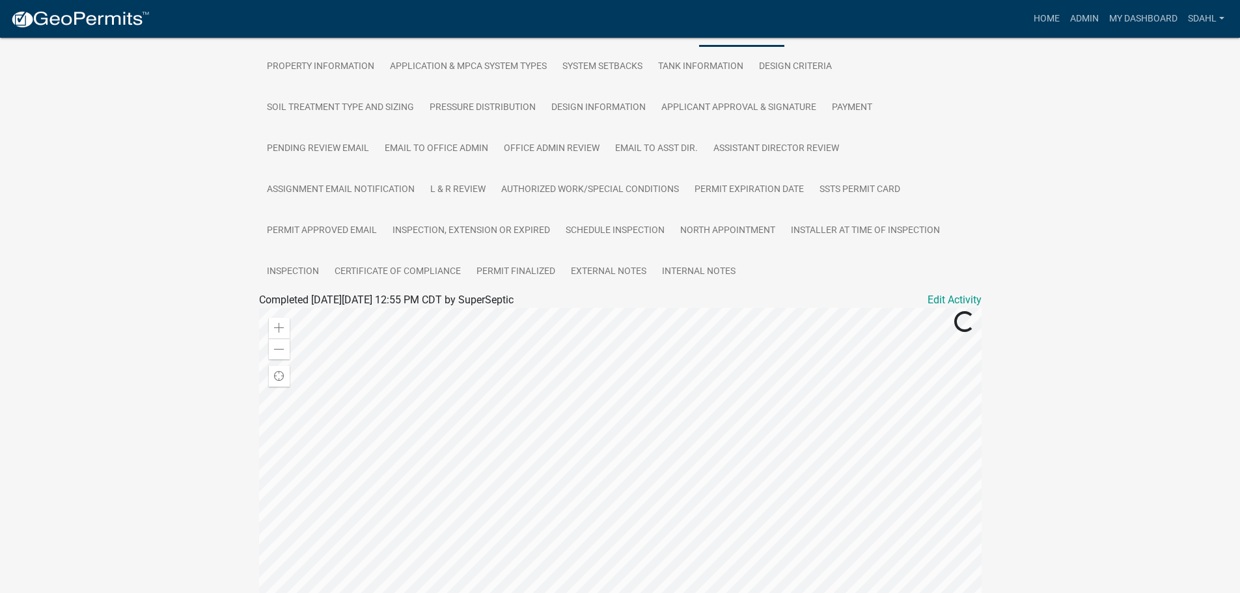
scroll to position [326, 0]
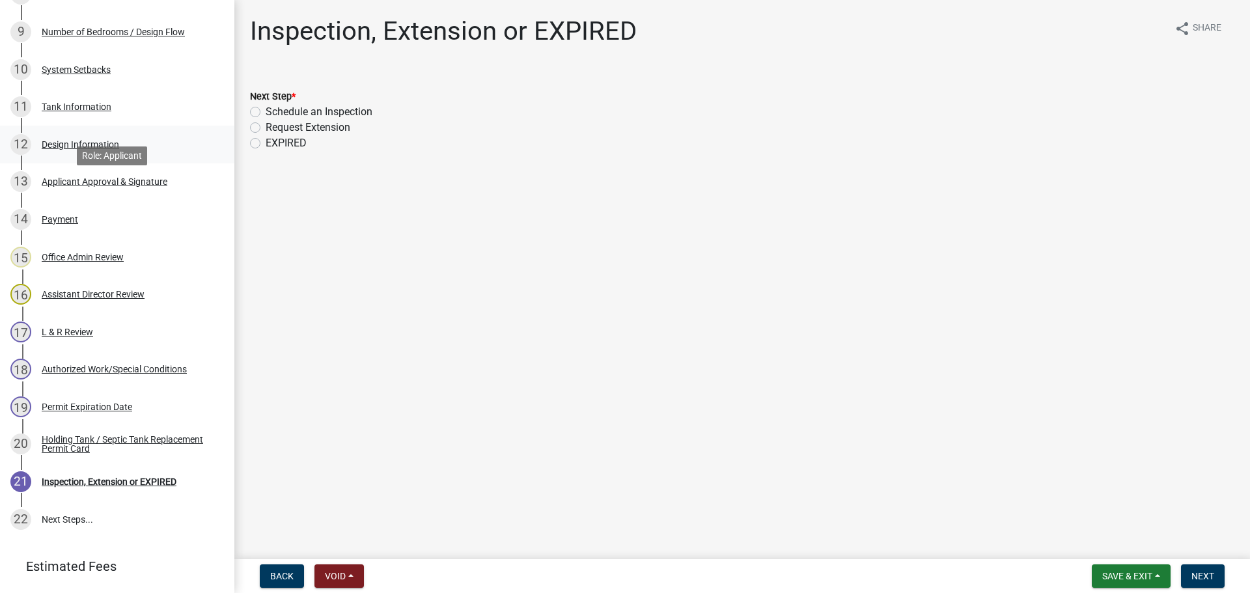
scroll to position [586, 0]
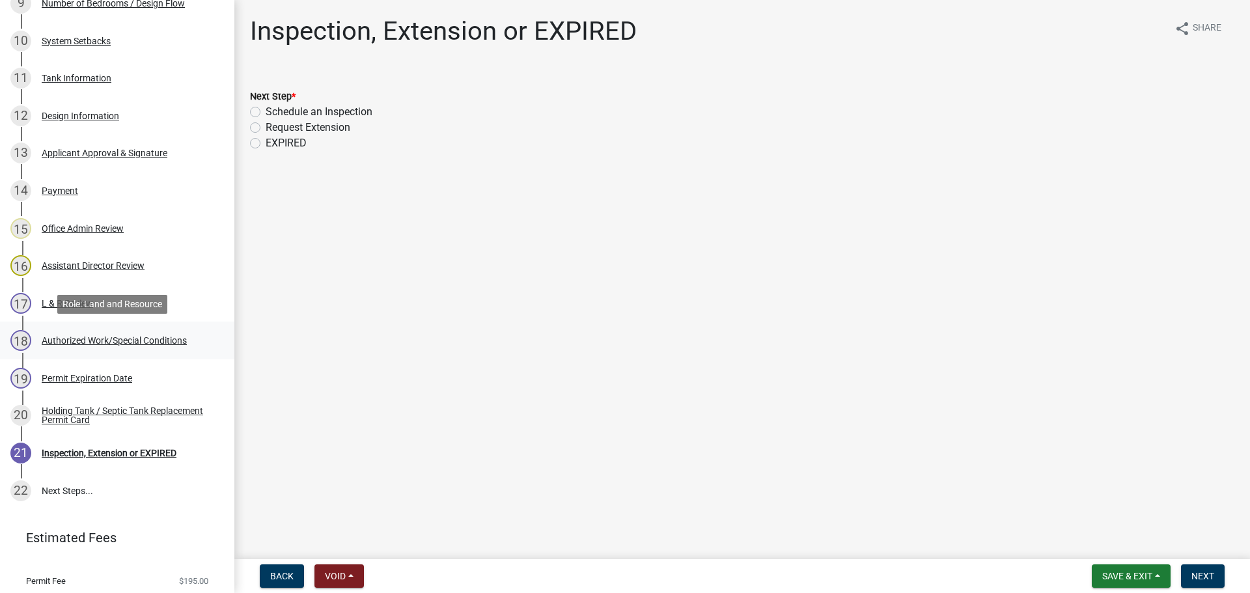
click at [122, 339] on div "Authorized Work/Special Conditions" at bounding box center [114, 340] width 145 height 9
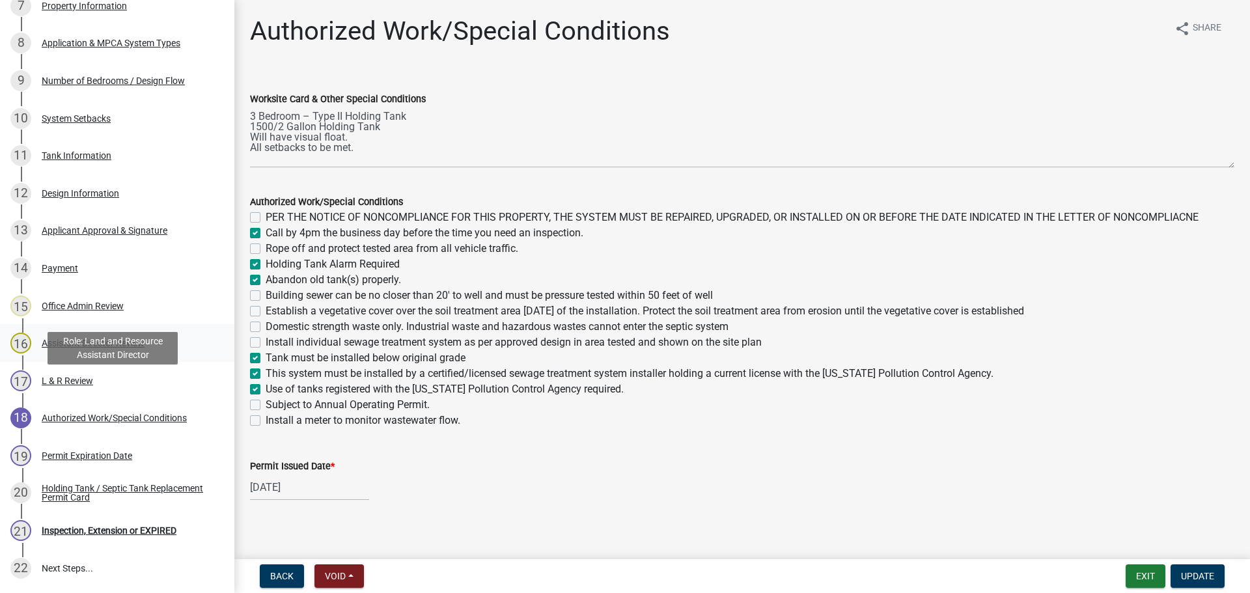
scroll to position [456, 0]
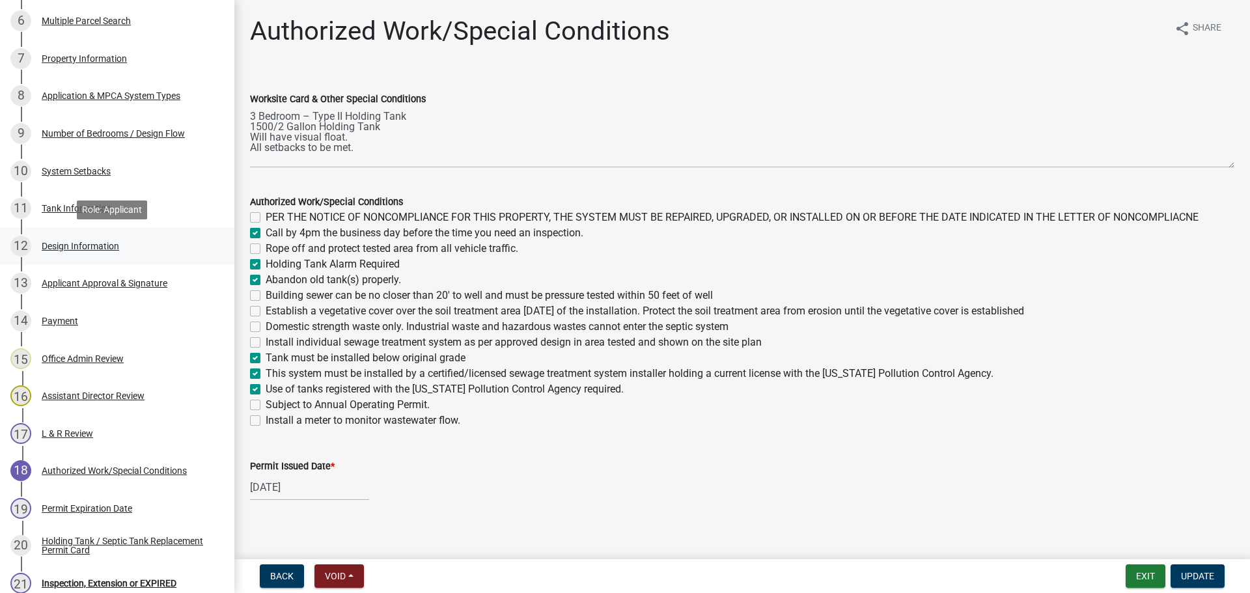
click at [76, 240] on div "12 Design Information" at bounding box center [111, 246] width 203 height 21
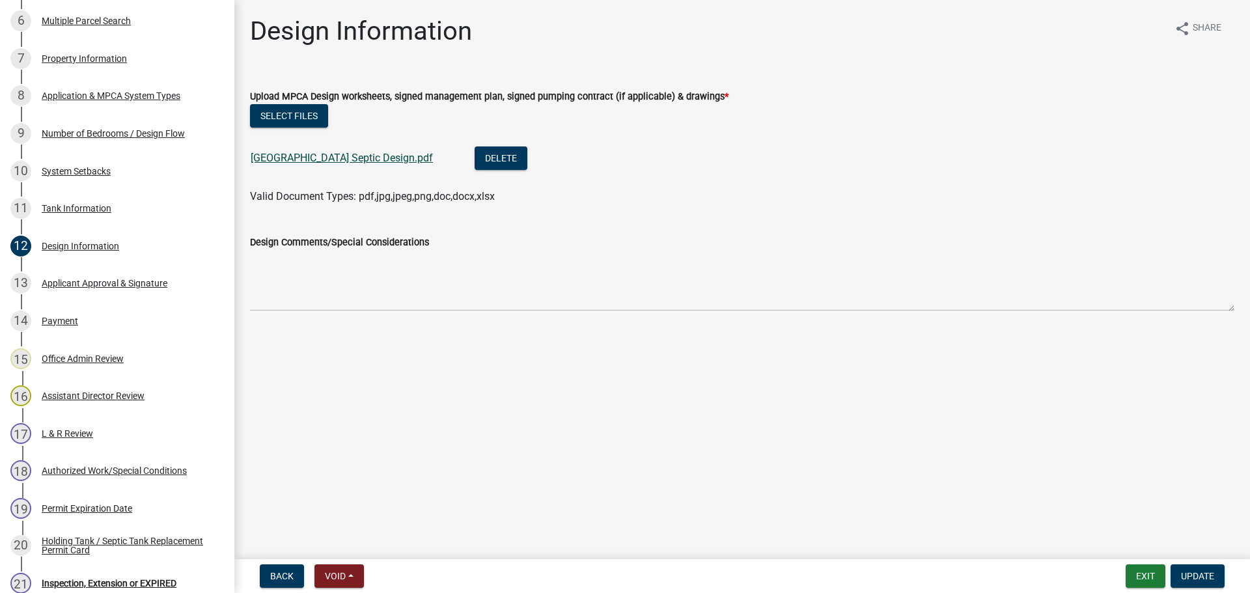
click at [352, 156] on link "[GEOGRAPHIC_DATA] Septic Design.pdf" at bounding box center [342, 158] width 182 height 12
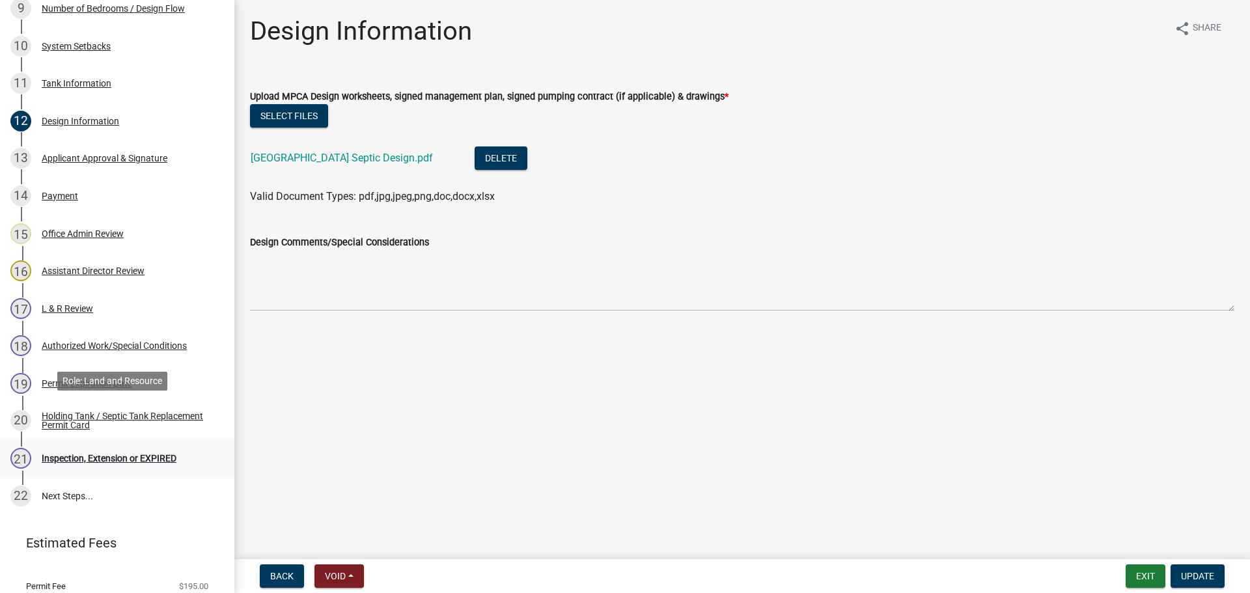
scroll to position [623, 0]
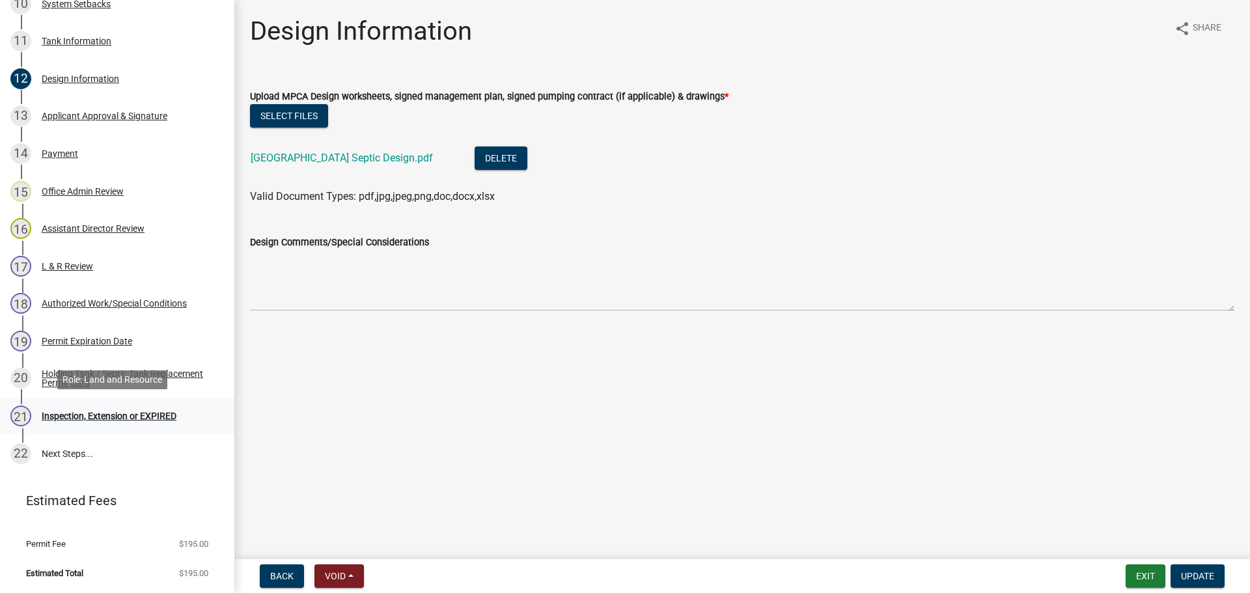
click at [115, 411] on div "Inspection, Extension or EXPIRED" at bounding box center [109, 415] width 135 height 9
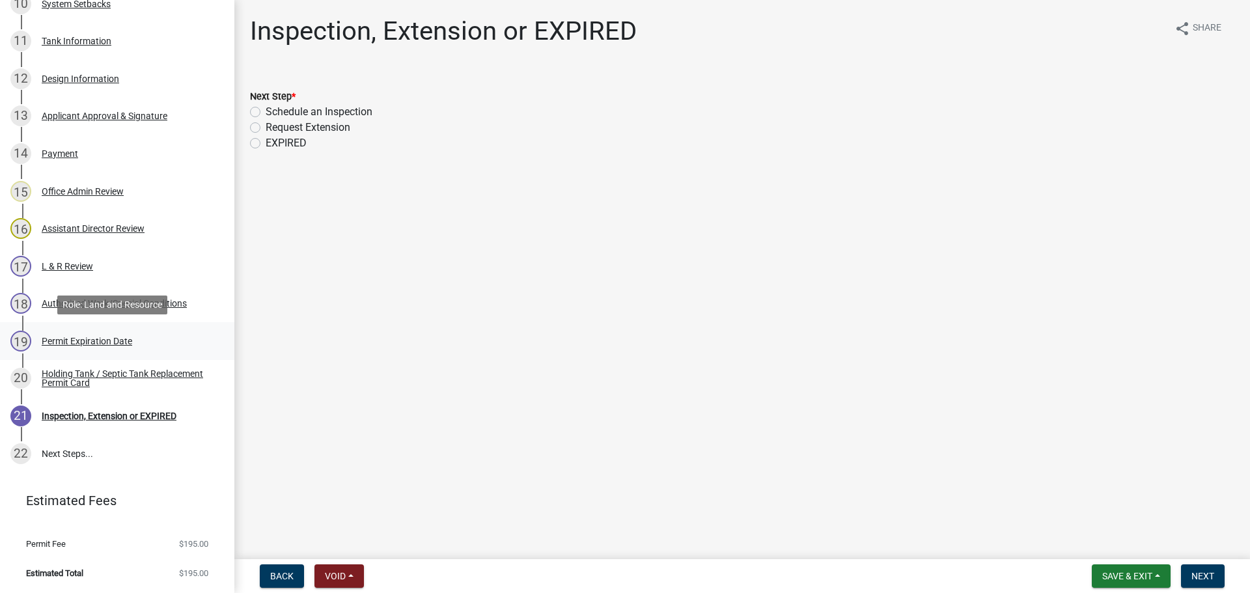
click at [94, 340] on div "Permit Expiration Date" at bounding box center [87, 341] width 90 height 9
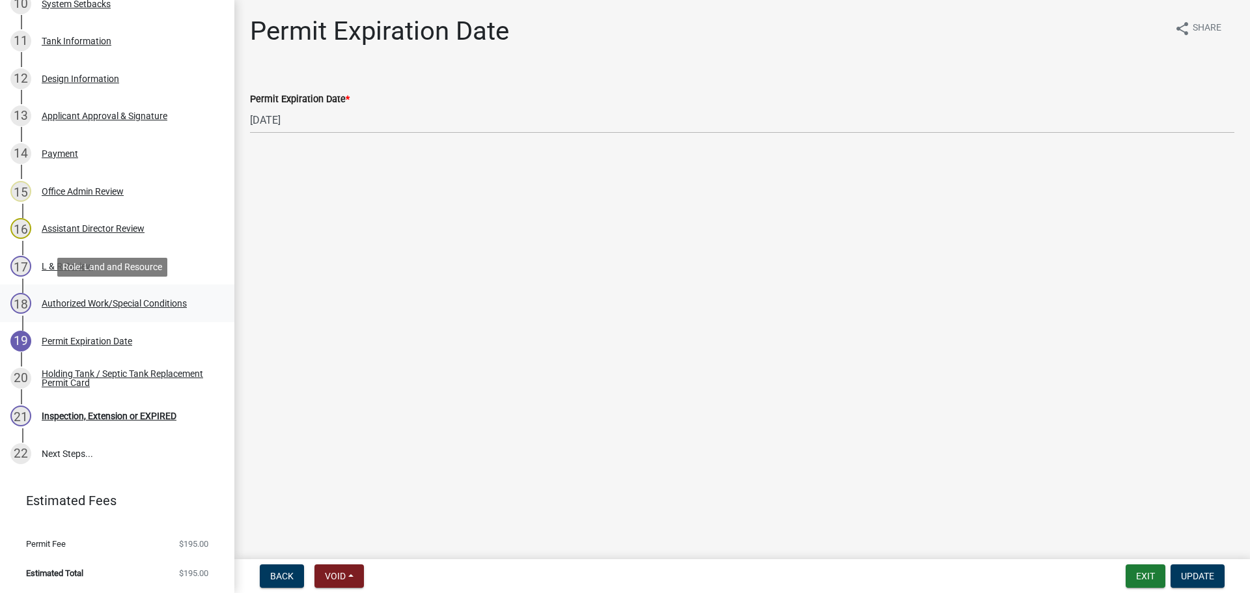
click at [98, 303] on div "Authorized Work/Special Conditions" at bounding box center [114, 303] width 145 height 9
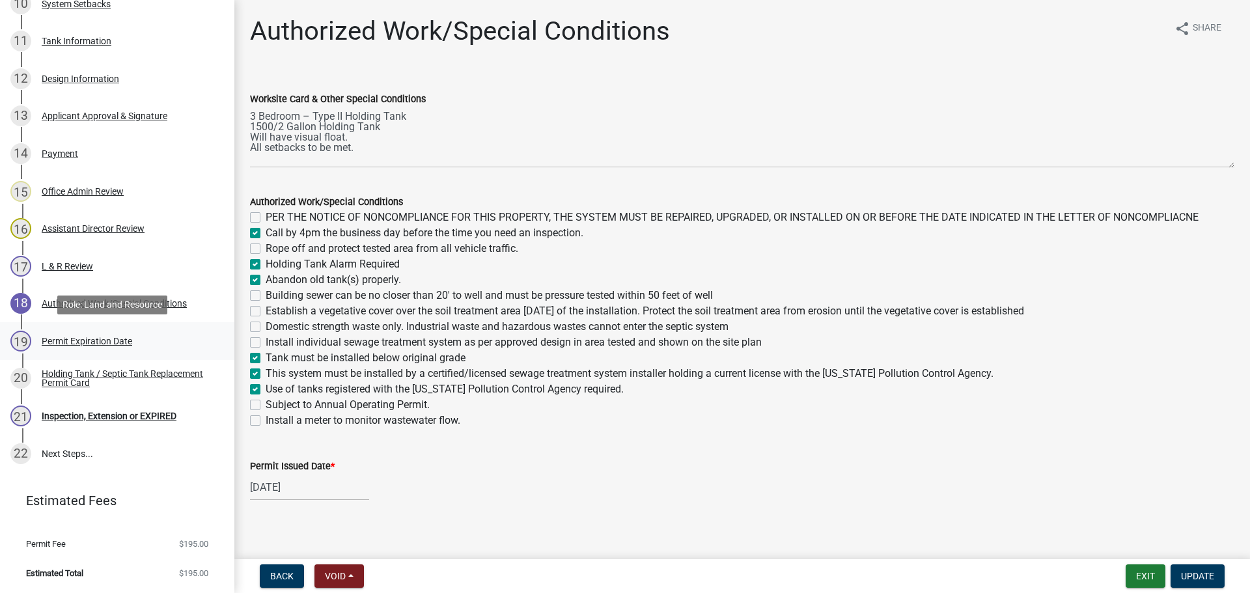
click at [104, 342] on div "Permit Expiration Date" at bounding box center [87, 341] width 90 height 9
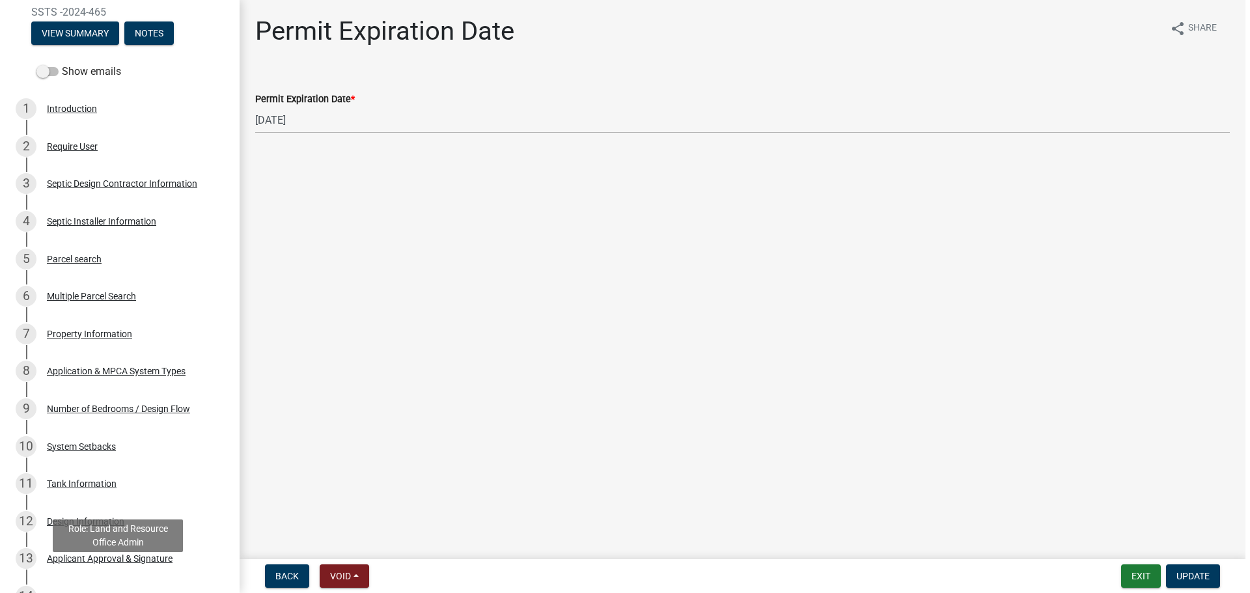
scroll to position [167, 0]
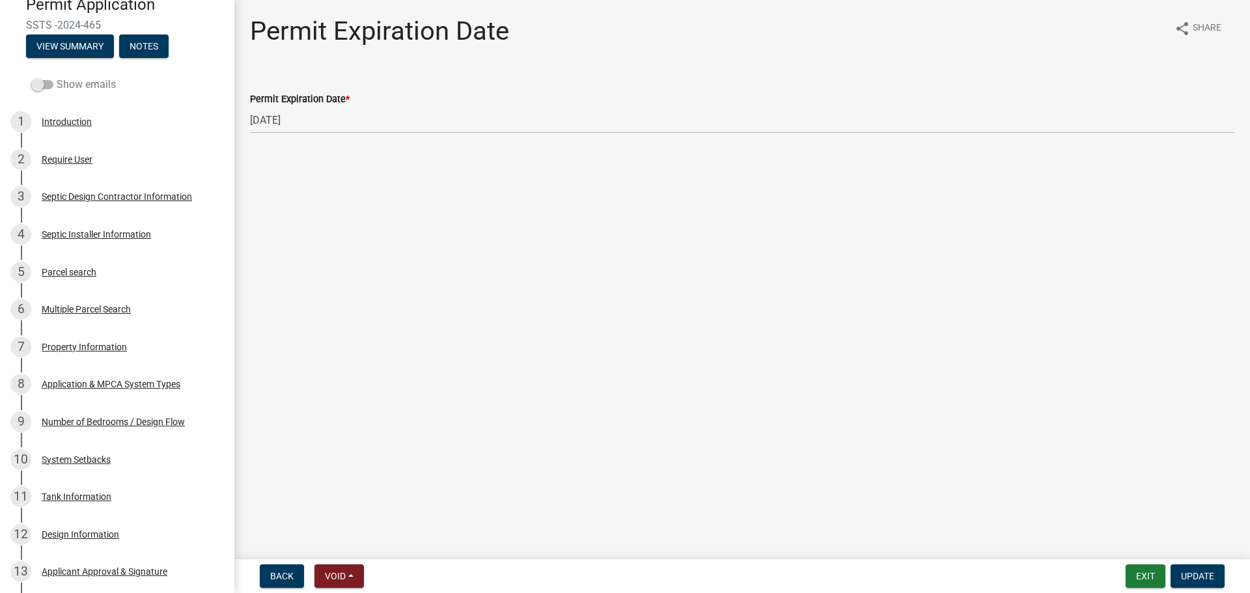
click at [38, 85] on span at bounding box center [42, 84] width 22 height 9
click at [57, 77] on input "Show emails" at bounding box center [57, 77] width 0 height 0
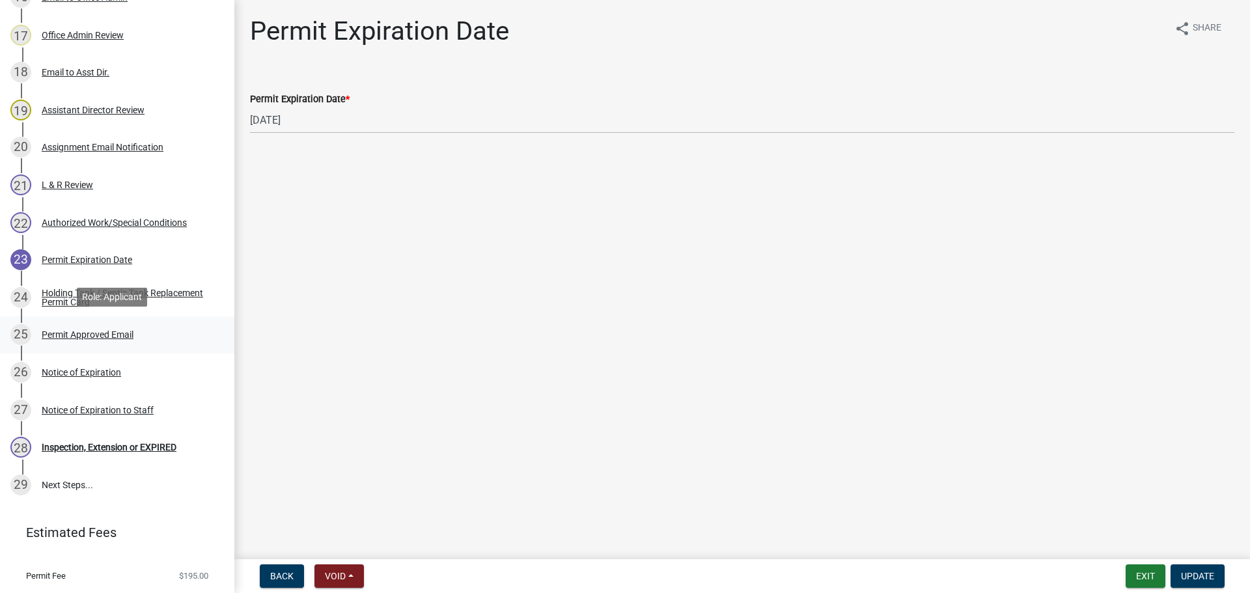
scroll to position [886, 0]
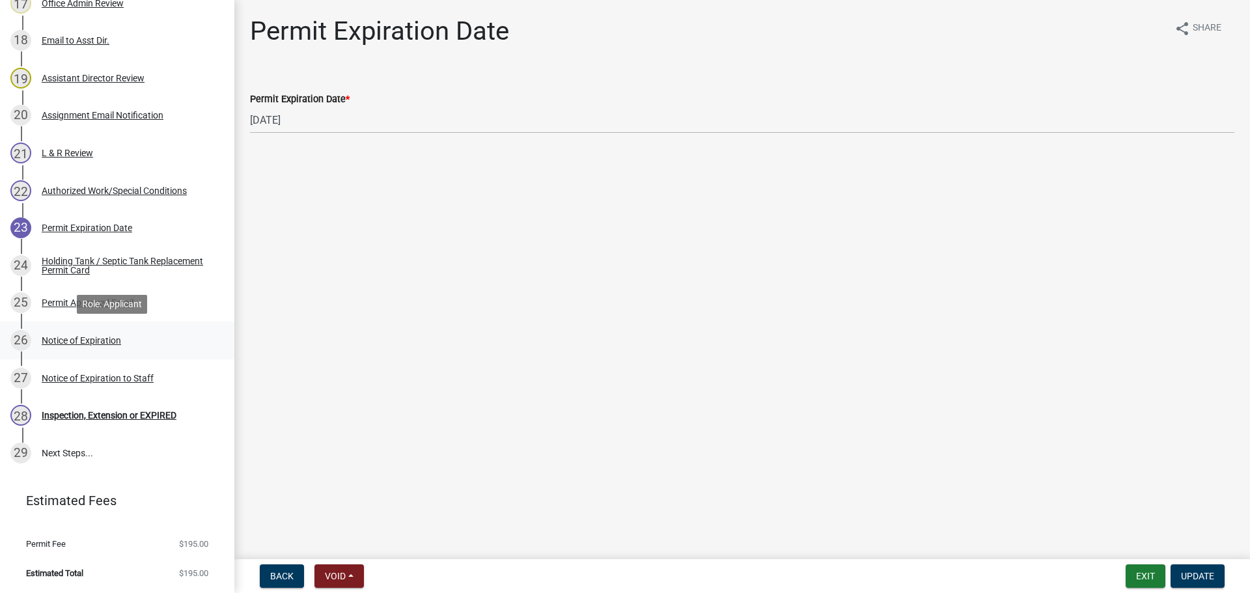
click at [92, 340] on div "Notice of Expiration" at bounding box center [81, 340] width 79 height 9
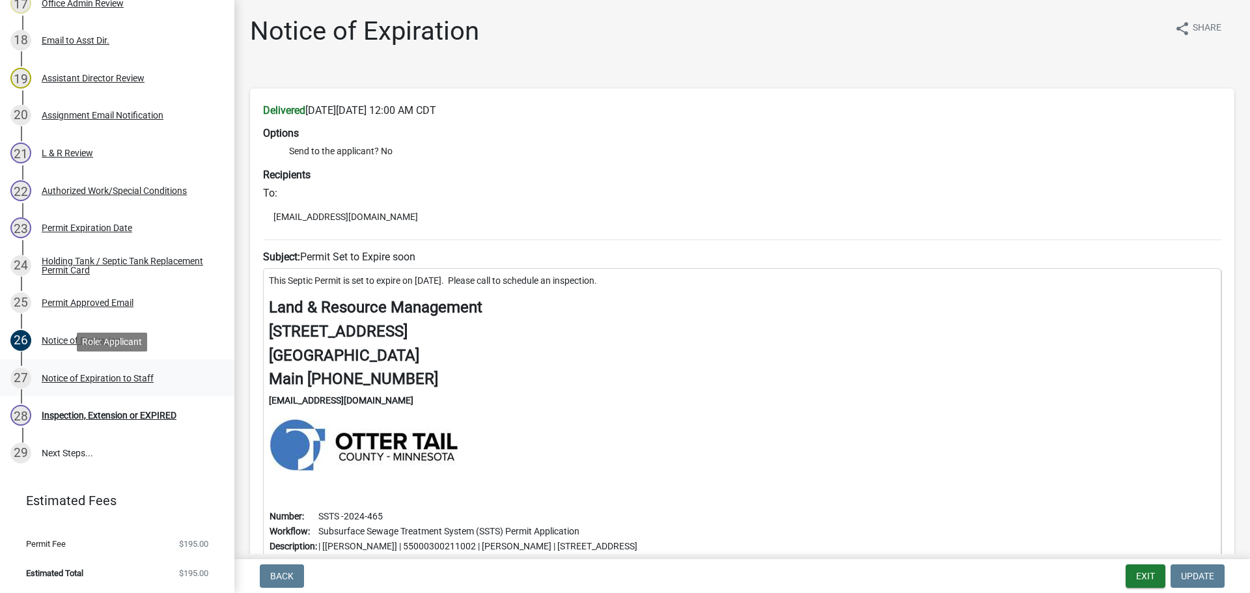
click at [115, 374] on div "Notice of Expiration to Staff" at bounding box center [98, 378] width 112 height 9
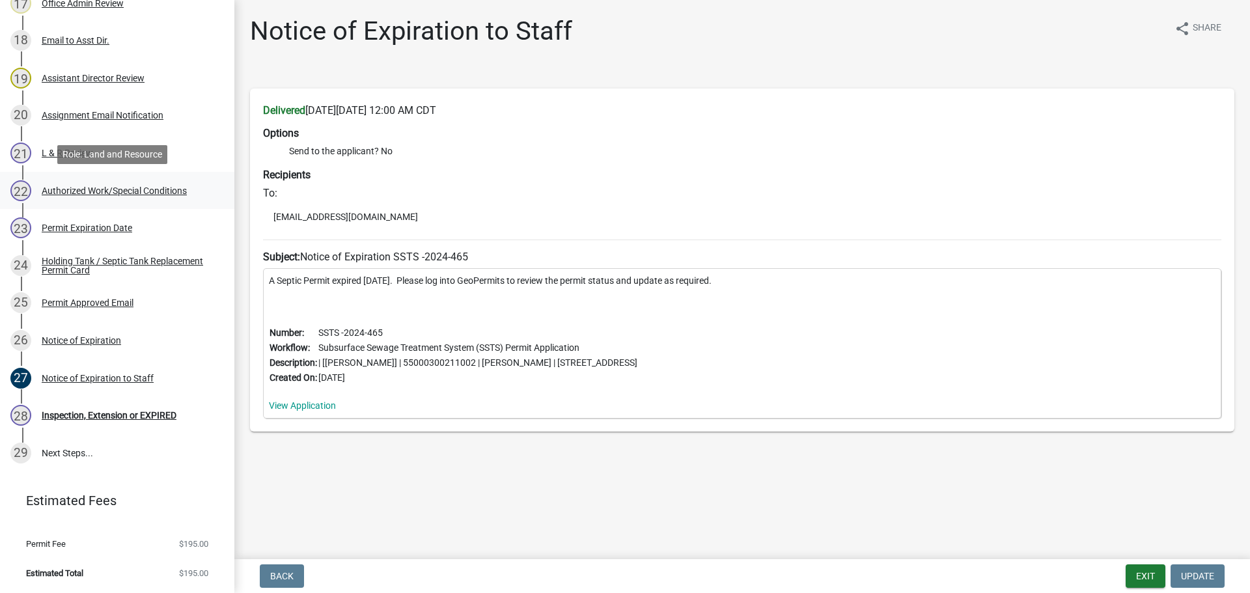
click at [90, 189] on div "Authorized Work/Special Conditions" at bounding box center [114, 190] width 145 height 9
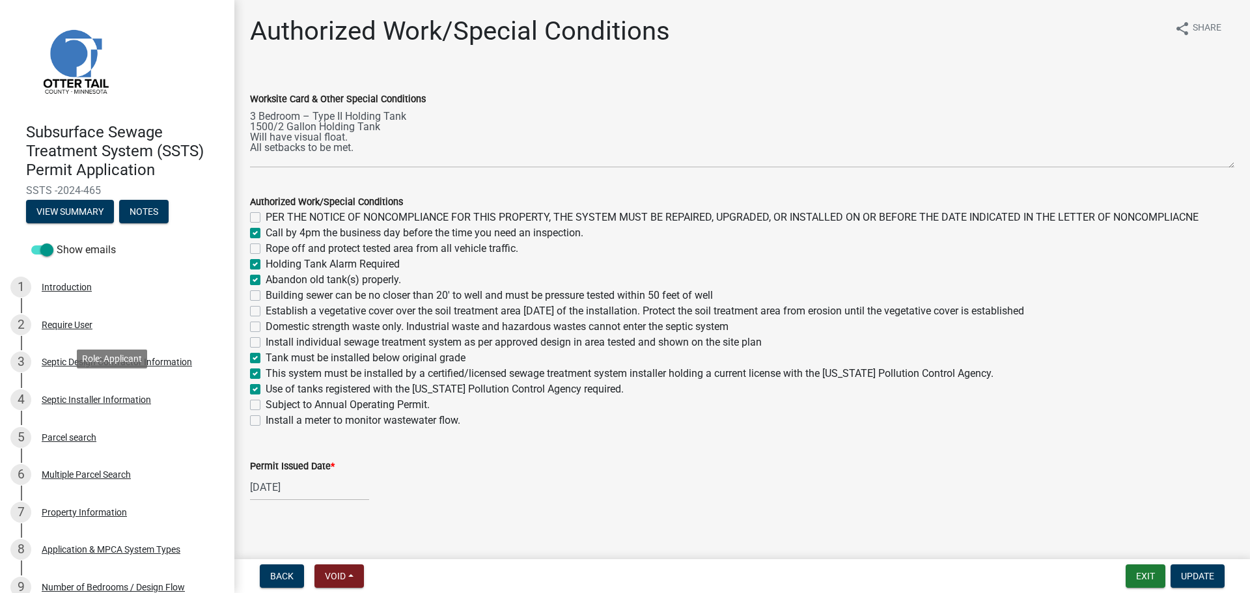
scroll to position [0, 0]
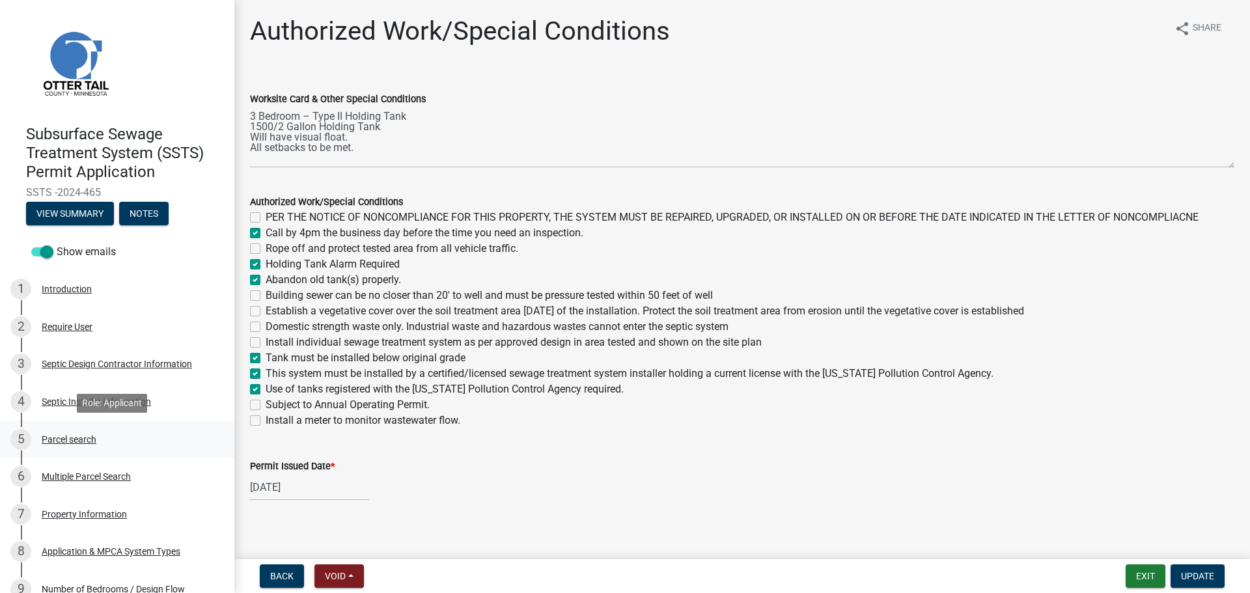
click at [73, 436] on div "Parcel search" at bounding box center [69, 439] width 55 height 9
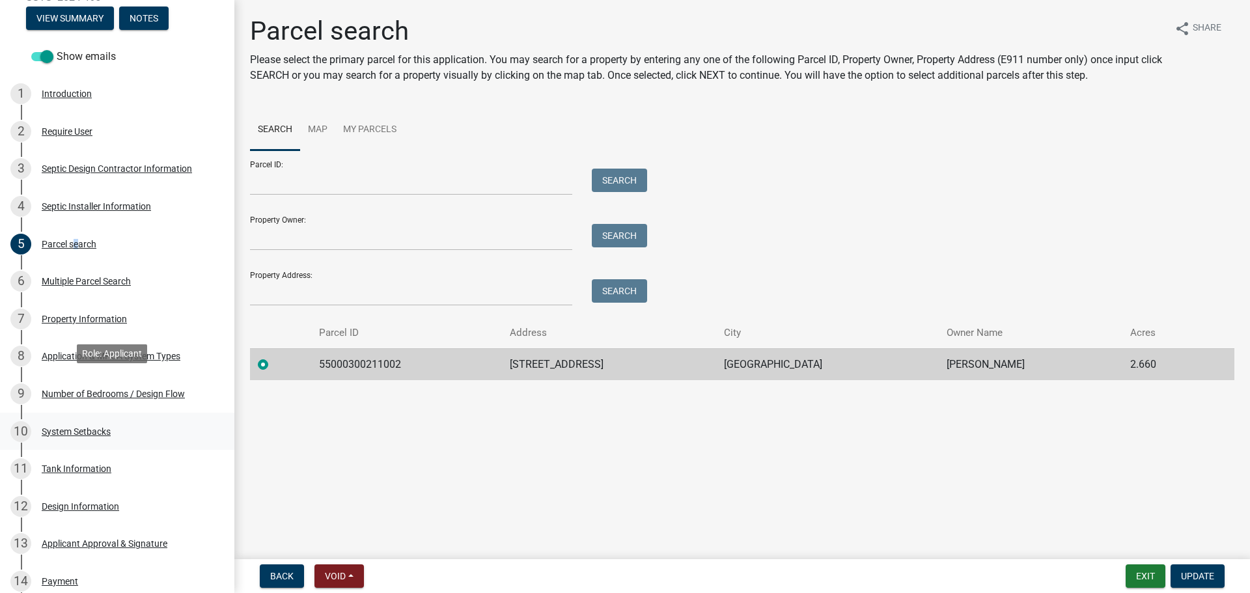
scroll to position [260, 0]
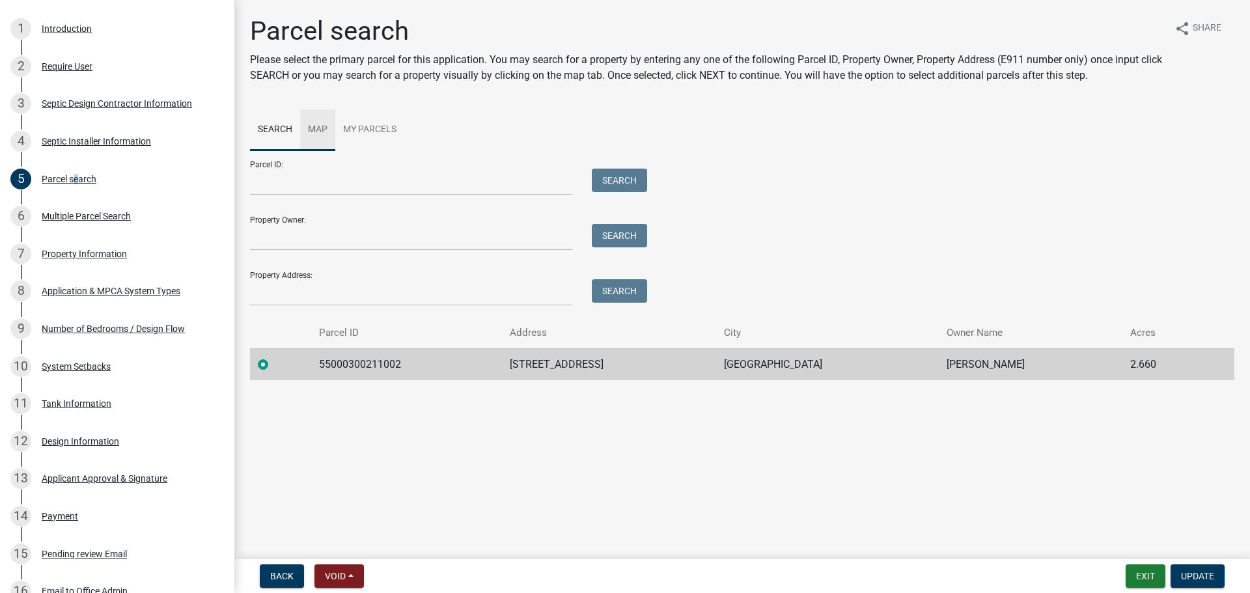
click at [316, 128] on link "Map" at bounding box center [317, 130] width 35 height 42
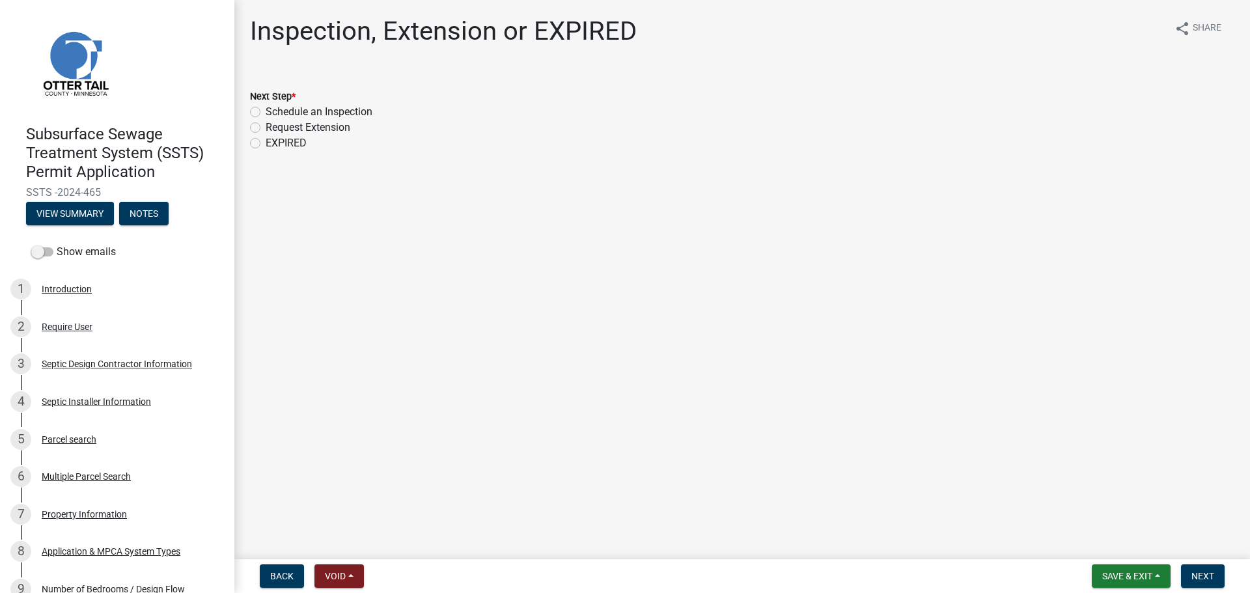
click at [266, 145] on label "EXPIRED" at bounding box center [286, 143] width 41 height 16
click at [266, 144] on input "EXPIRED" at bounding box center [270, 139] width 8 height 8
radio input "true"
click at [278, 575] on span "Back" at bounding box center [281, 576] width 23 height 10
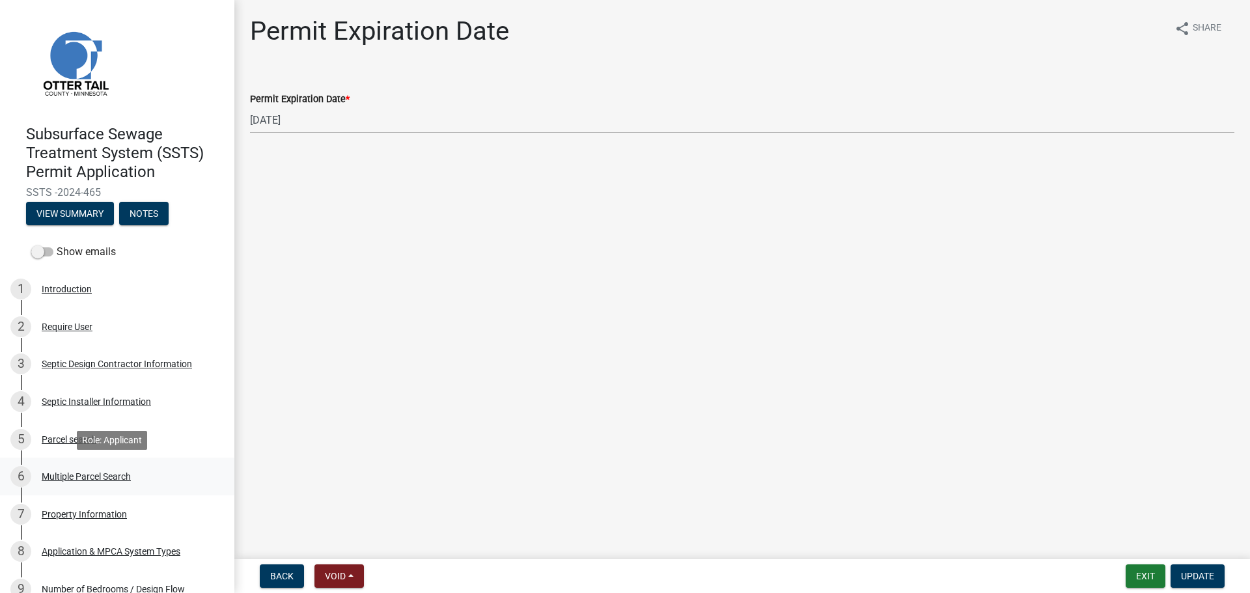
scroll to position [521, 0]
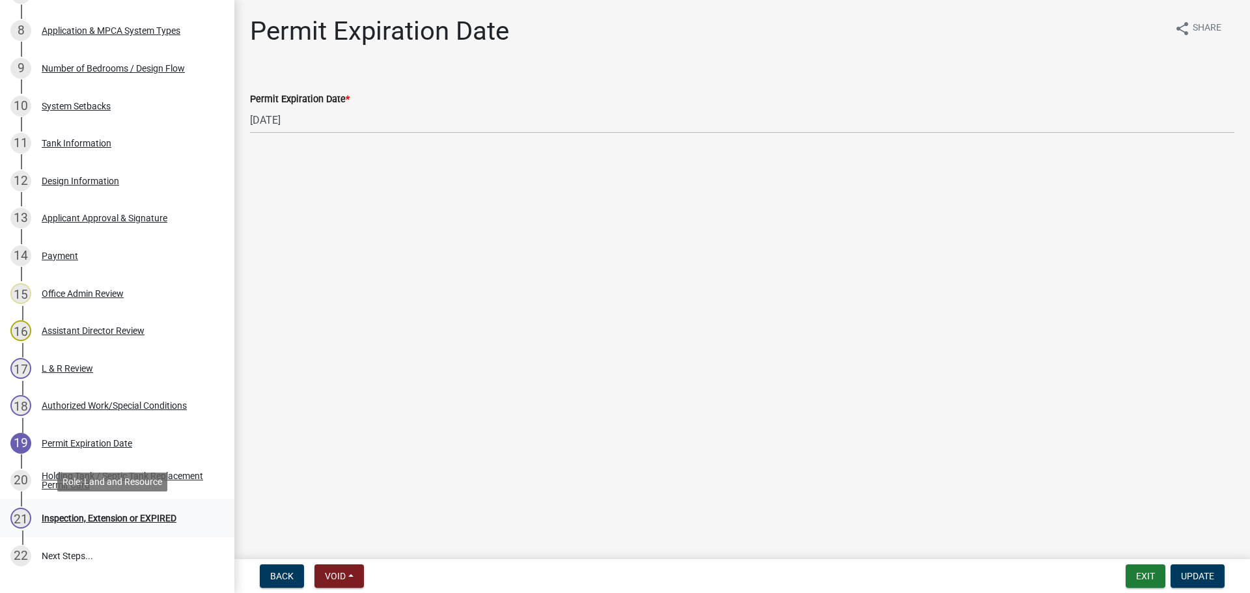
click at [108, 520] on div "Inspection, Extension or EXPIRED" at bounding box center [109, 518] width 135 height 9
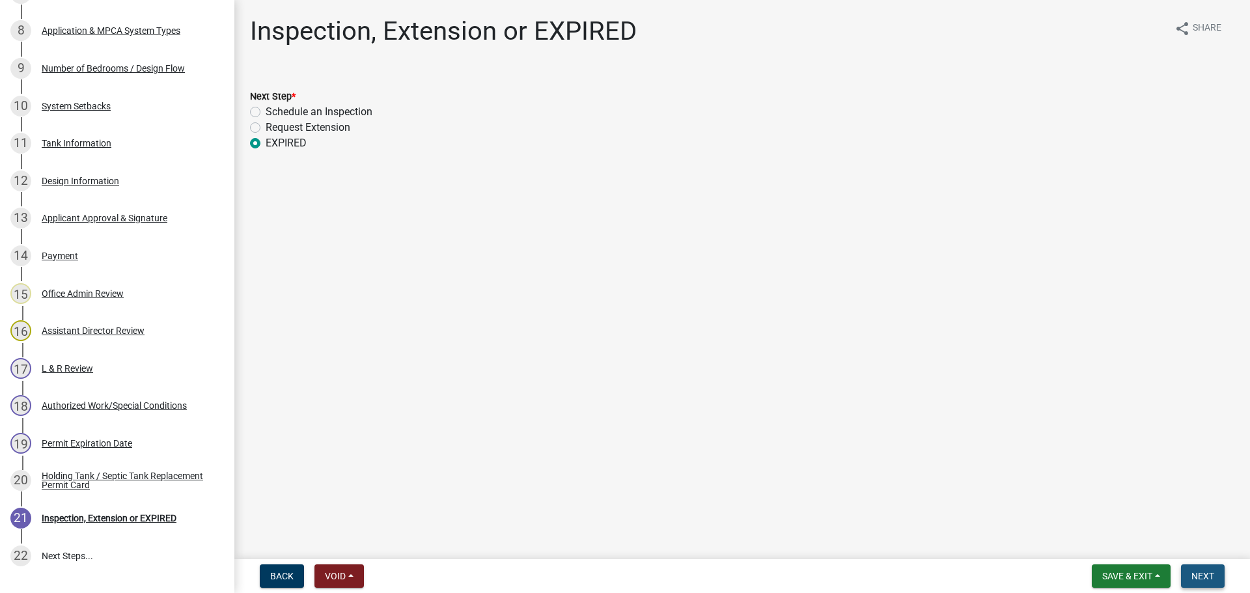
click at [1208, 571] on span "Next" at bounding box center [1202, 576] width 23 height 10
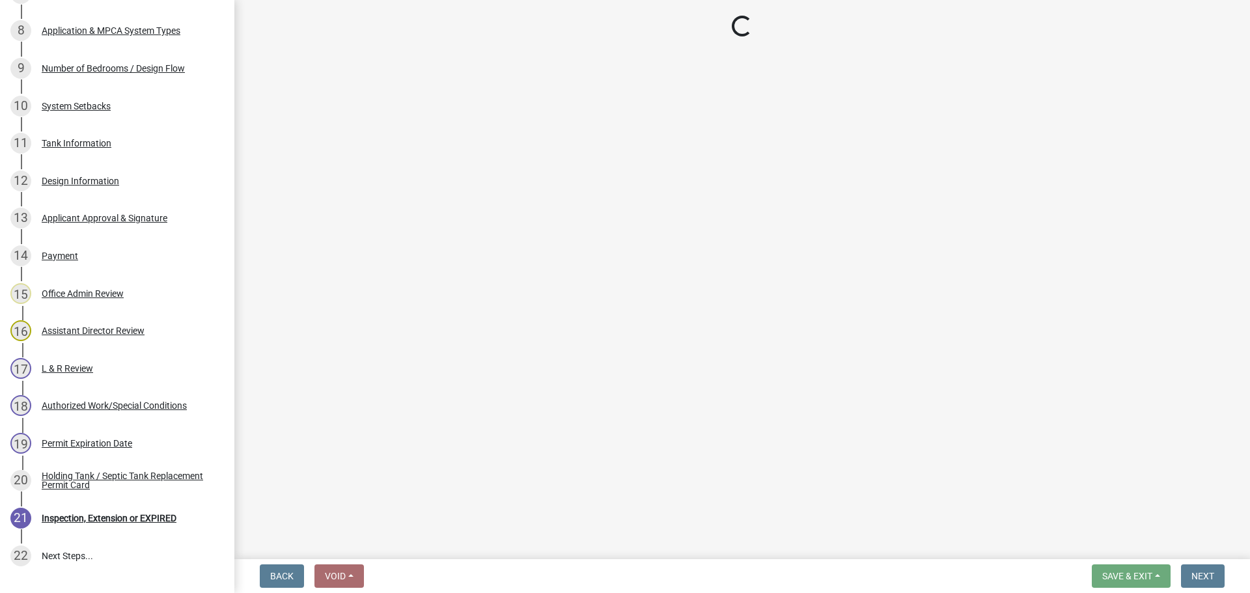
scroll to position [558, 0]
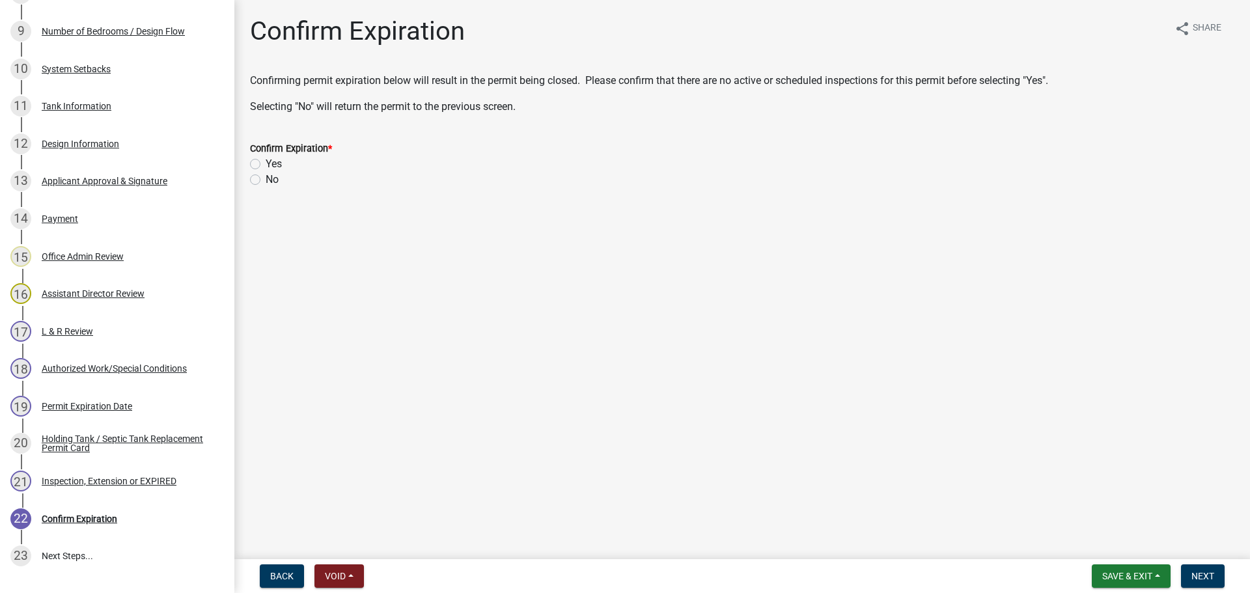
click at [266, 166] on label "Yes" at bounding box center [274, 164] width 16 height 16
click at [266, 165] on input "Yes" at bounding box center [270, 160] width 8 height 8
radio input "true"
click at [1202, 578] on span "Next" at bounding box center [1202, 576] width 23 height 10
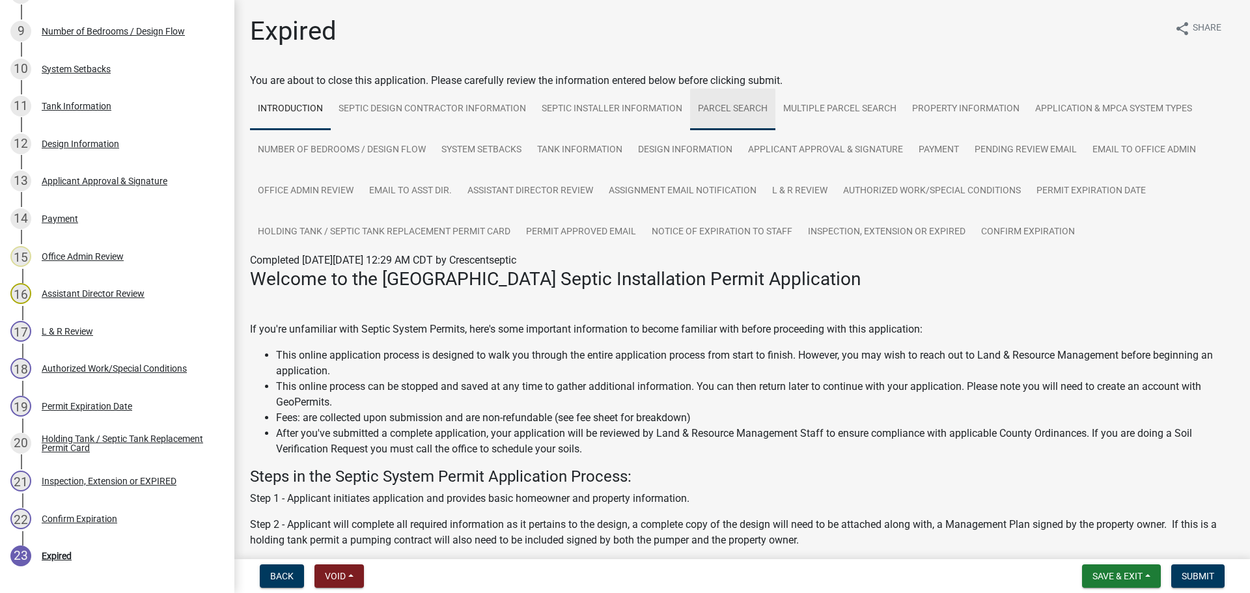
click at [734, 104] on link "Parcel search" at bounding box center [732, 110] width 85 height 42
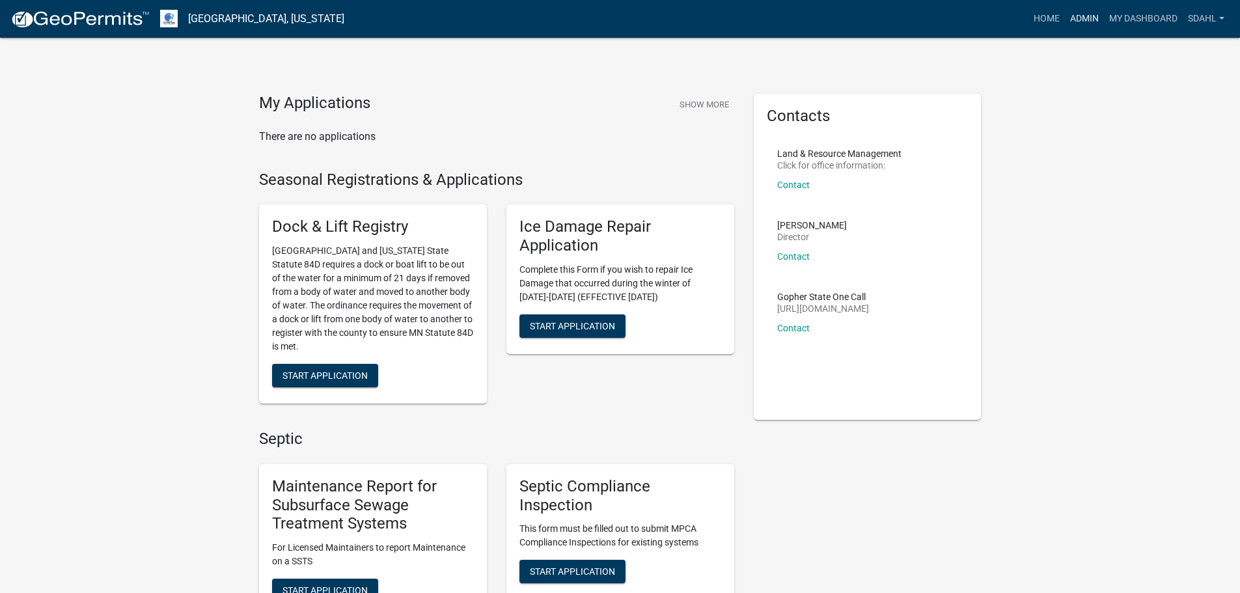
click at [1074, 15] on link "Admin" at bounding box center [1084, 19] width 39 height 25
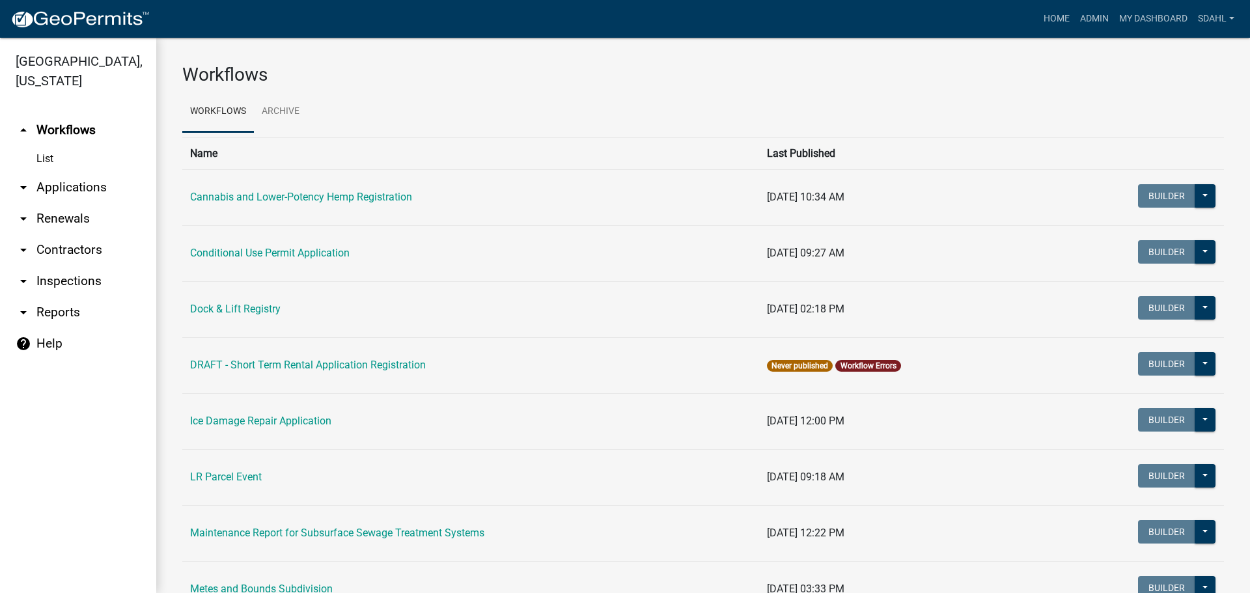
click at [55, 189] on link "arrow_drop_down Applications" at bounding box center [78, 187] width 156 height 31
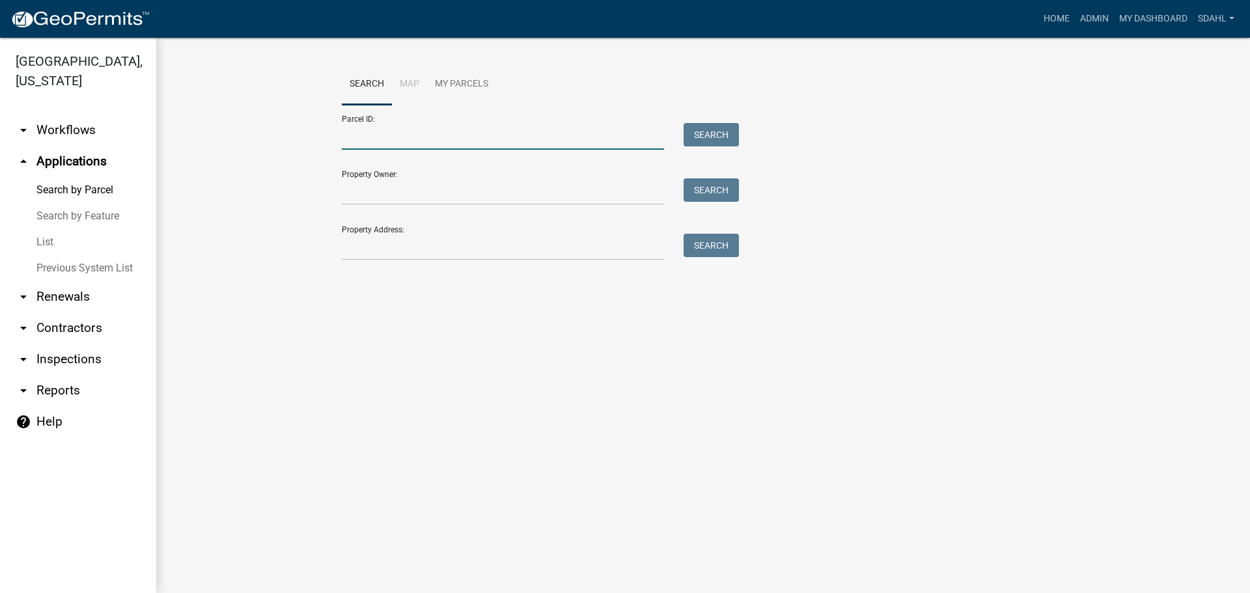
click at [473, 132] on input "Parcel ID:" at bounding box center [503, 136] width 322 height 27
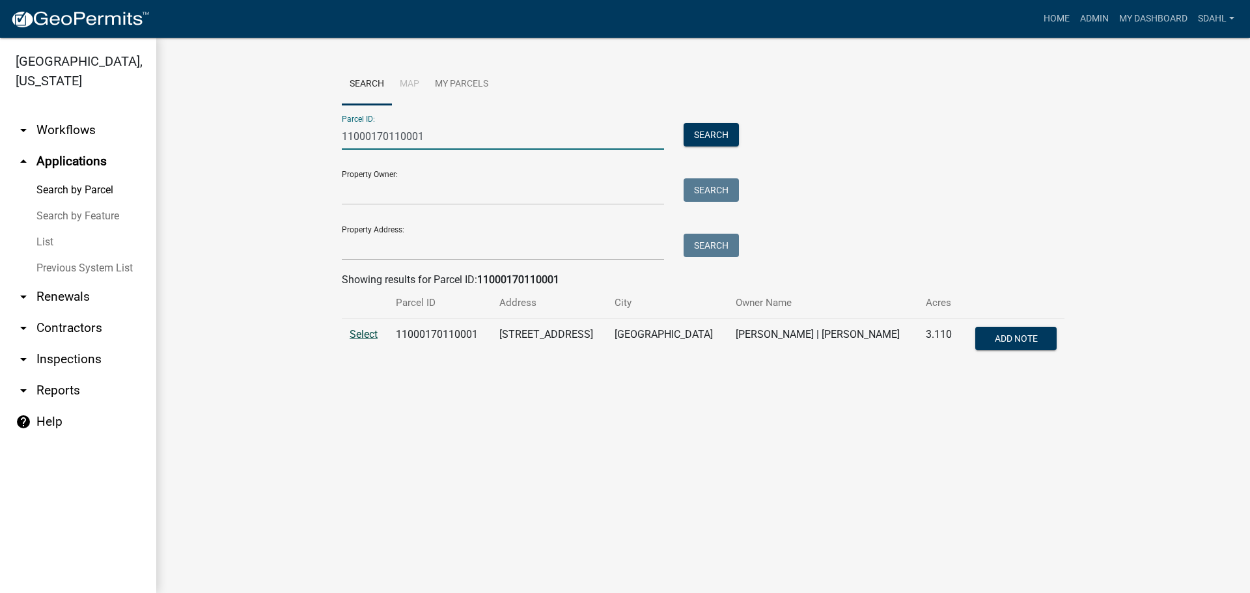
type input "11000170110001"
click at [362, 333] on span "Select" at bounding box center [364, 334] width 28 height 12
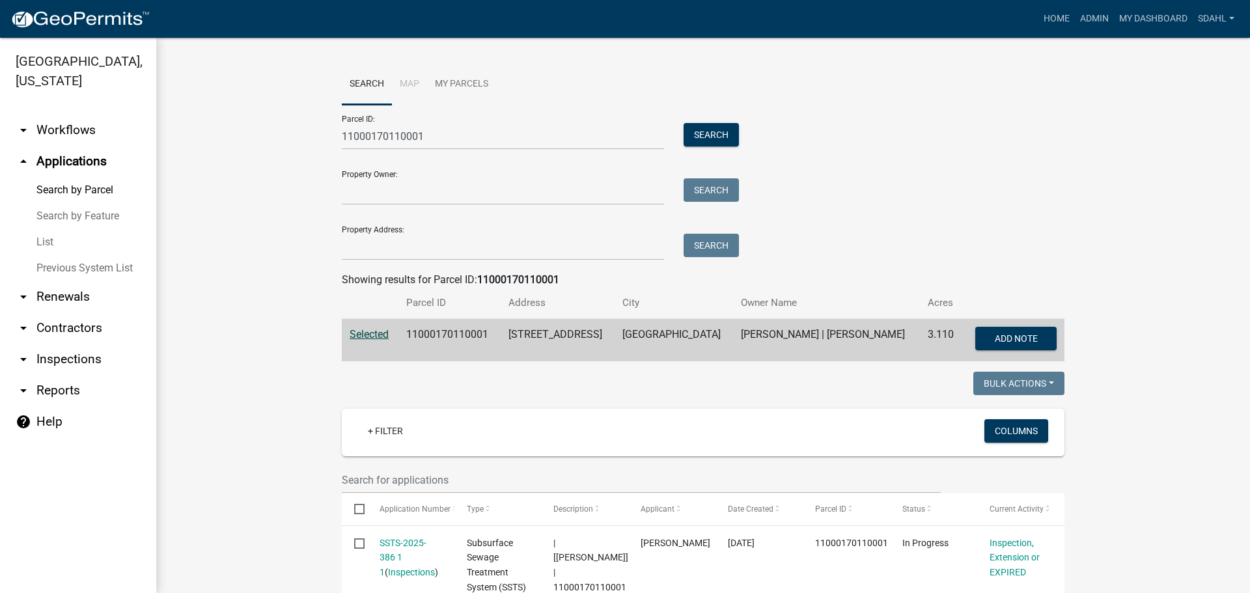
click at [449, 333] on td "11000170110001" at bounding box center [449, 340] width 102 height 43
copy td "11000170110001"
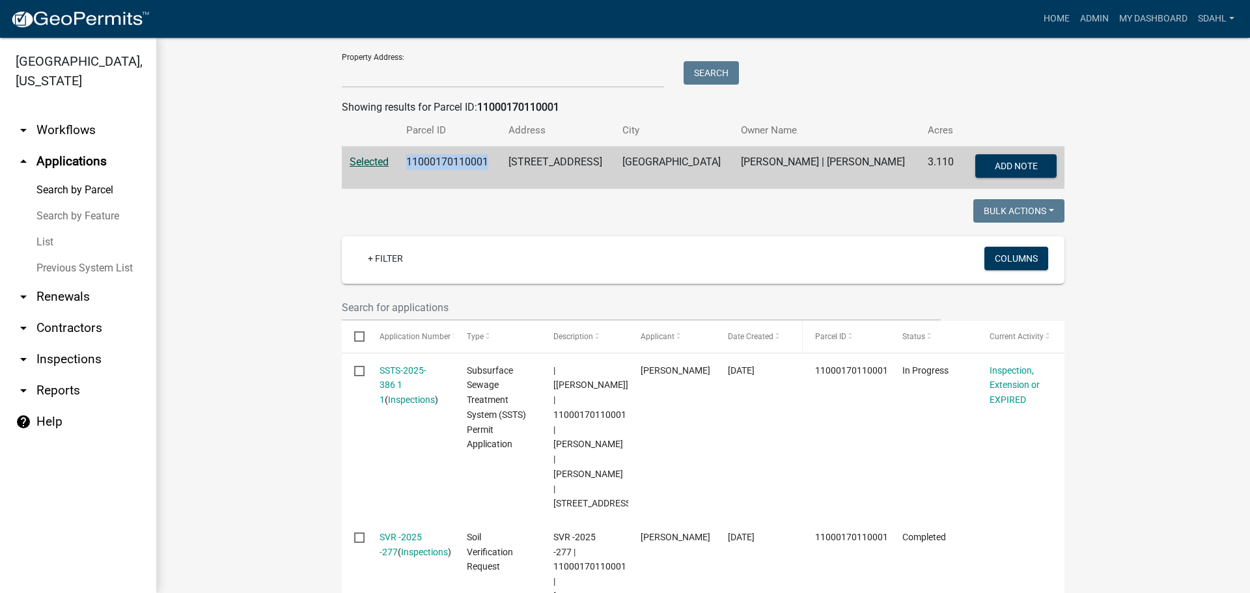
scroll to position [326, 0]
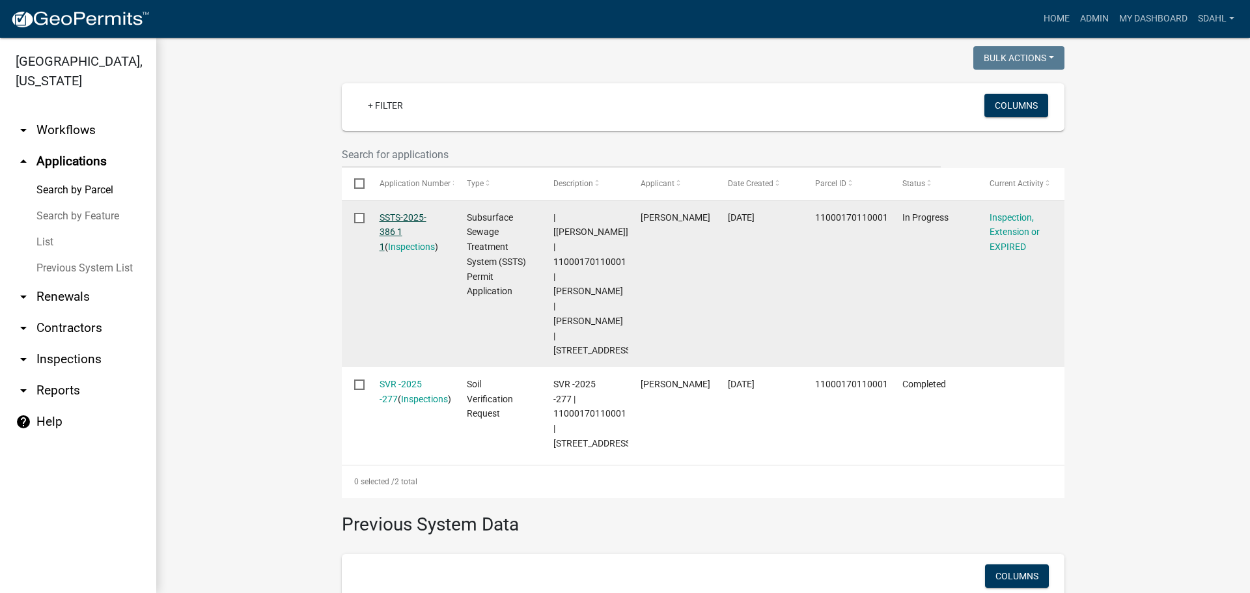
click at [400, 218] on link "SSTS-2025-386 1 1" at bounding box center [403, 232] width 47 height 40
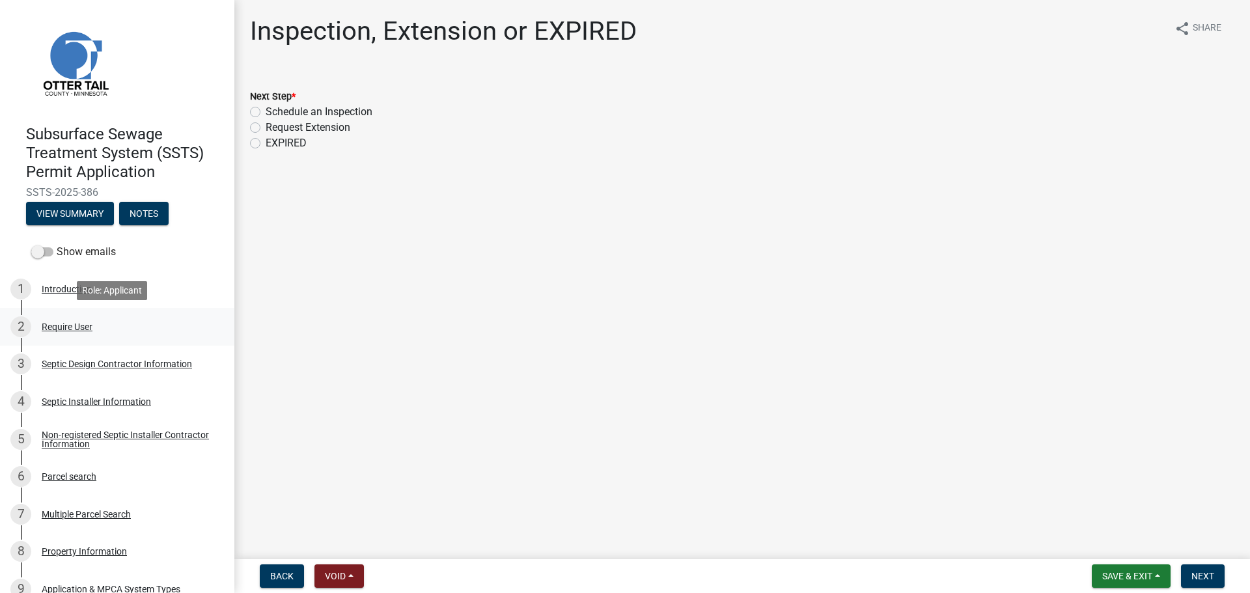
click at [55, 329] on div "Require User" at bounding box center [67, 326] width 51 height 9
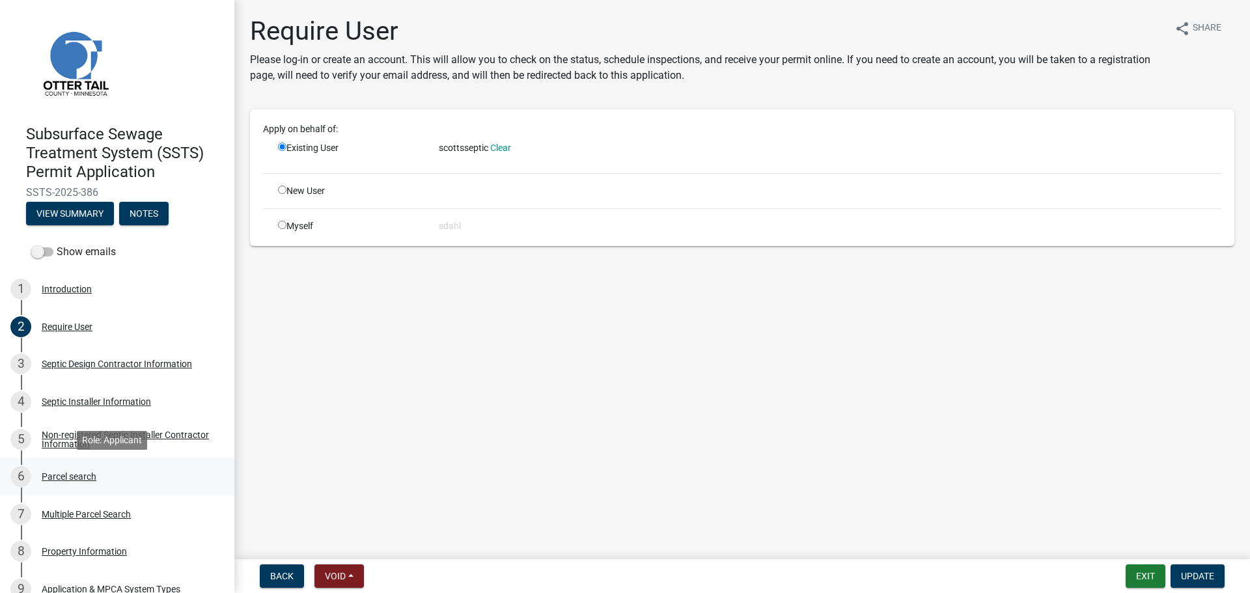
click at [72, 480] on div "Parcel search" at bounding box center [69, 476] width 55 height 9
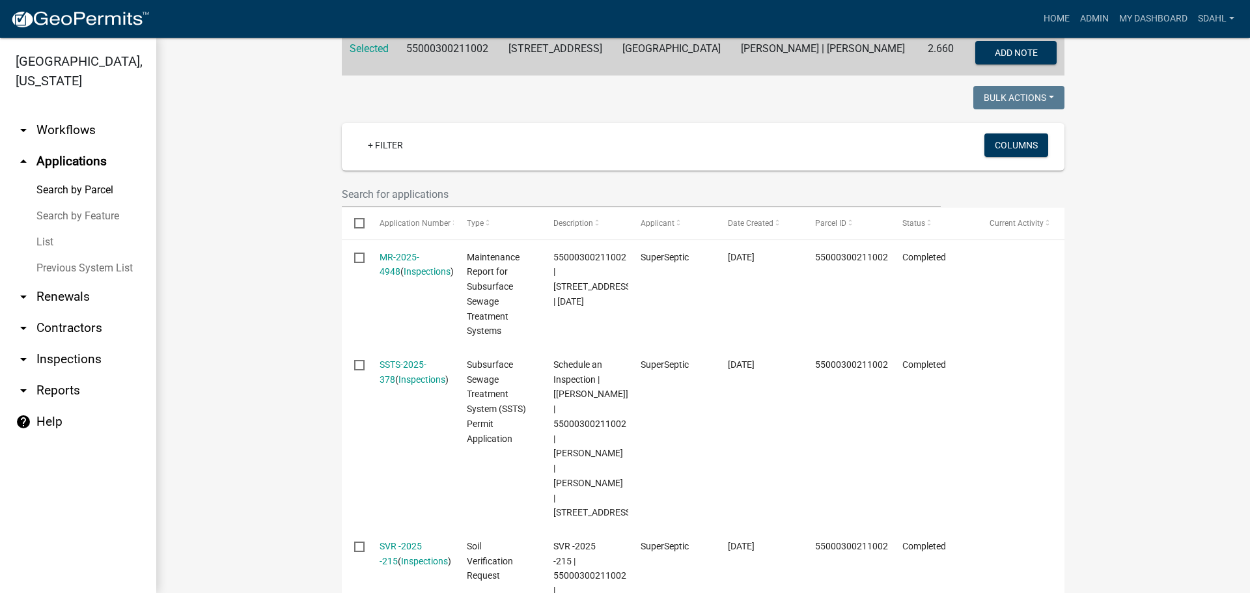
scroll to position [65, 0]
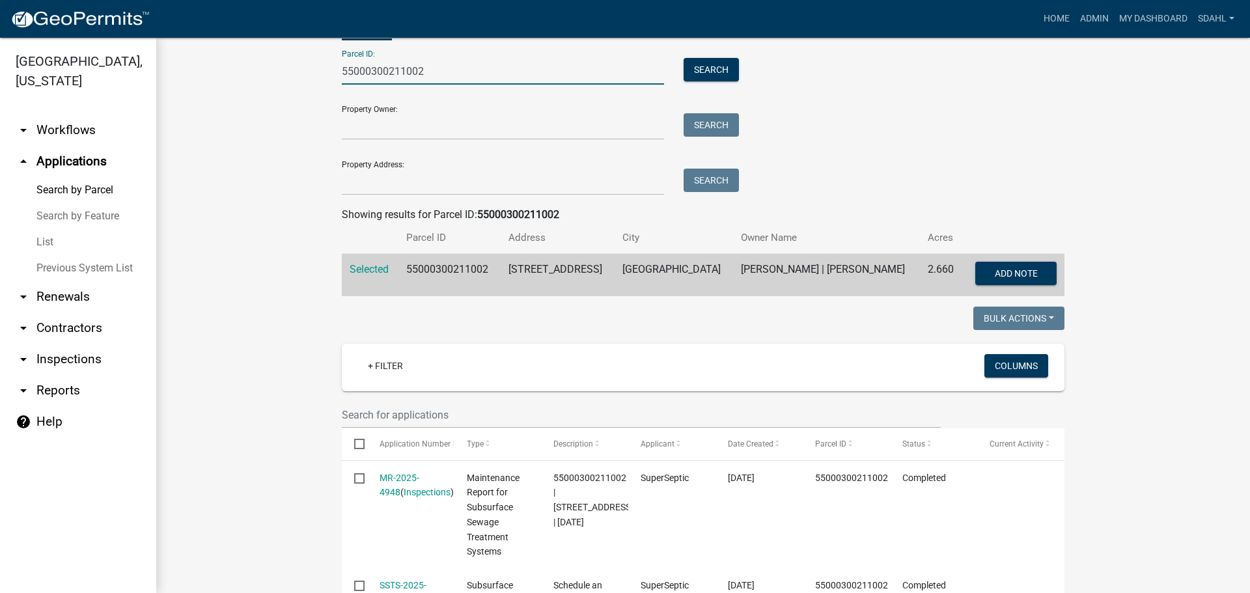
drag, startPoint x: 441, startPoint y: 75, endPoint x: 281, endPoint y: 92, distance: 160.5
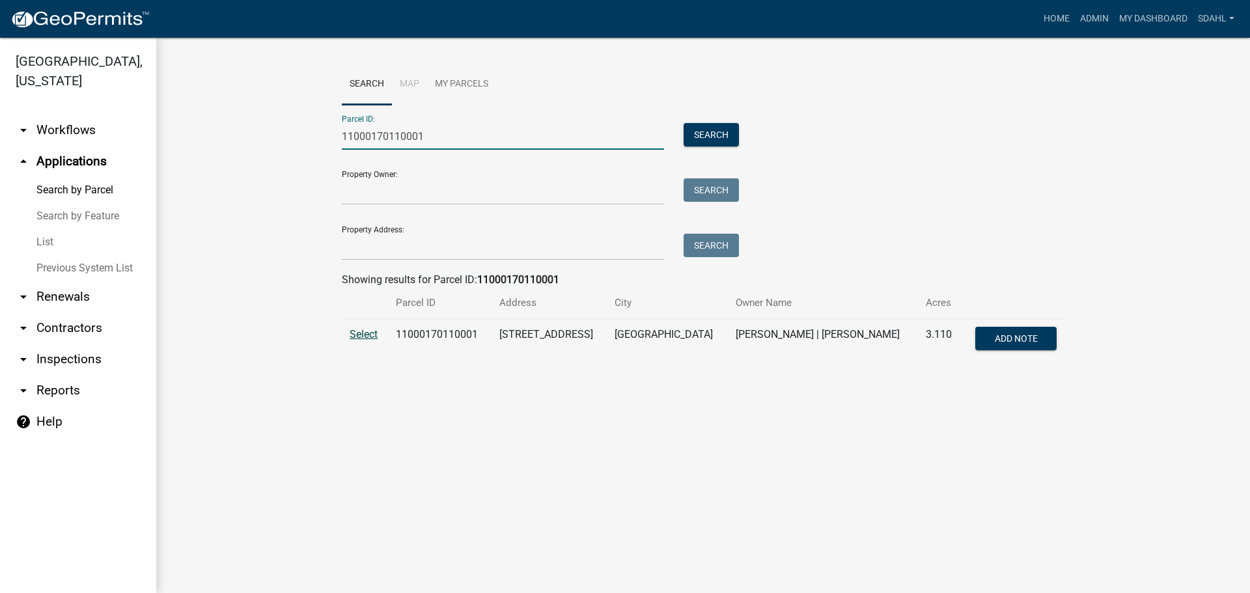
type input "11000170110001"
click at [355, 332] on span "Select" at bounding box center [364, 334] width 28 height 12
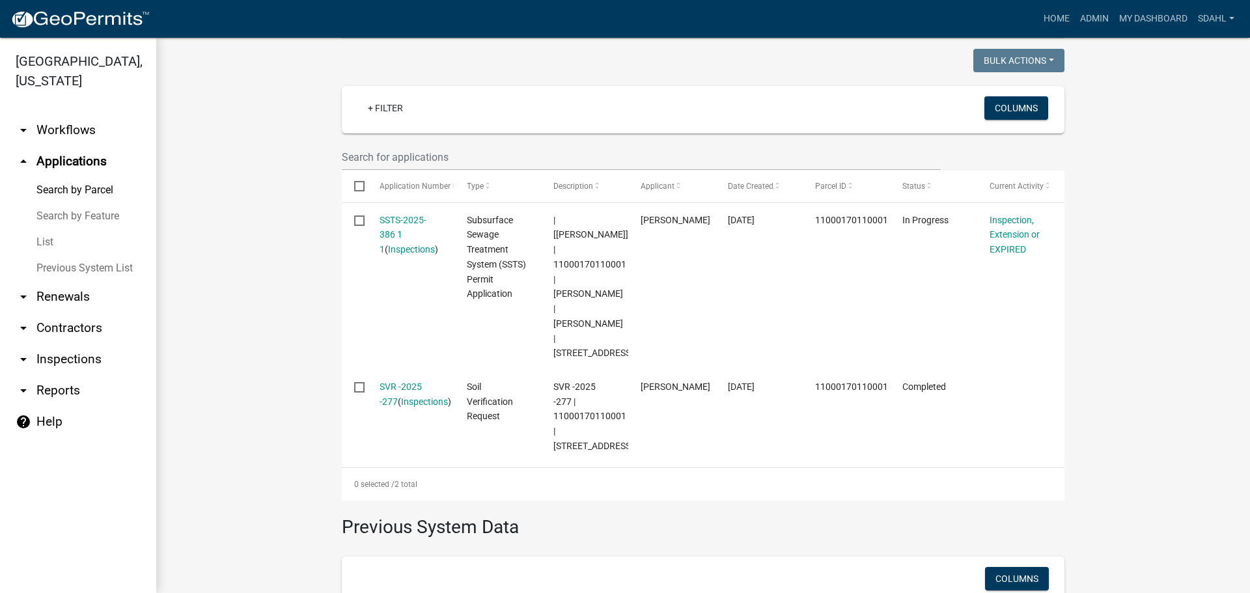
scroll to position [320, 0]
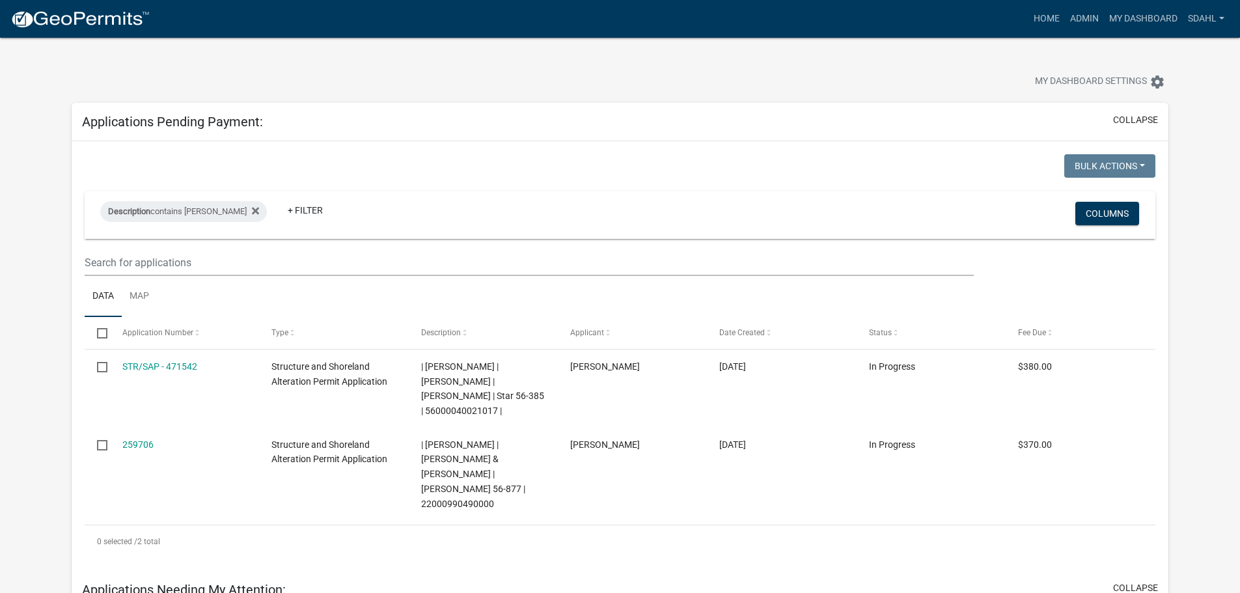
click at [719, 72] on div "My Dashboard Settings settings" at bounding box center [945, 83] width 465 height 29
